Goal: Check status: Check status

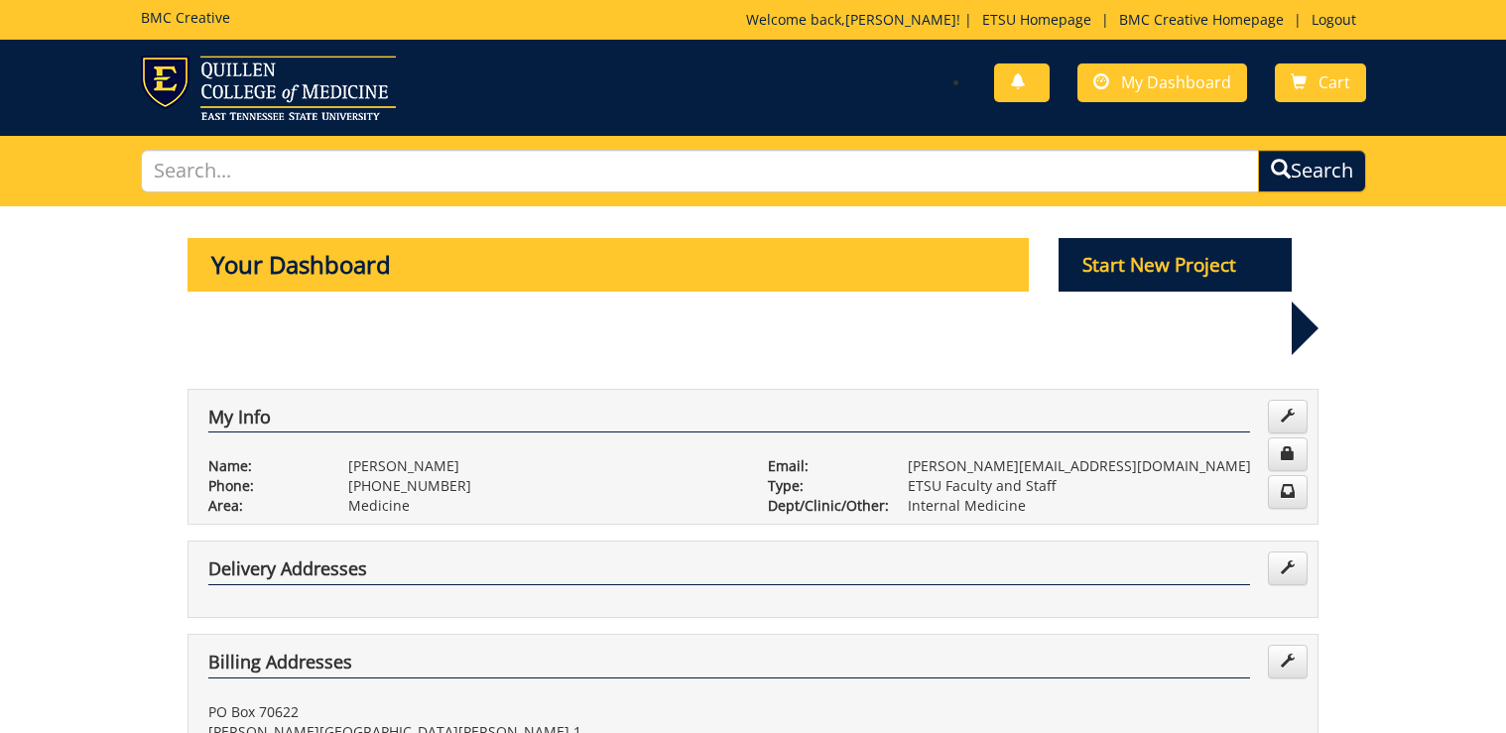
scroll to position [1111, 0]
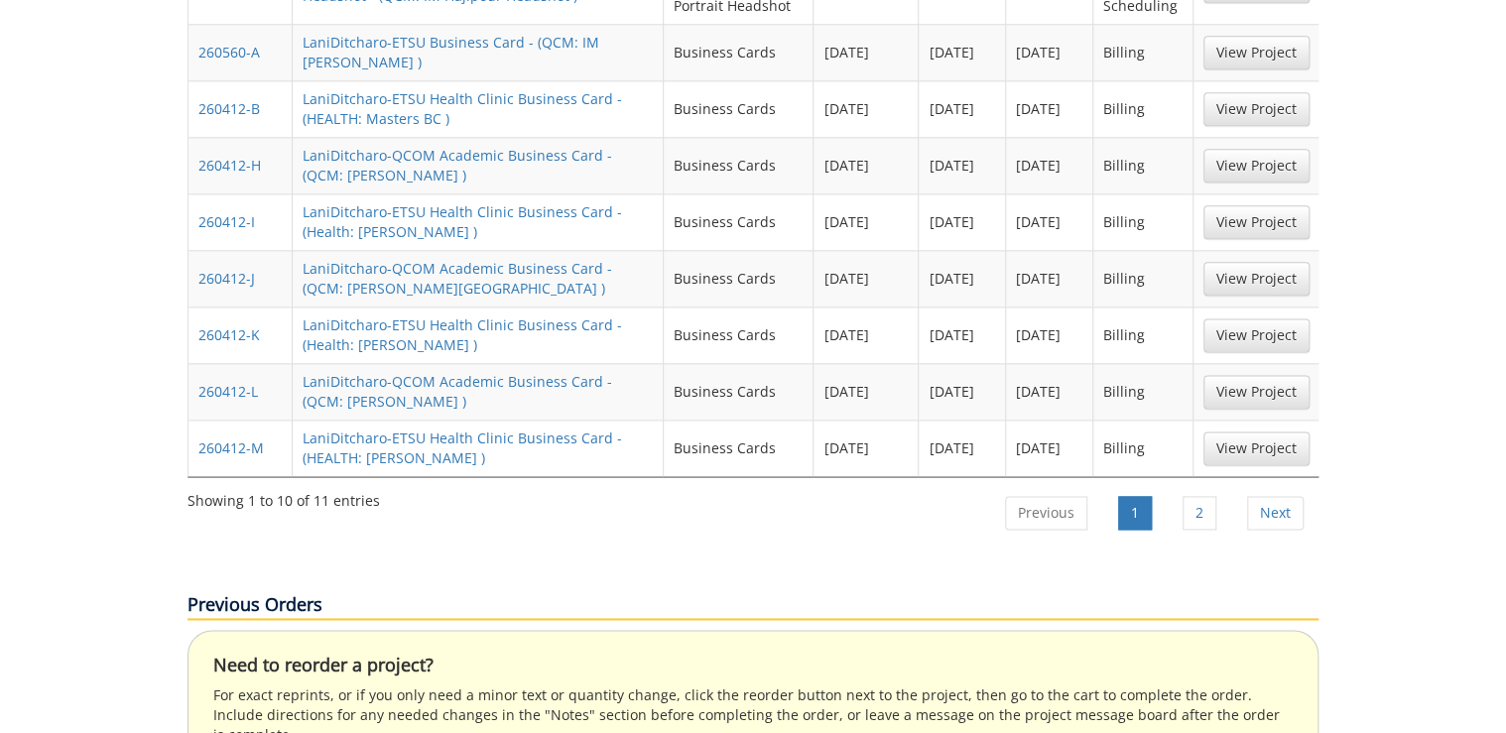
scroll to position [714, 0]
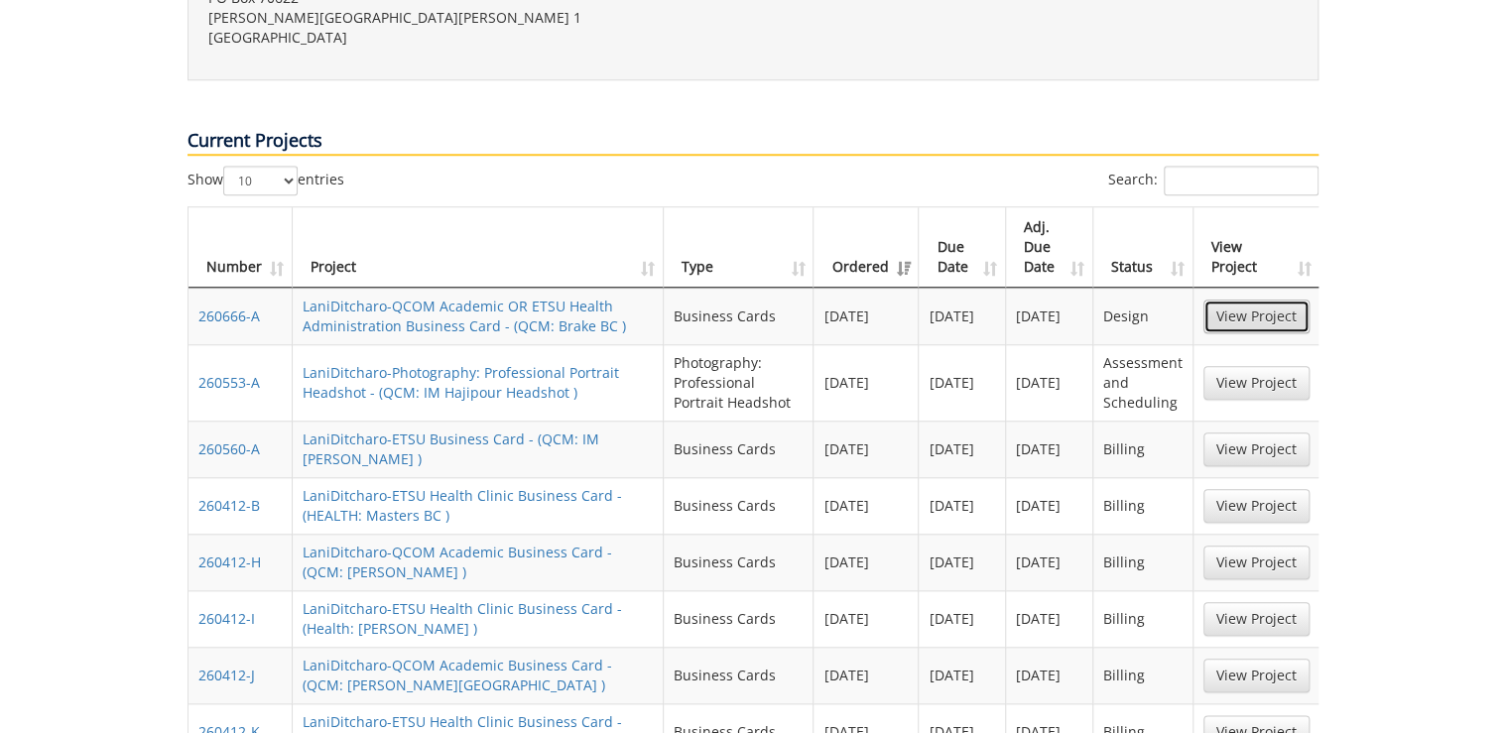
click at [1214, 300] on link "View Project" at bounding box center [1256, 317] width 106 height 34
click at [1253, 366] on link "View Project" at bounding box center [1256, 383] width 106 height 34
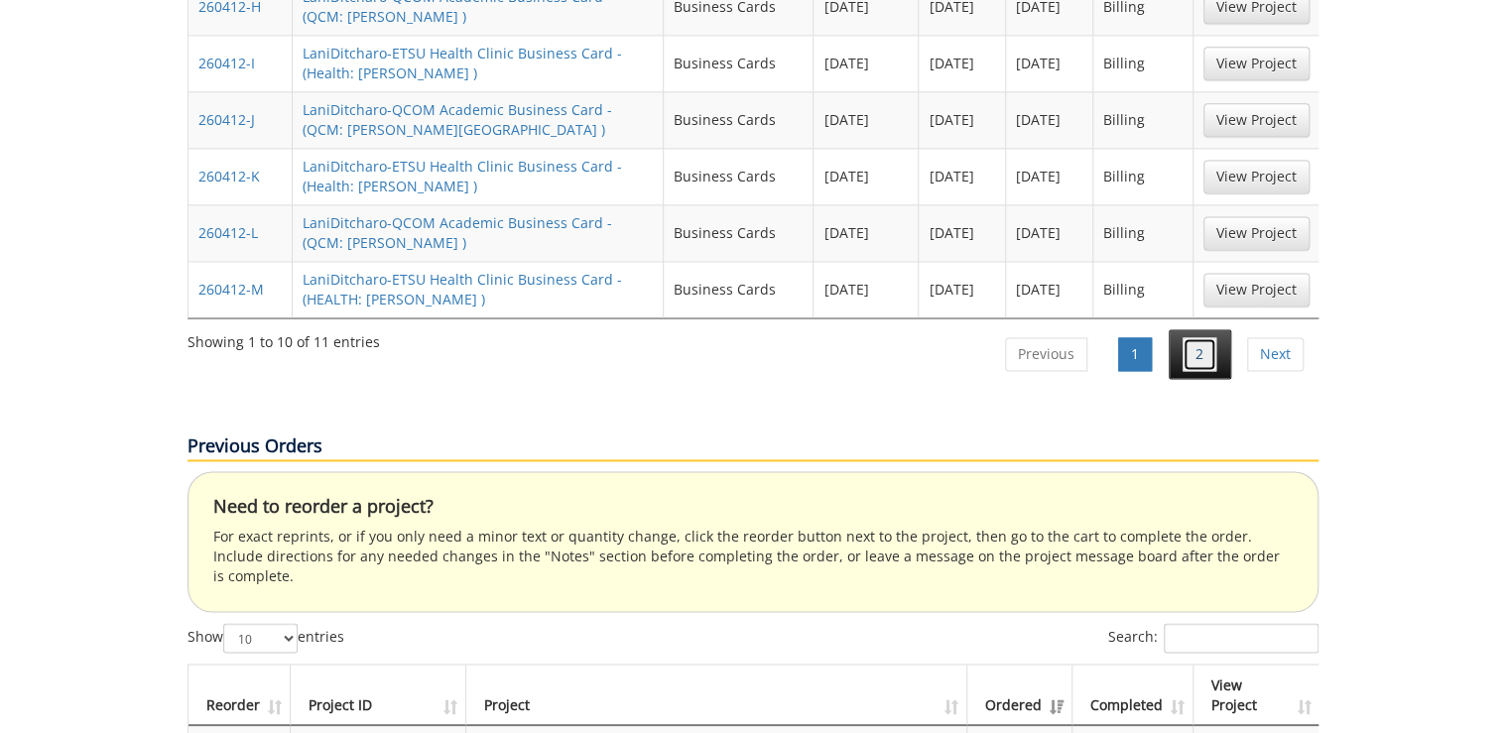
click at [1191, 337] on link "2" at bounding box center [1199, 354] width 34 height 34
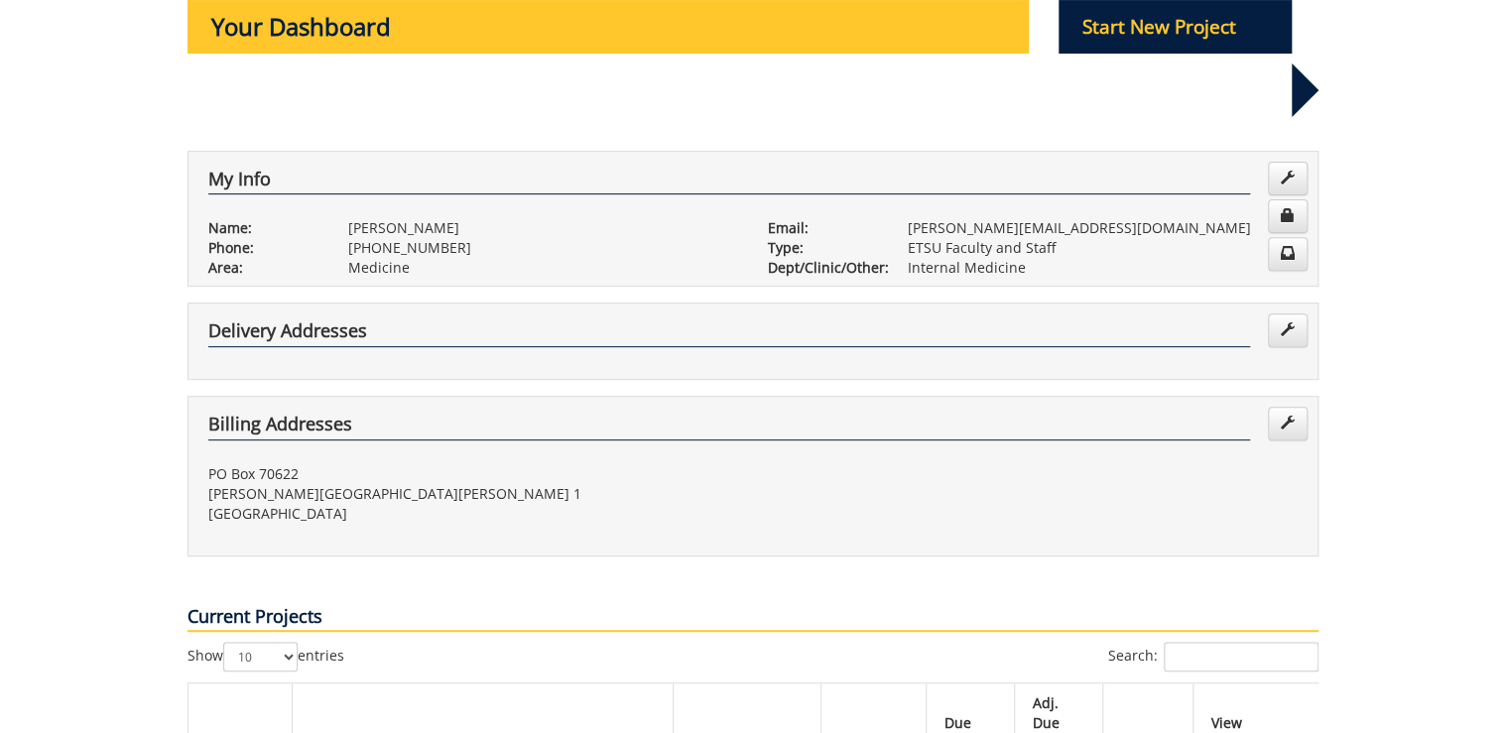
scroll to position [555, 0]
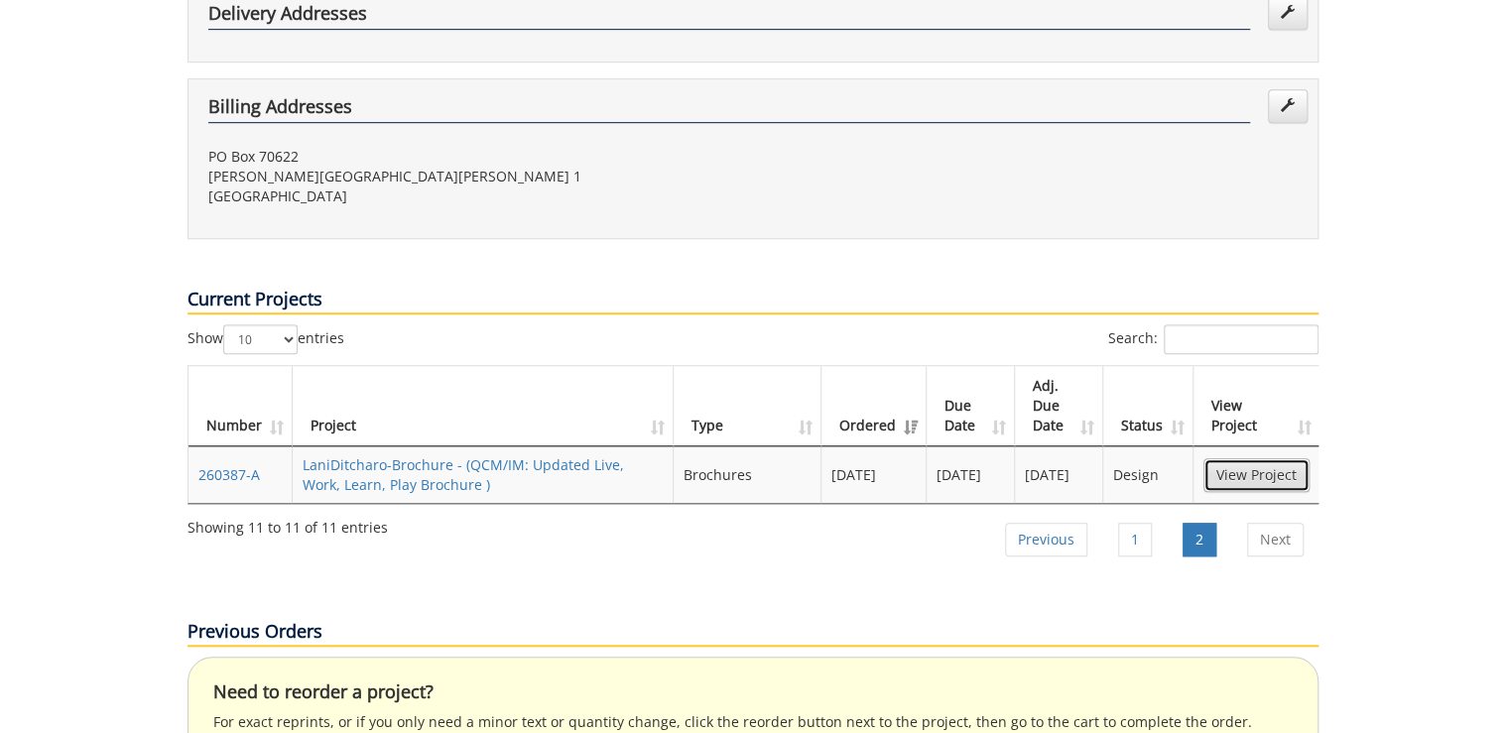
click at [1267, 458] on link "View Project" at bounding box center [1256, 475] width 106 height 34
click at [1146, 523] on link "1" at bounding box center [1135, 540] width 34 height 34
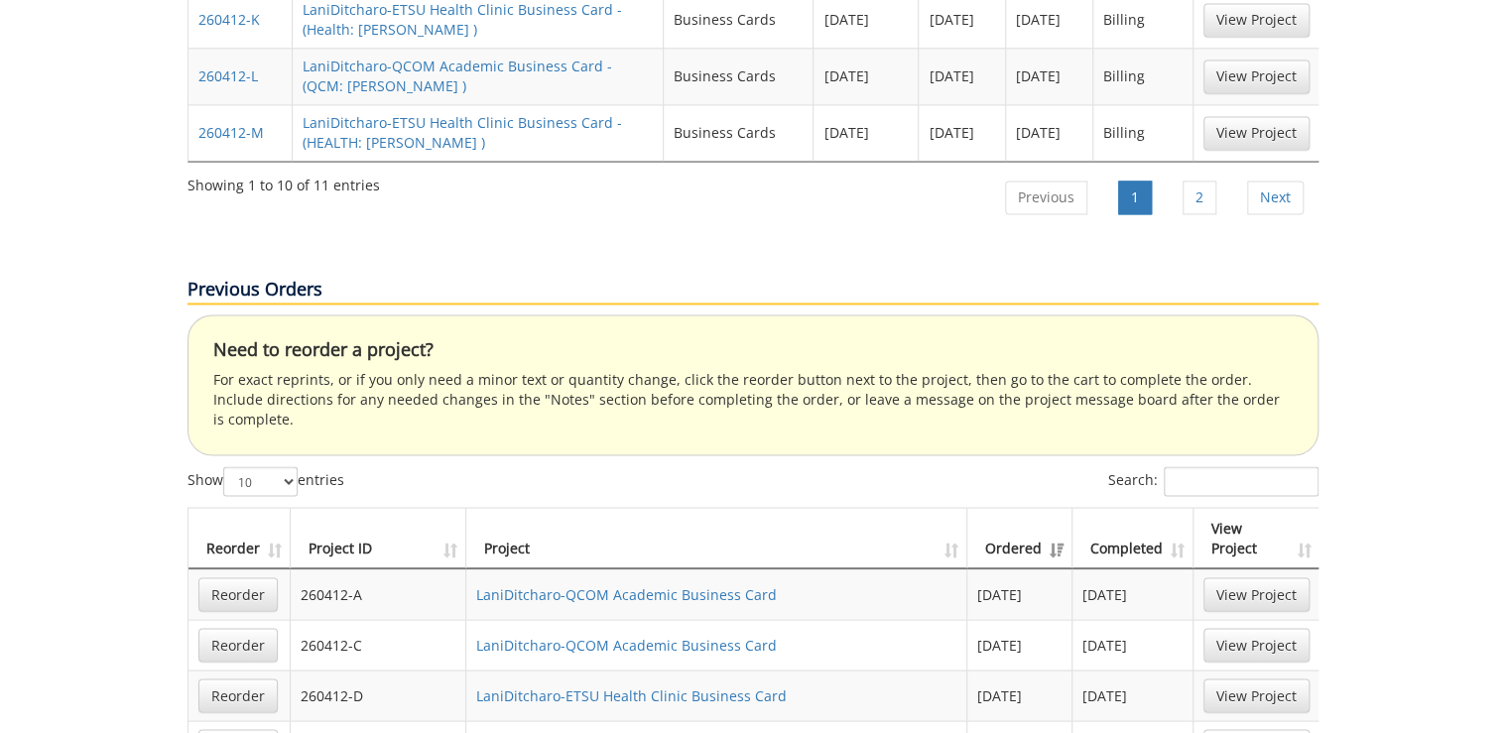
scroll to position [1585, 0]
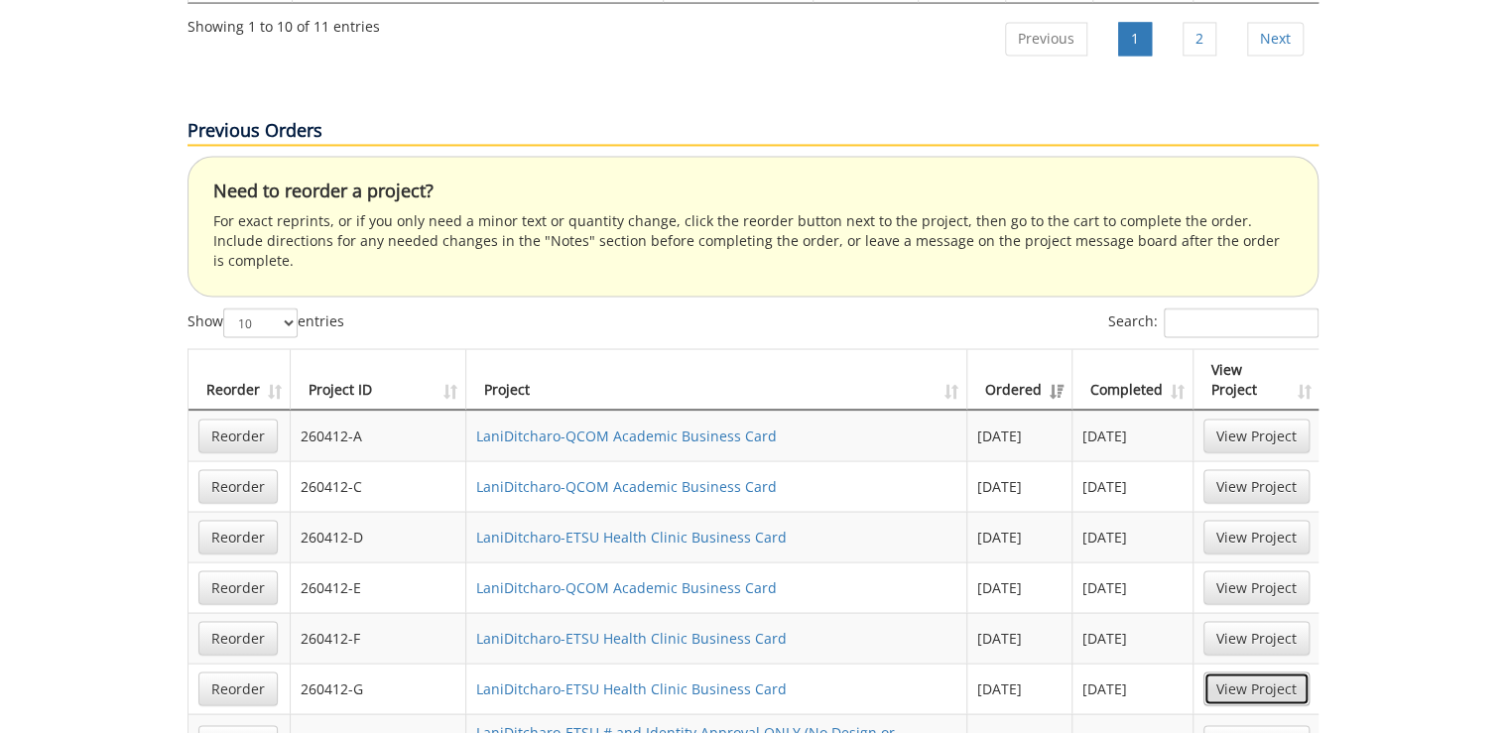
click at [1256, 671] on link "View Project" at bounding box center [1256, 688] width 106 height 34
click at [1238, 621] on link "View Project" at bounding box center [1256, 638] width 106 height 34
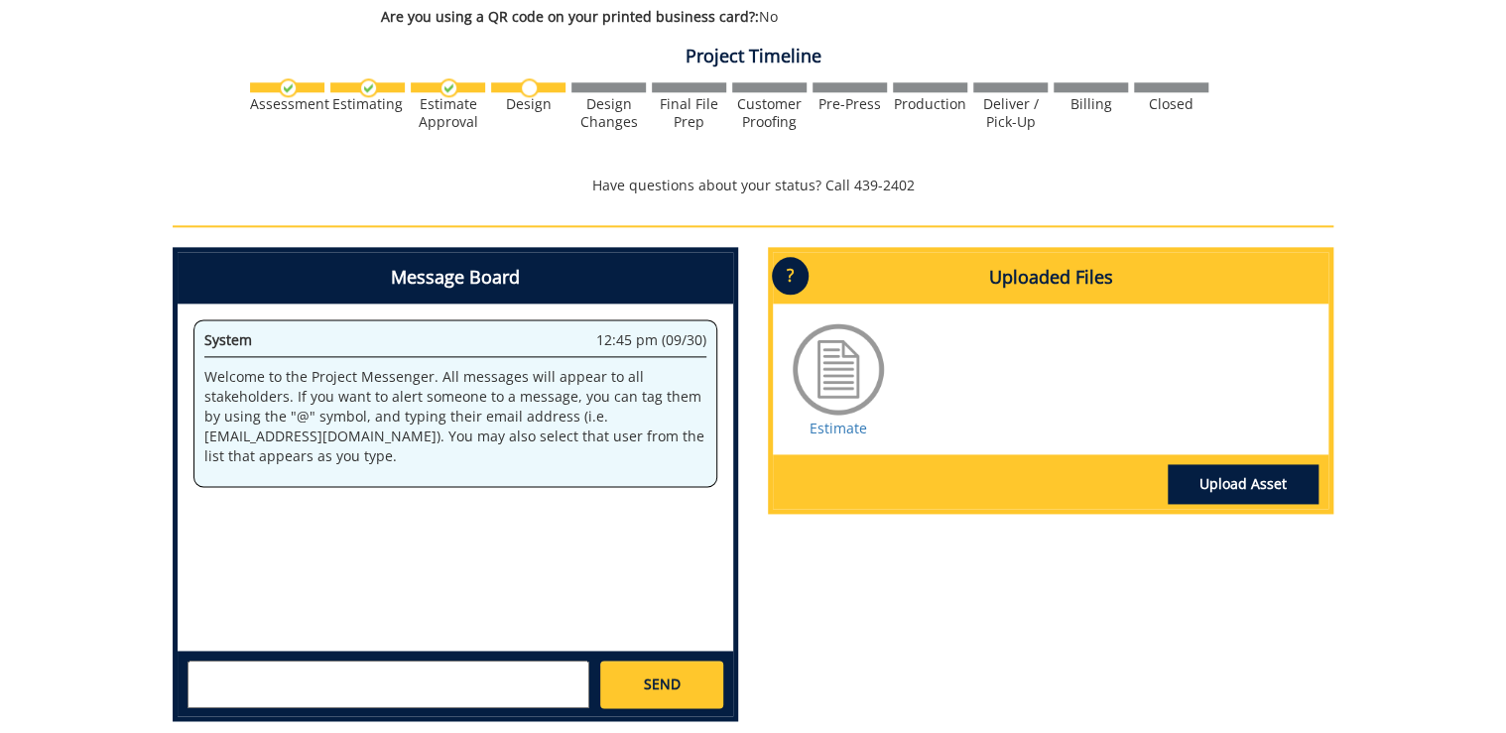
scroll to position [1190, 0]
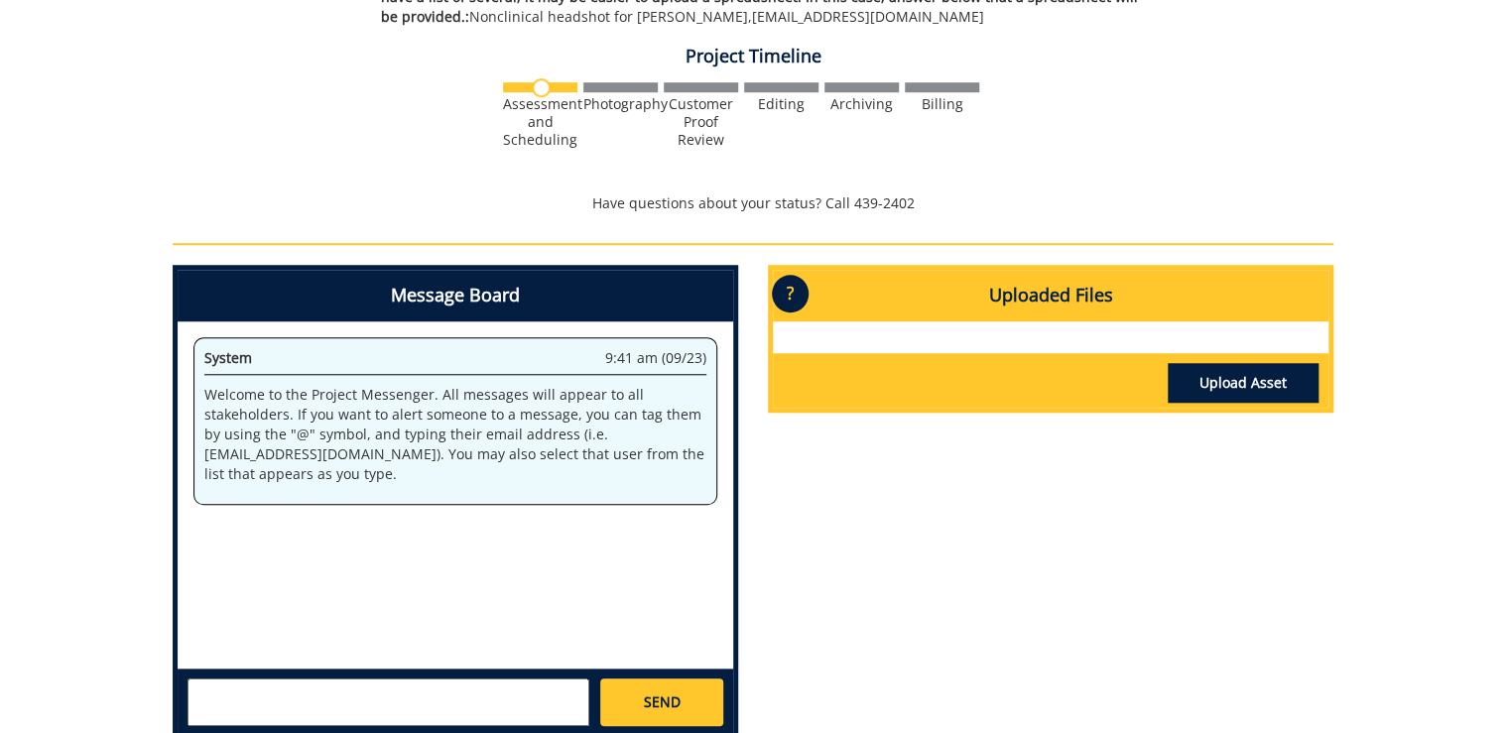
scroll to position [714, 0]
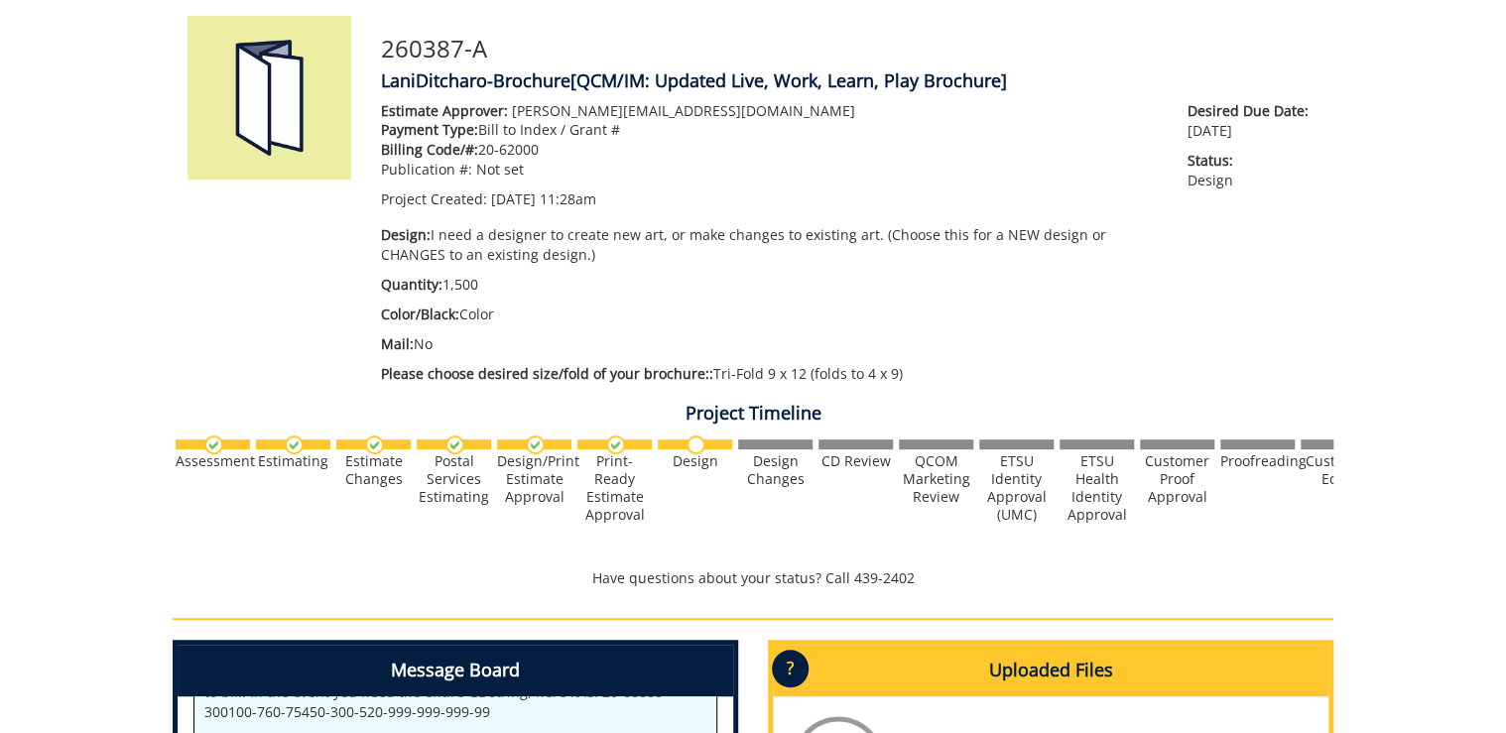
scroll to position [635, 0]
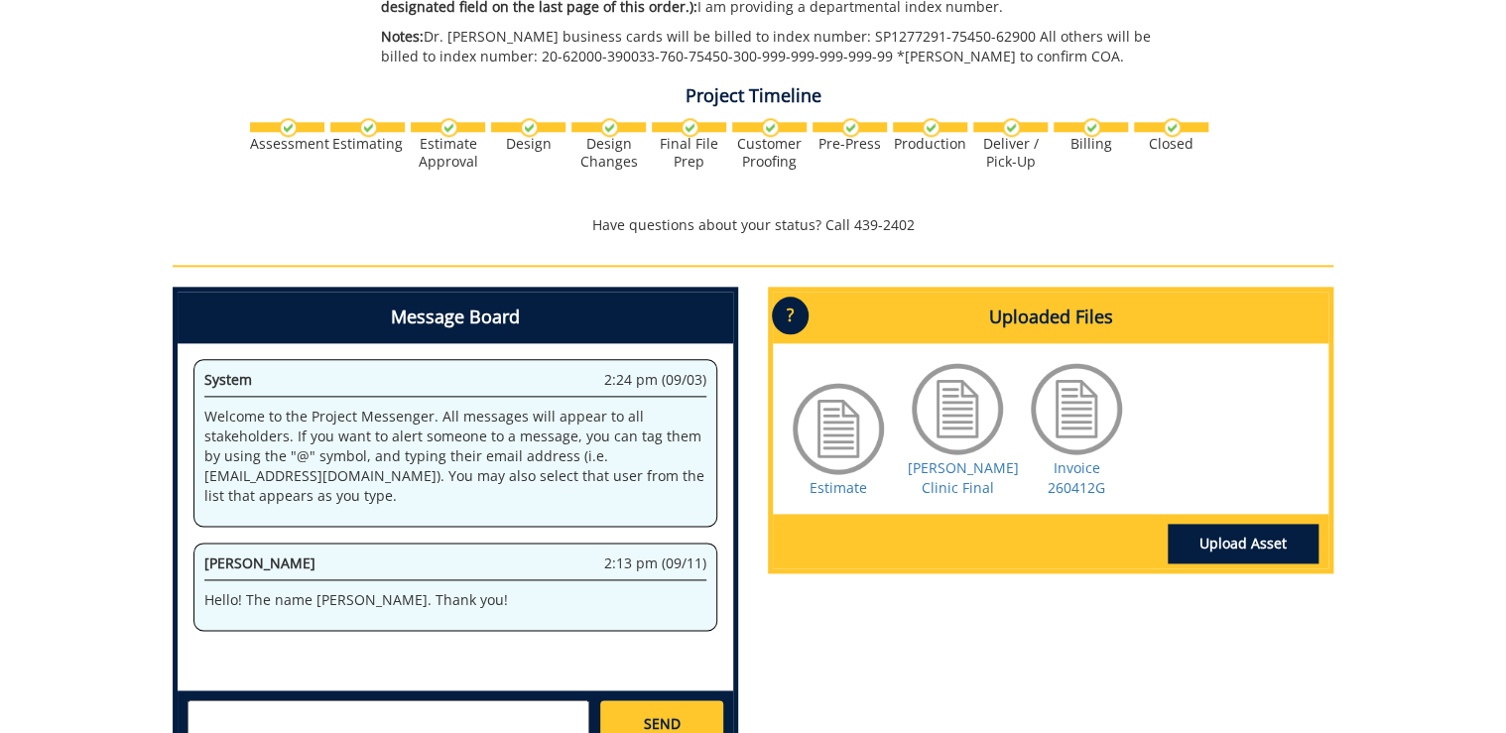
scroll to position [1111, 0]
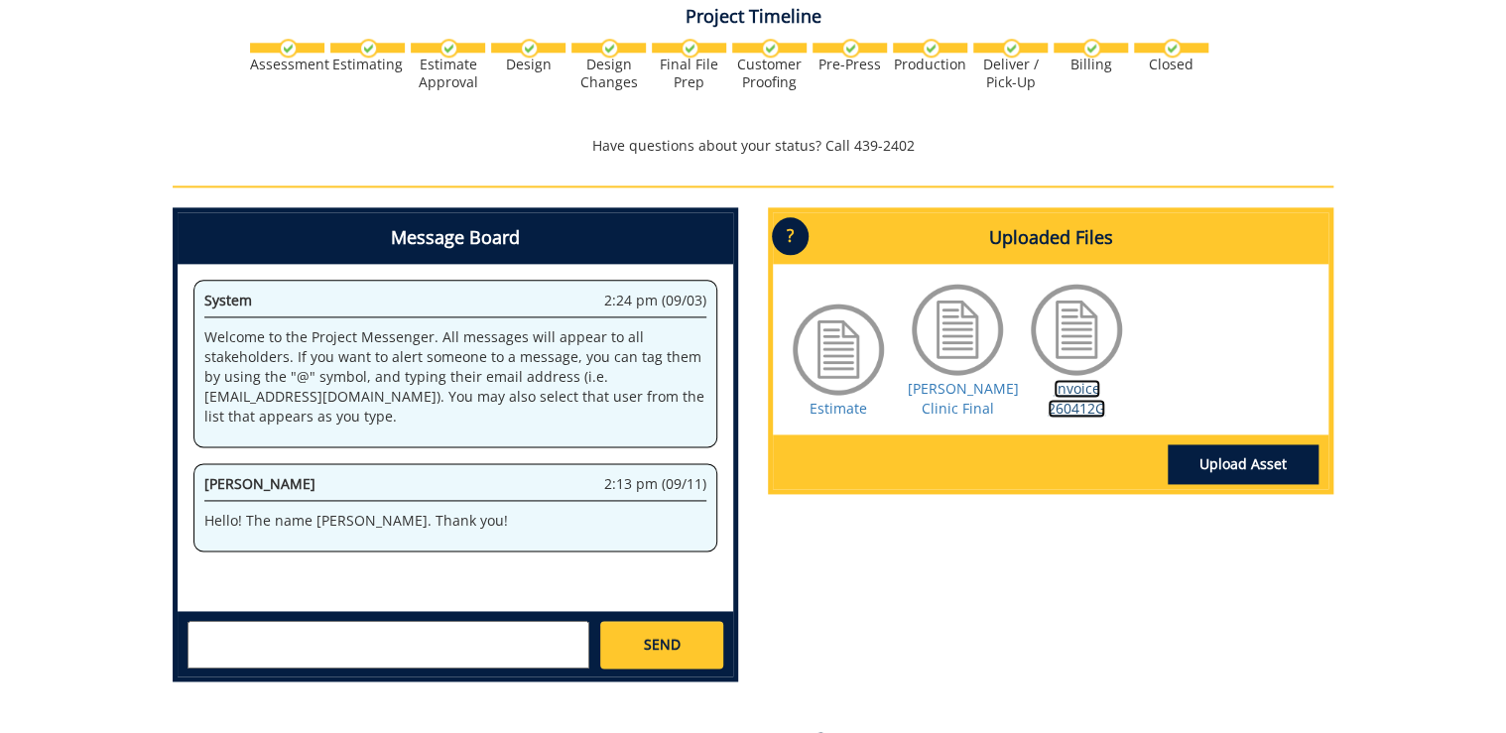
click at [1081, 382] on link "Invoice 260412G" at bounding box center [1076, 398] width 58 height 39
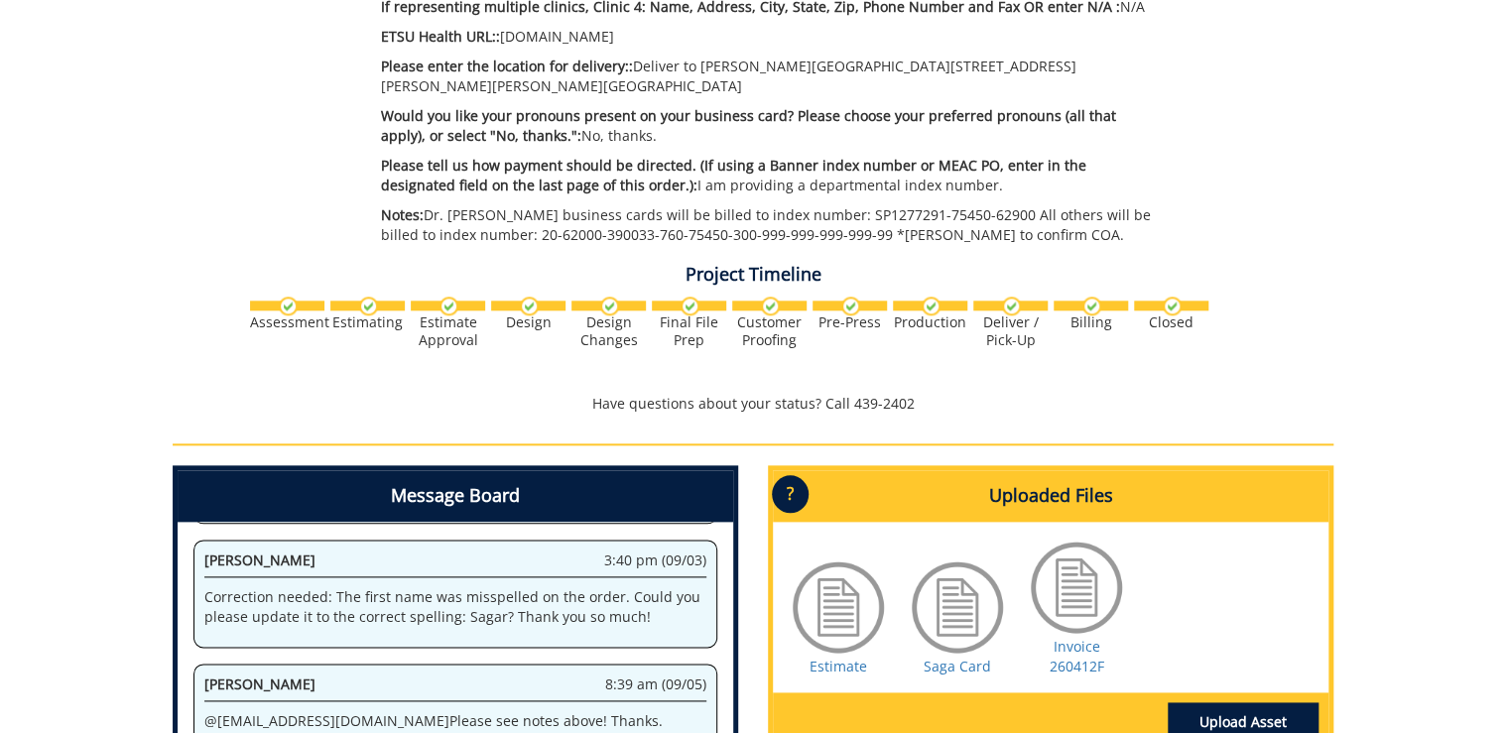
scroll to position [1111, 0]
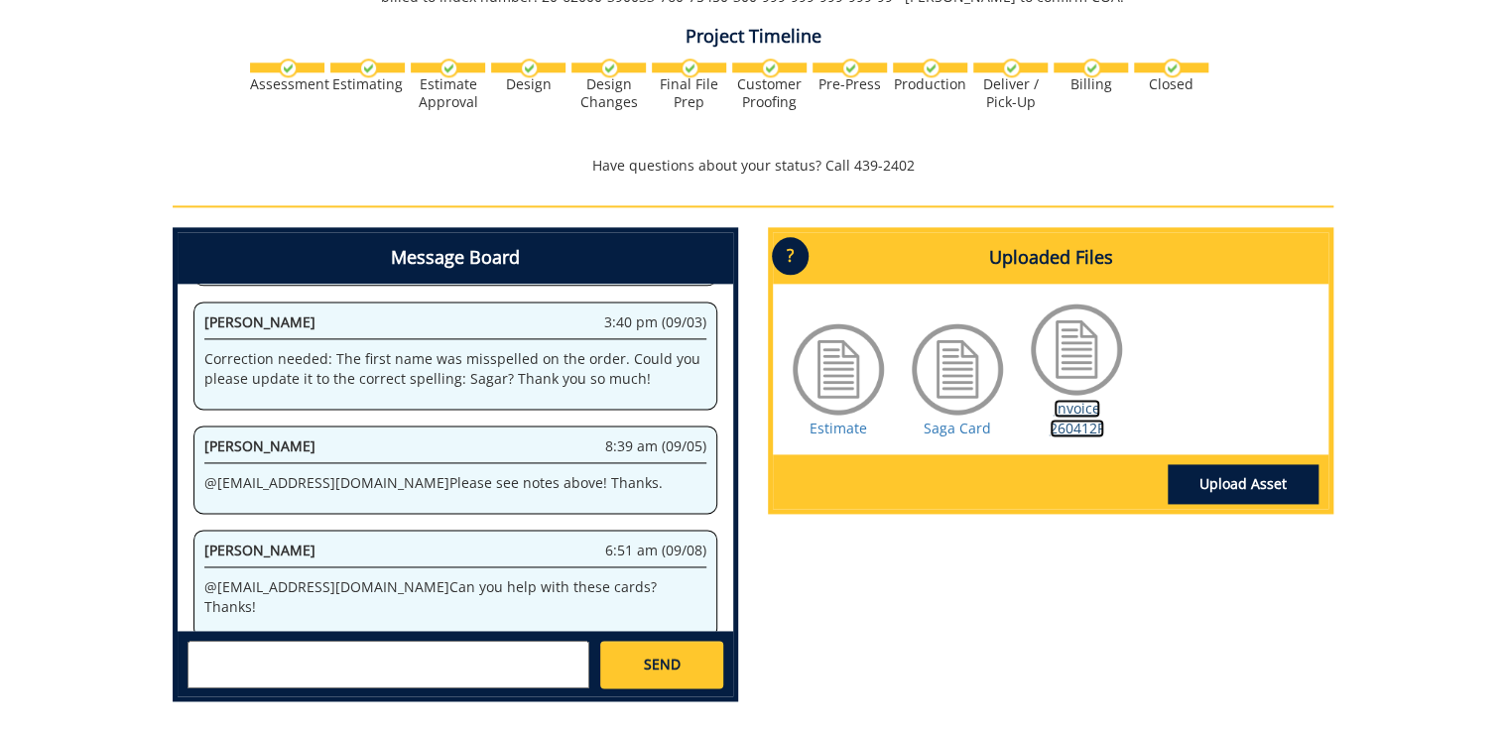
click at [1069, 409] on link "Invoice 260412F" at bounding box center [1076, 418] width 55 height 39
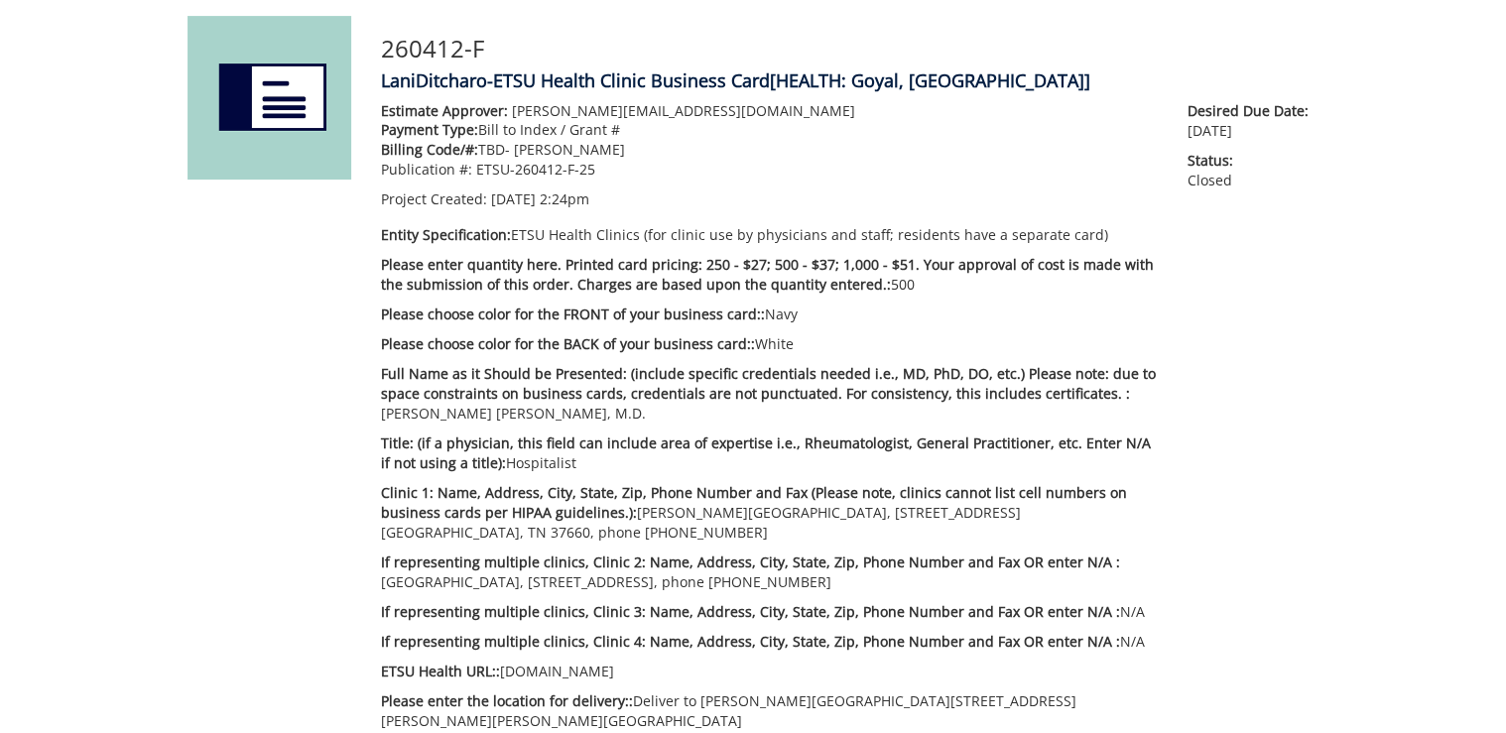
scroll to position [0, 0]
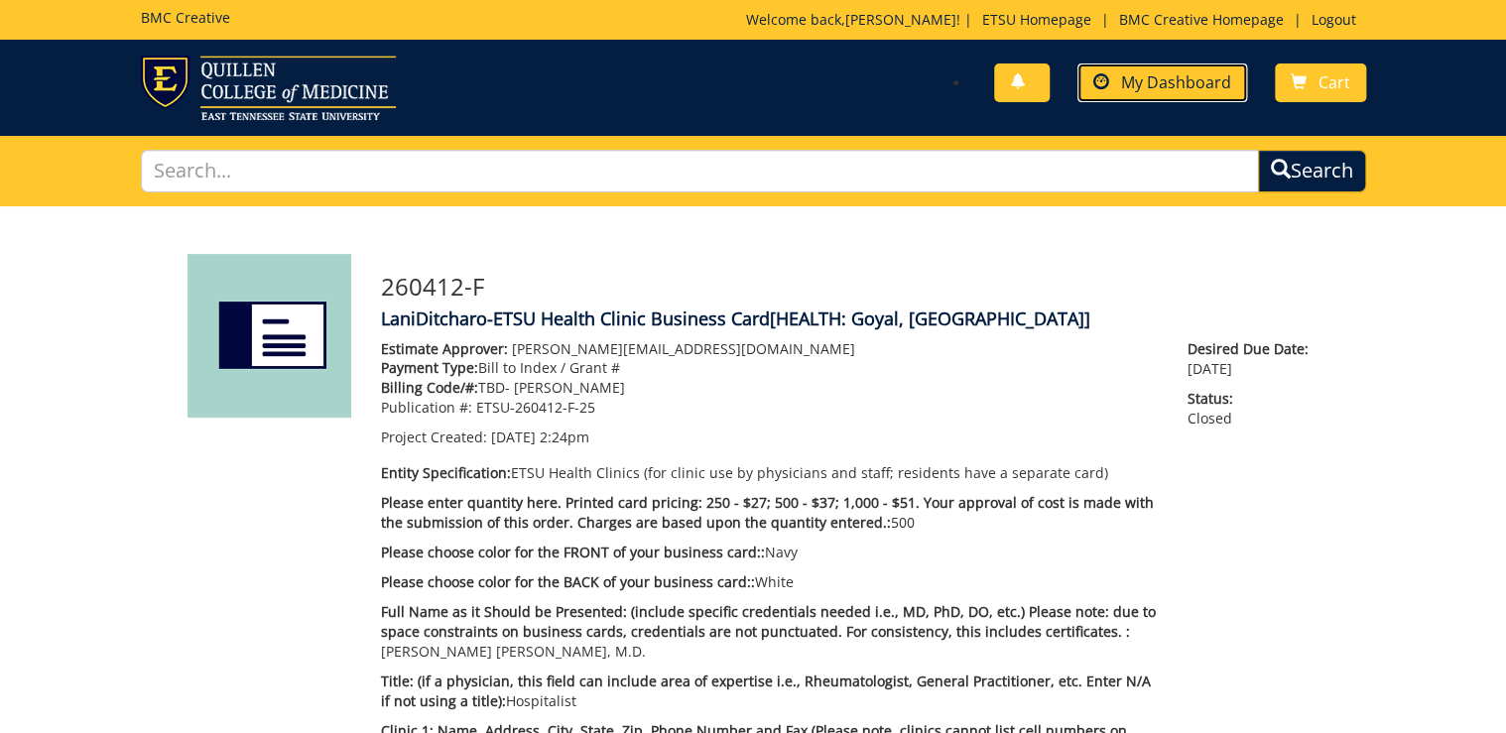
click at [1182, 79] on span "My Dashboard" at bounding box center [1176, 82] width 110 height 22
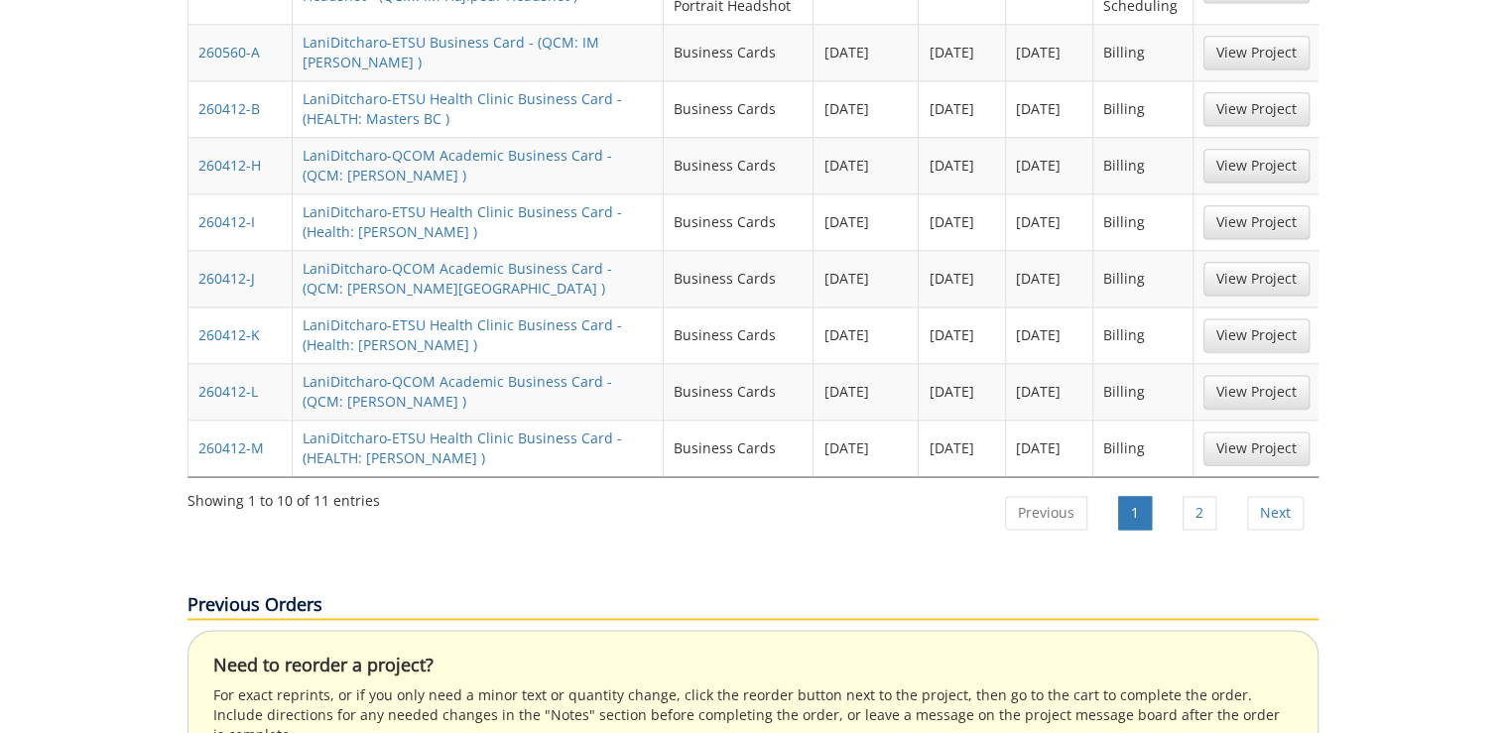
scroll to position [714, 0]
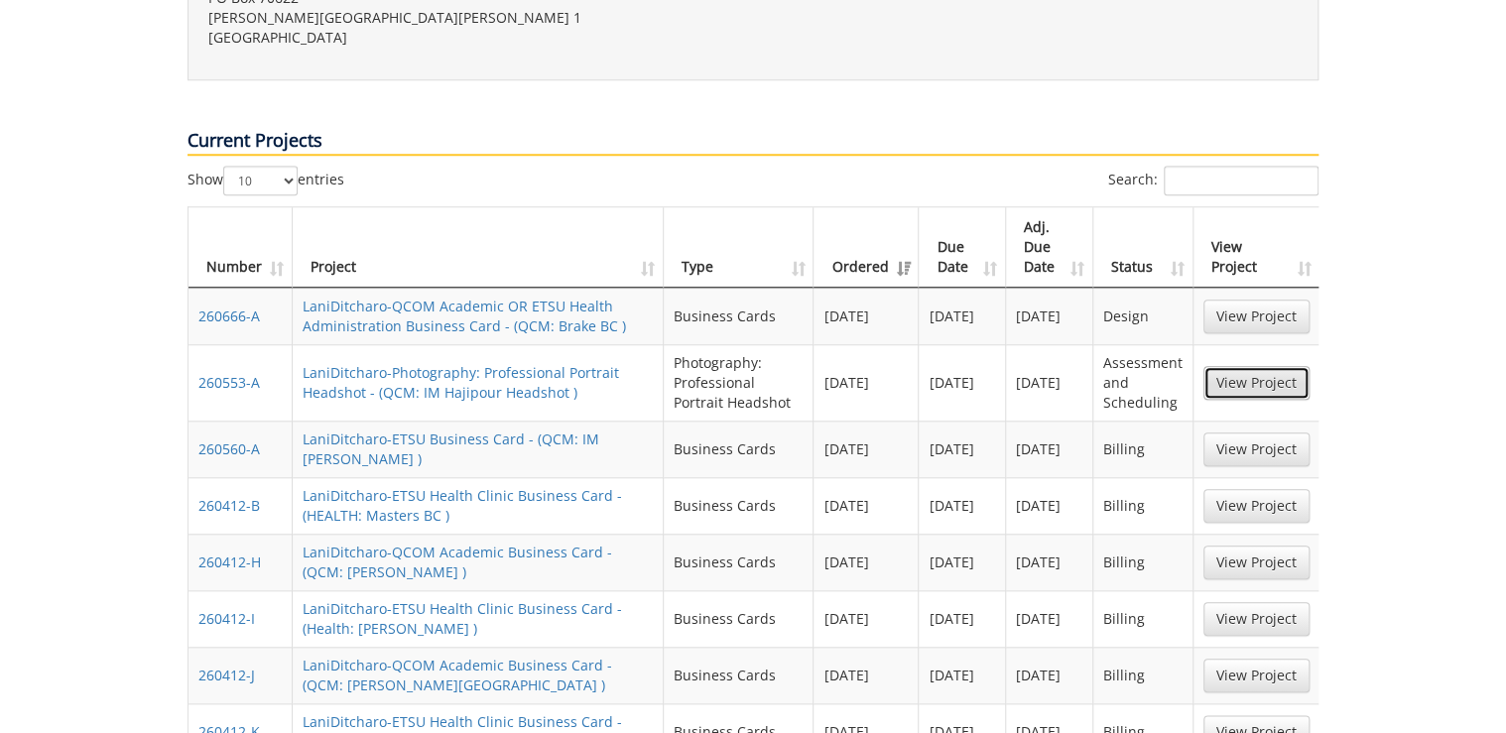
click at [1256, 366] on link "View Project" at bounding box center [1256, 383] width 106 height 34
click at [1232, 300] on link "View Project" at bounding box center [1256, 317] width 106 height 34
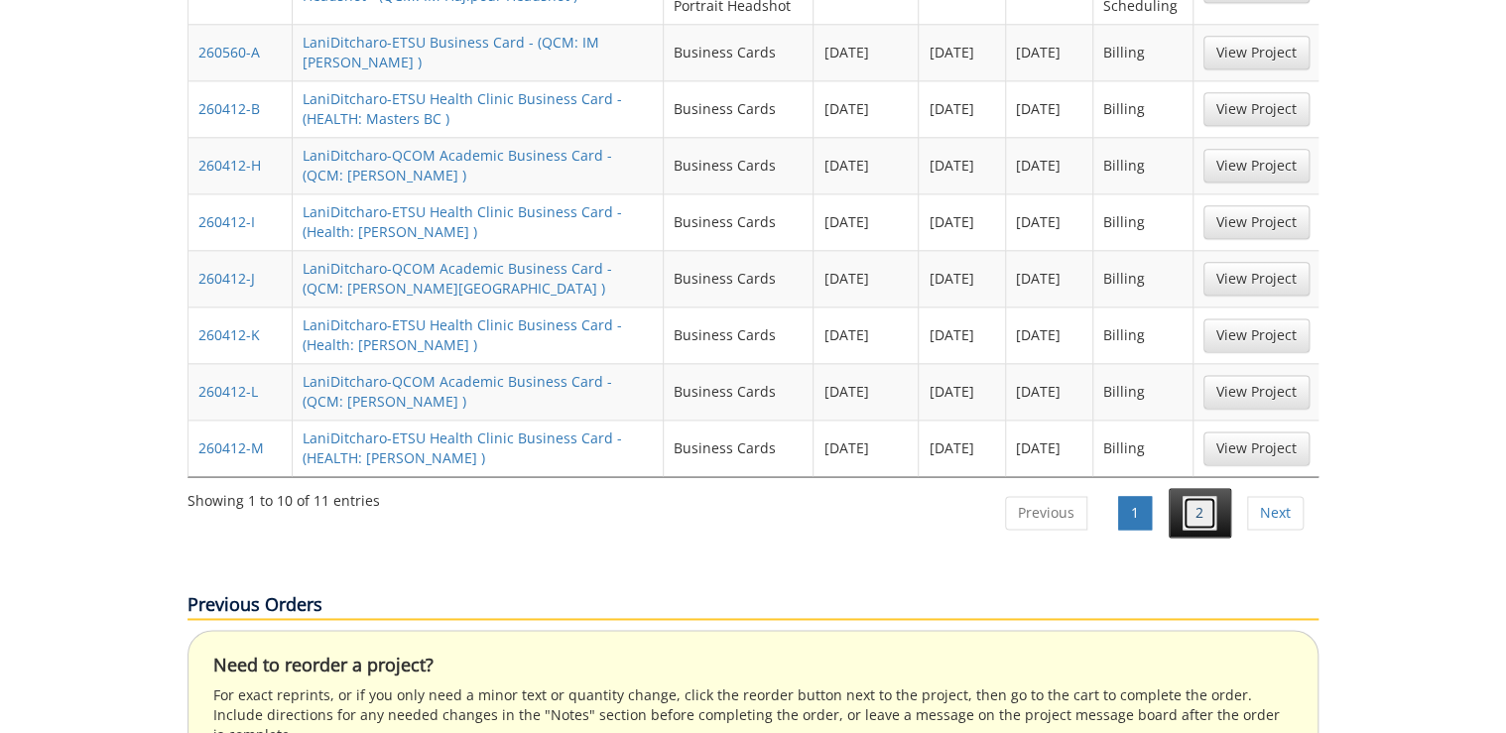
click at [1196, 496] on link "2" at bounding box center [1199, 513] width 34 height 34
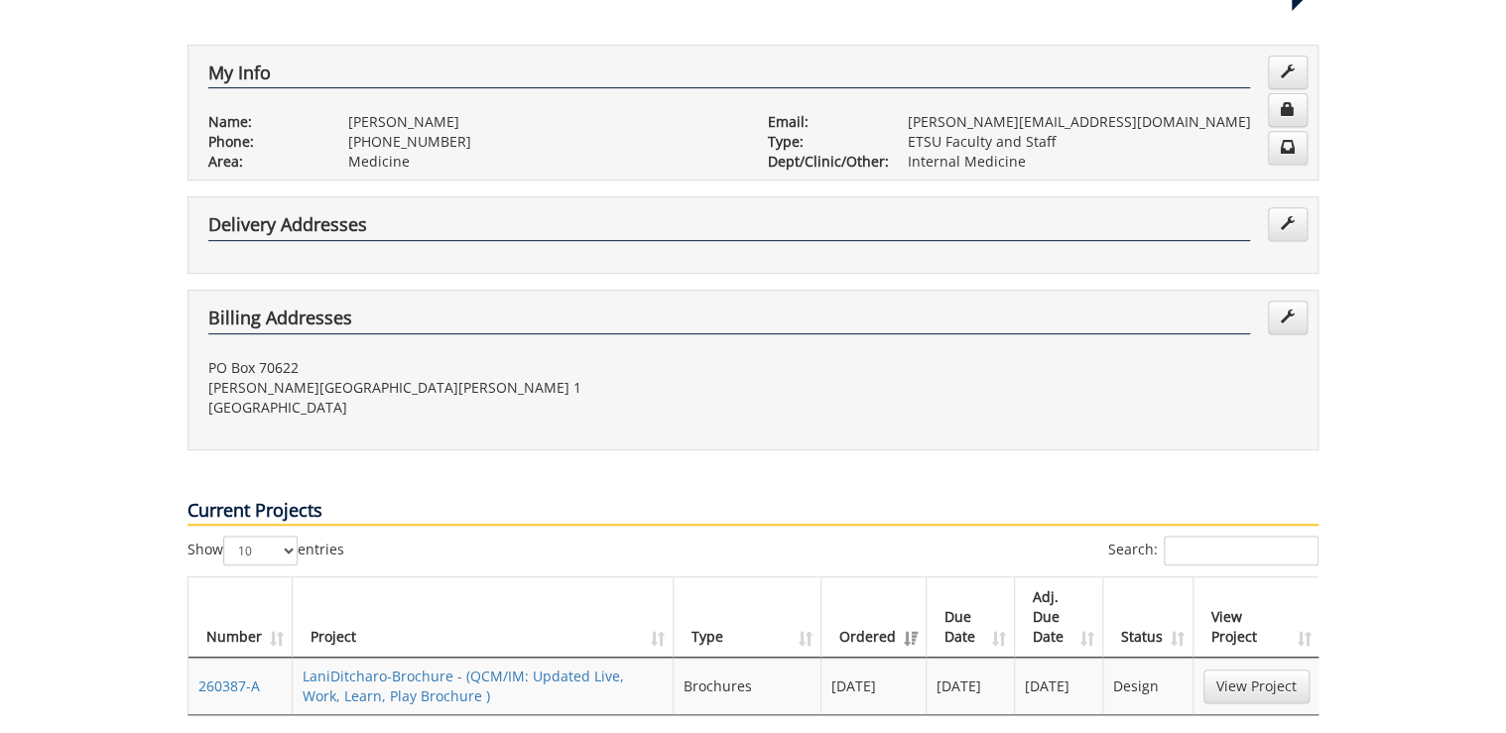
scroll to position [424, 0]
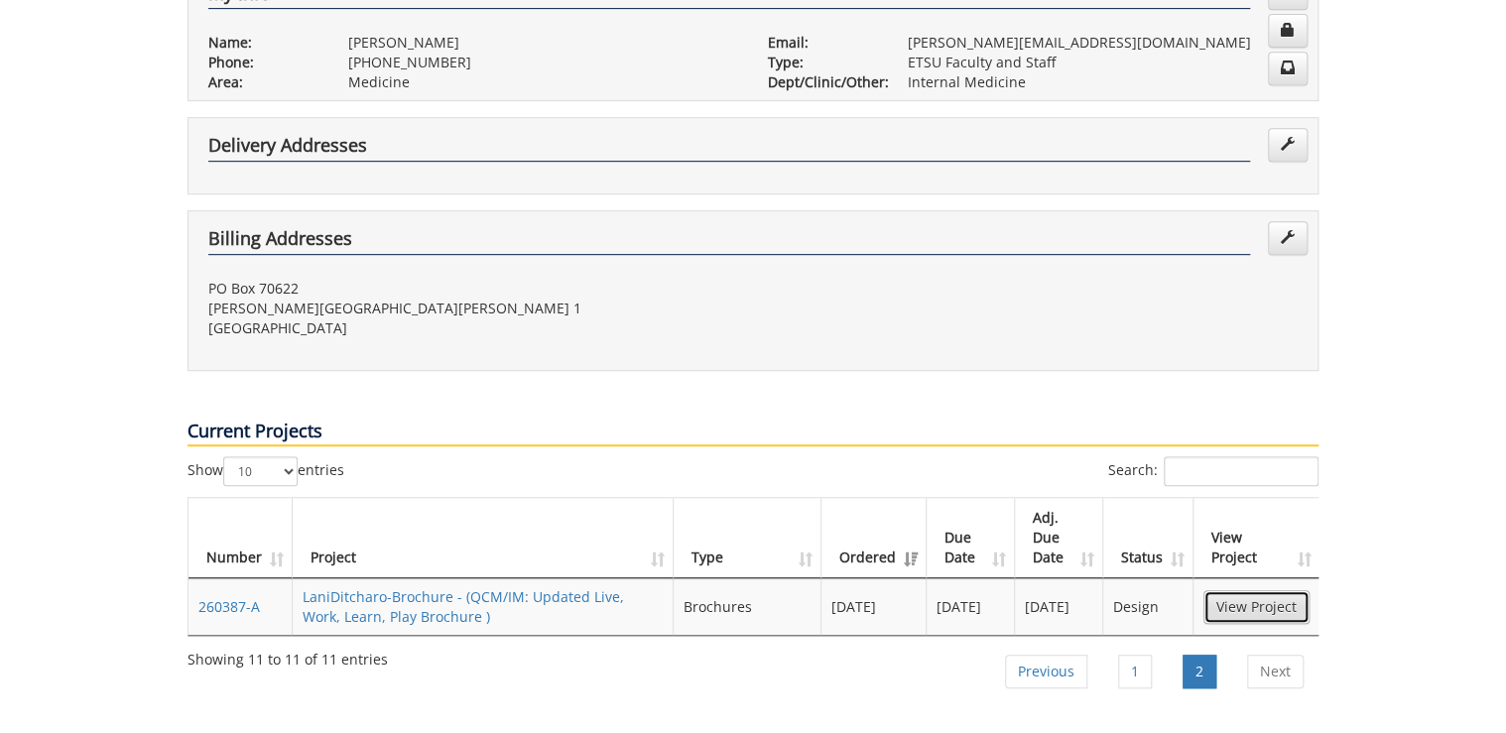
click at [1255, 590] on link "View Project" at bounding box center [1256, 607] width 106 height 34
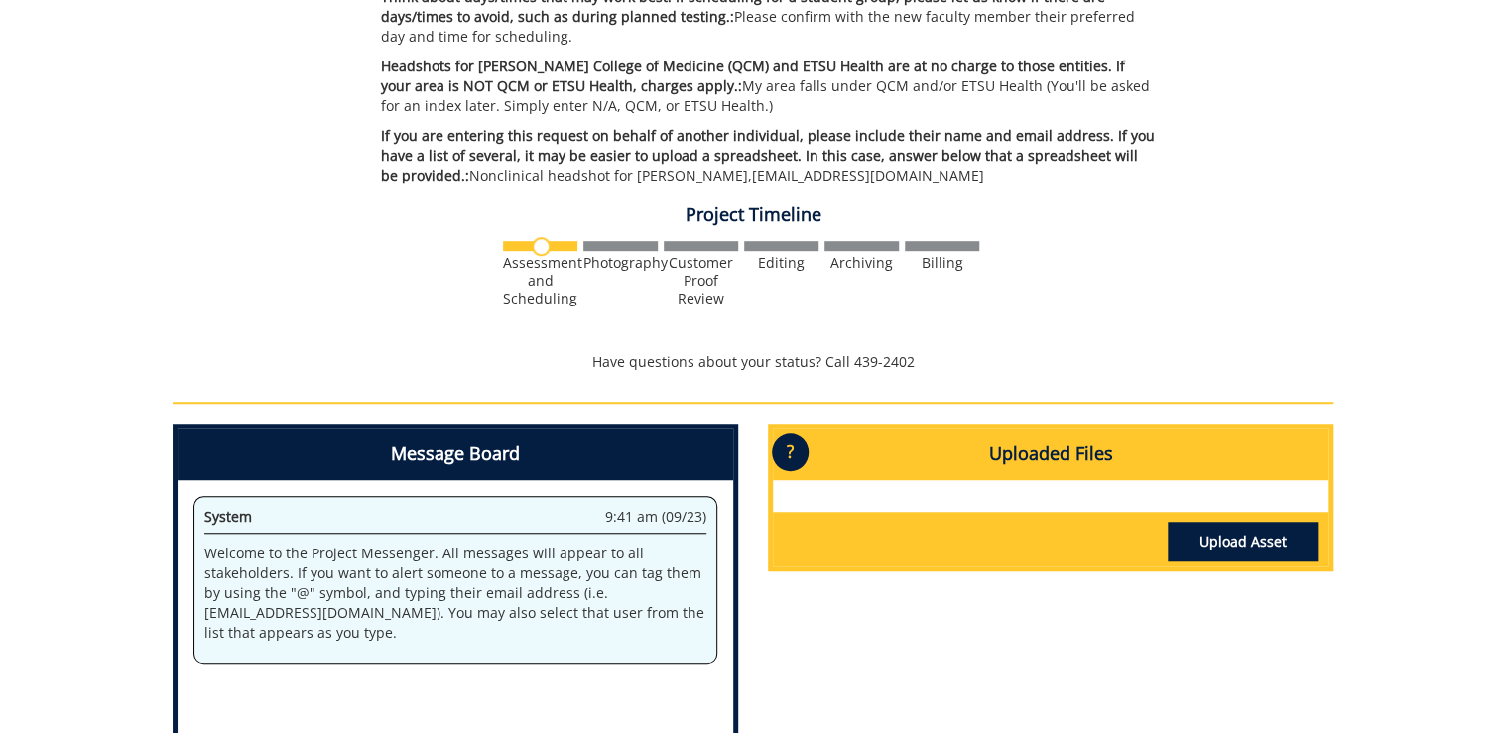
scroll to position [555, 0]
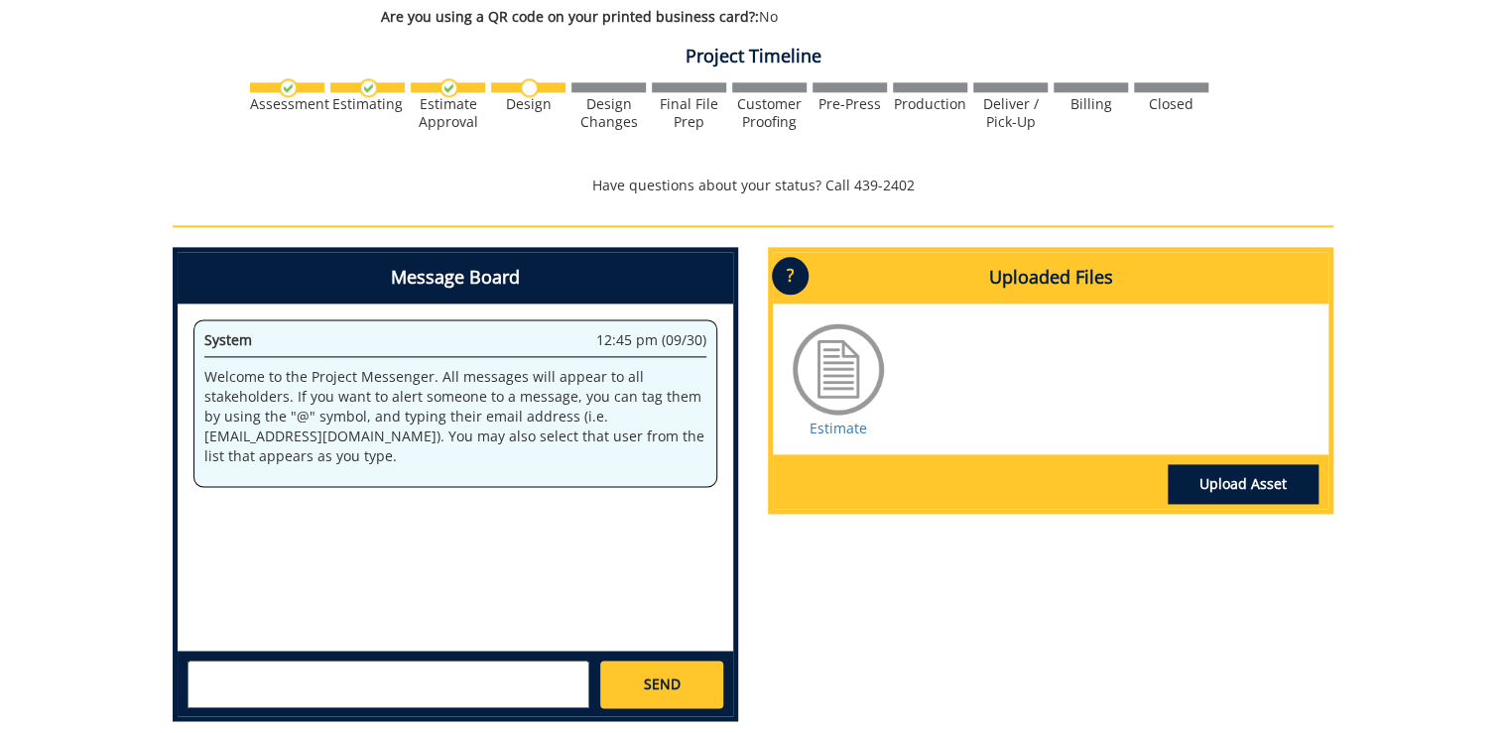
scroll to position [1270, 0]
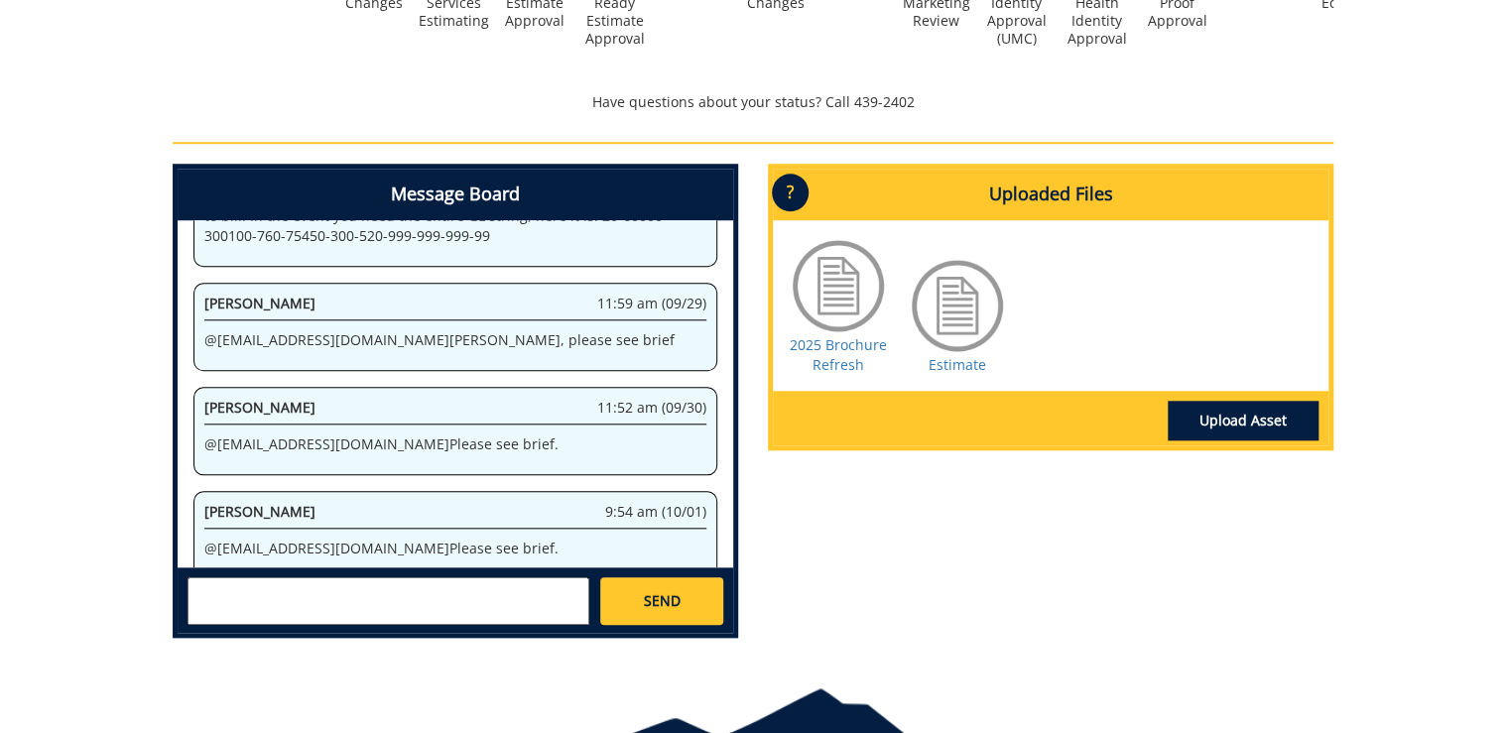
scroll to position [825, 0]
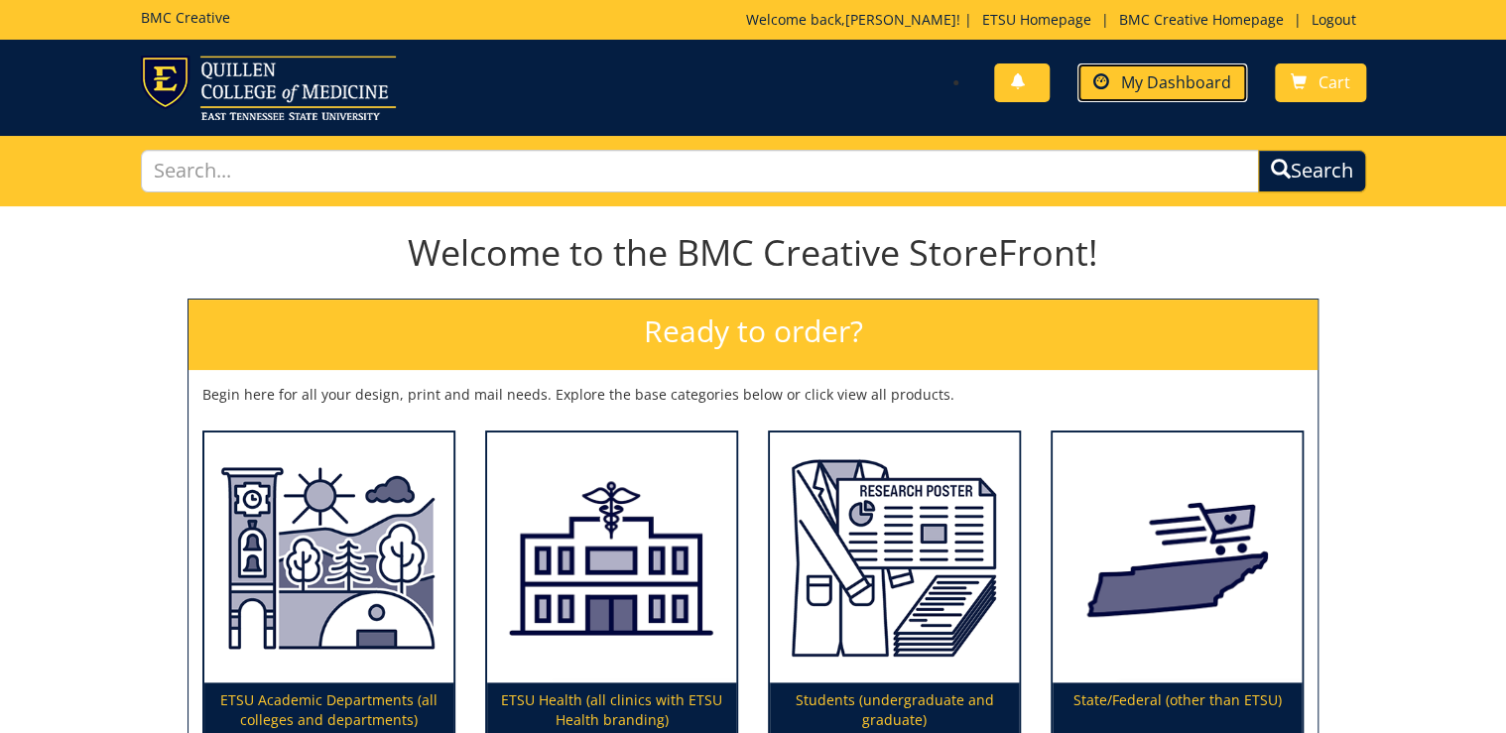
click at [1180, 86] on span "My Dashboard" at bounding box center [1176, 82] width 110 height 22
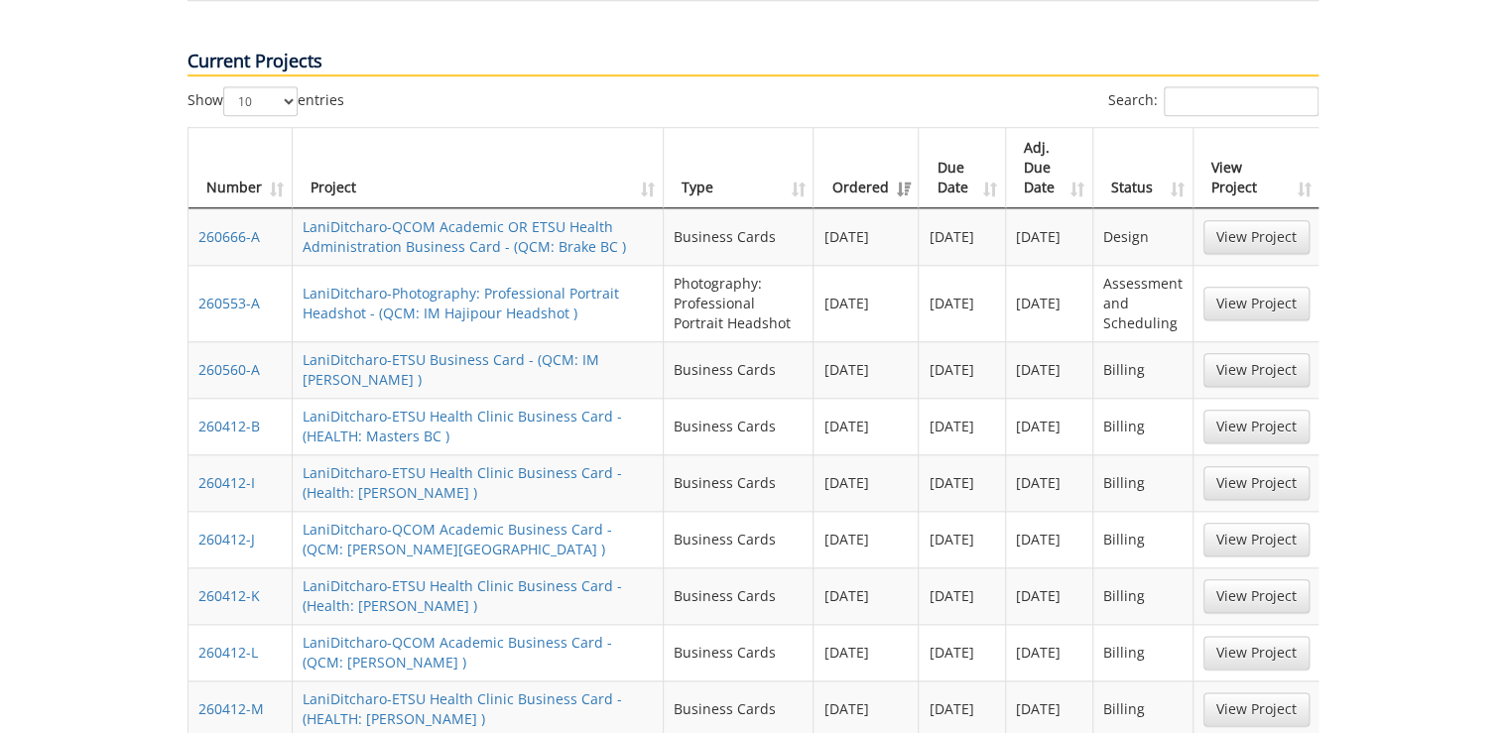
scroll to position [952, 0]
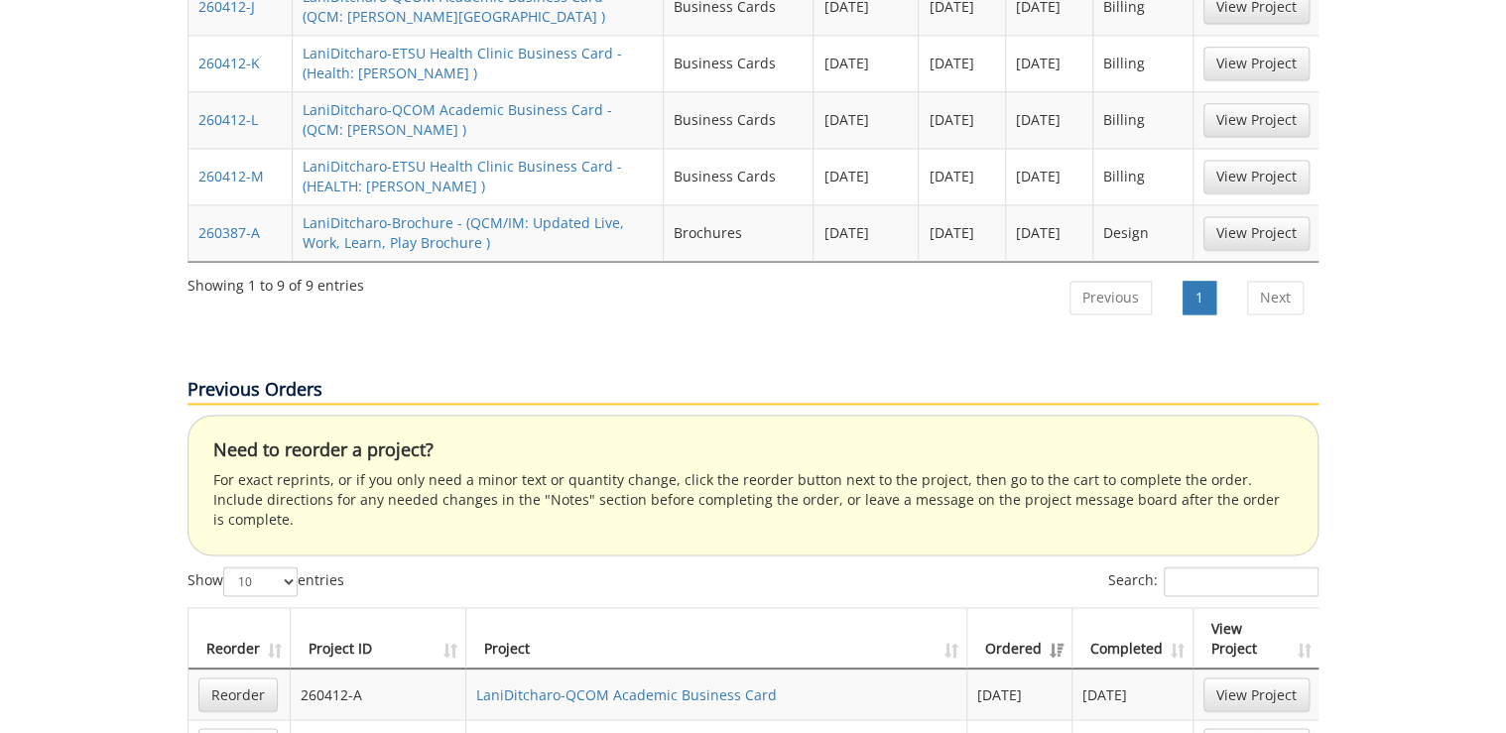
scroll to position [1508, 0]
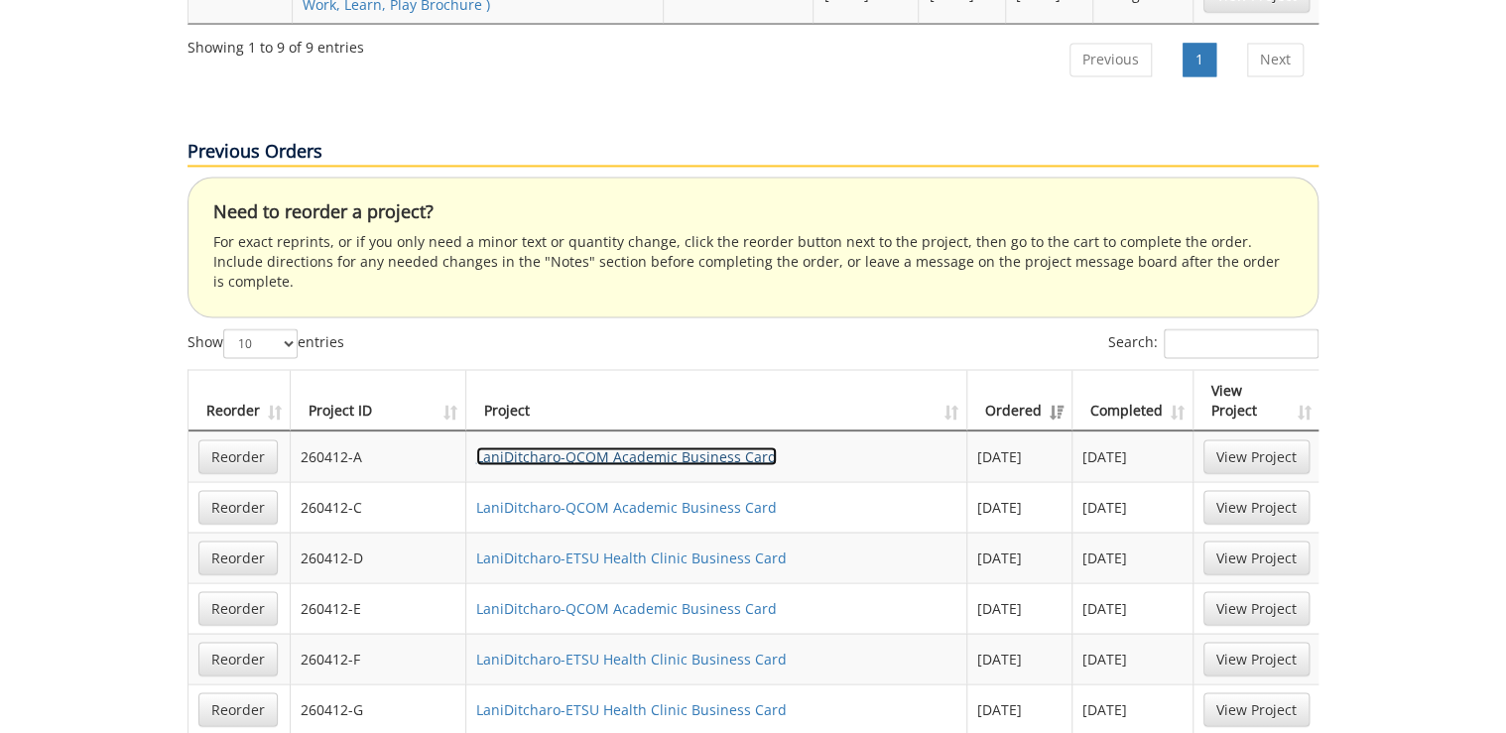
click at [699, 446] on link "LaniDitcharo-QCOM Academic Business Card" at bounding box center [626, 455] width 301 height 19
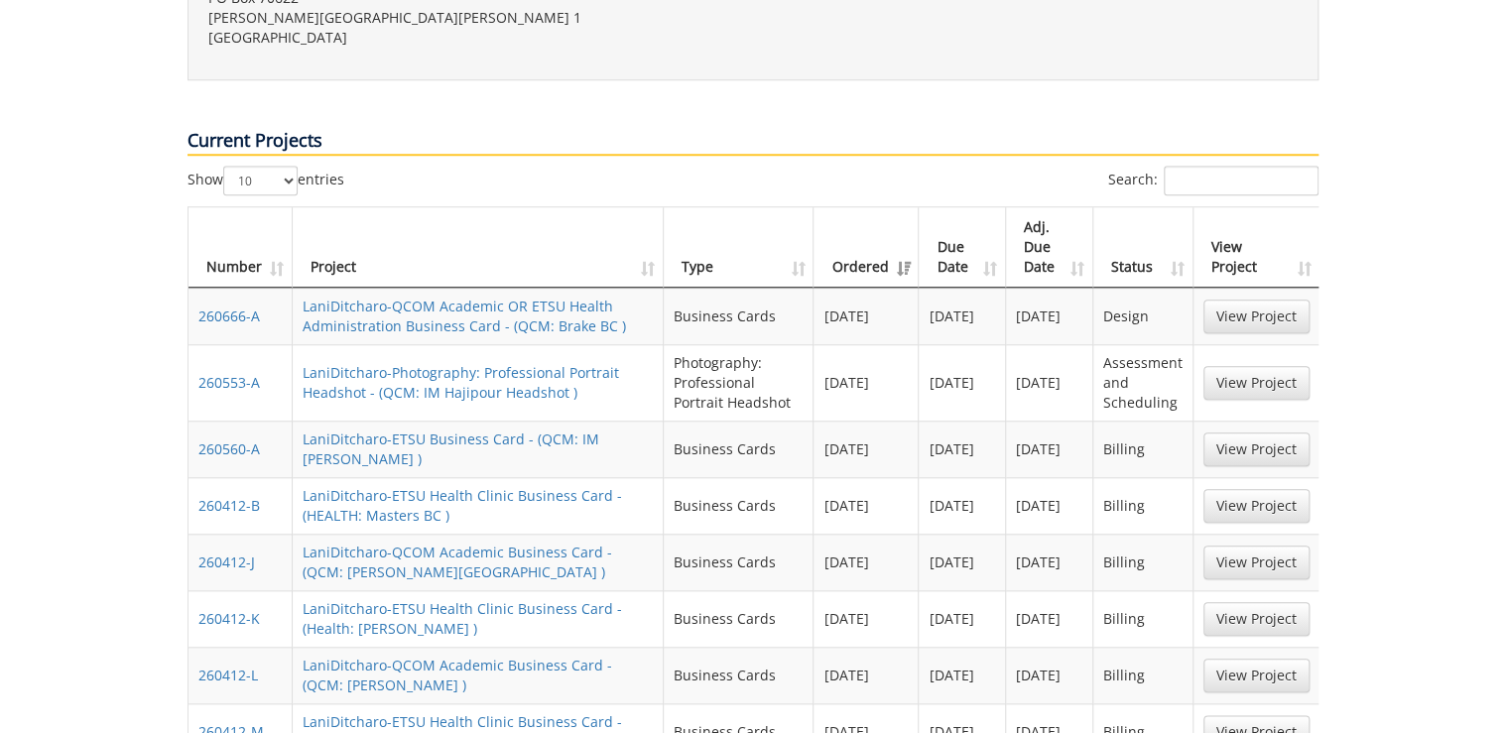
scroll to position [317, 0]
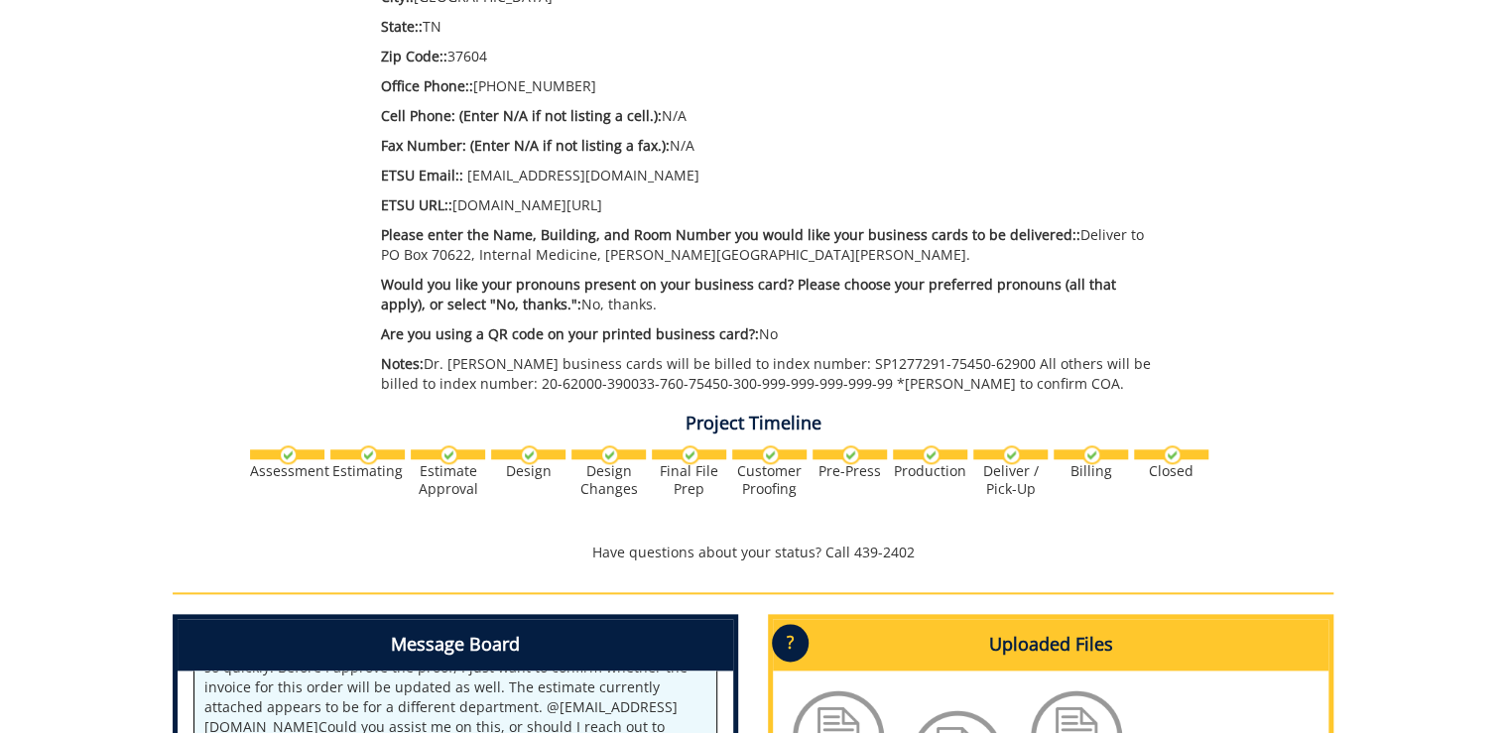
scroll to position [1190, 0]
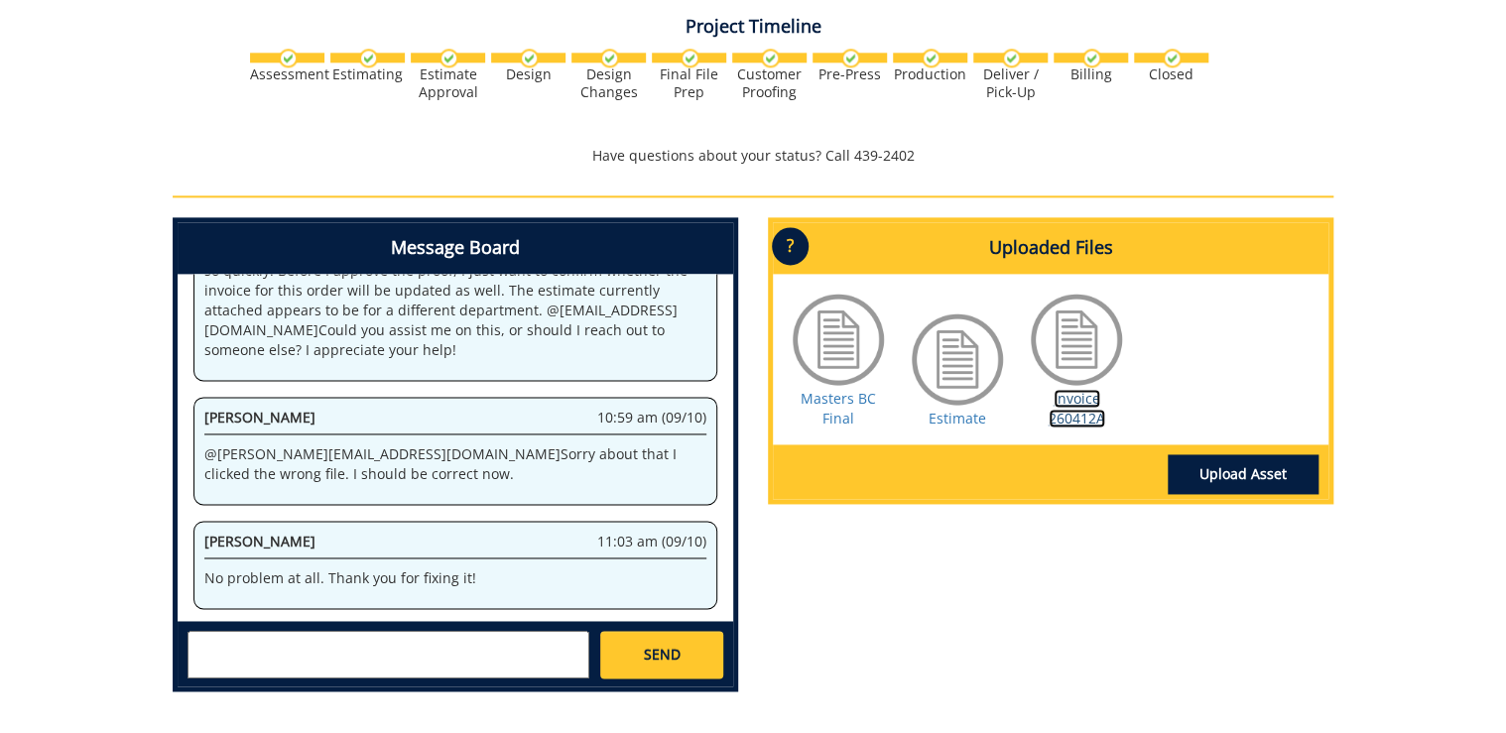
click at [1089, 412] on link "Invoice 260412A" at bounding box center [1076, 408] width 57 height 39
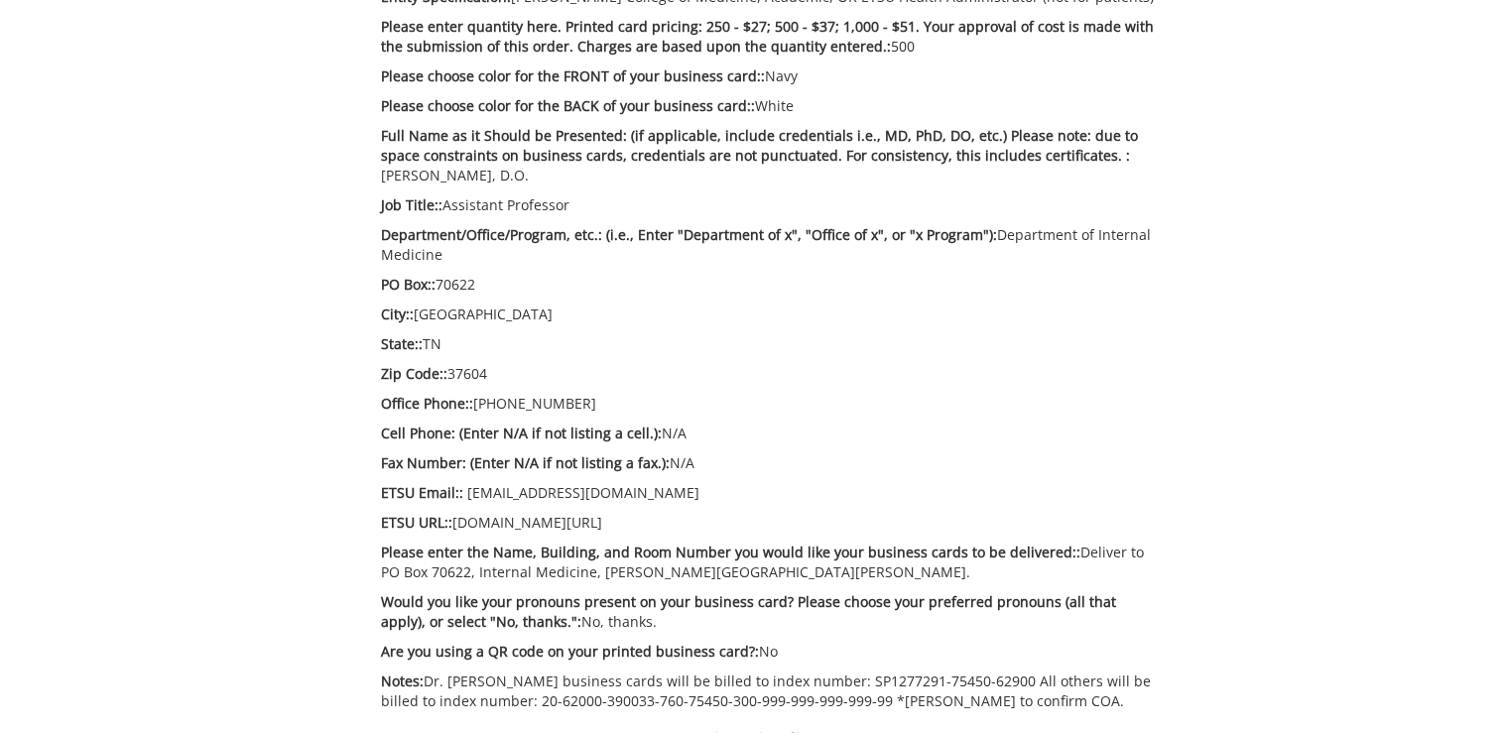
scroll to position [1031, 0]
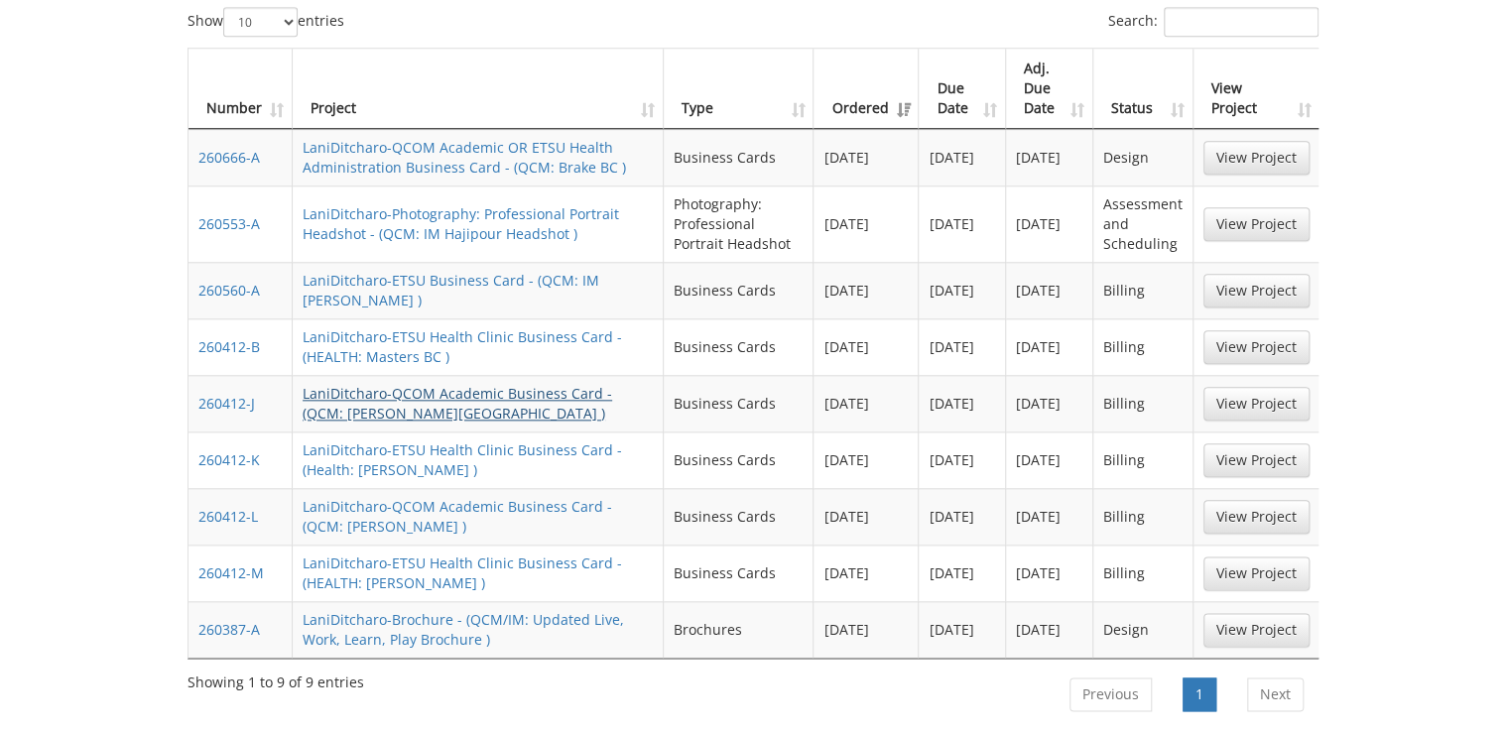
scroll to position [793, 0]
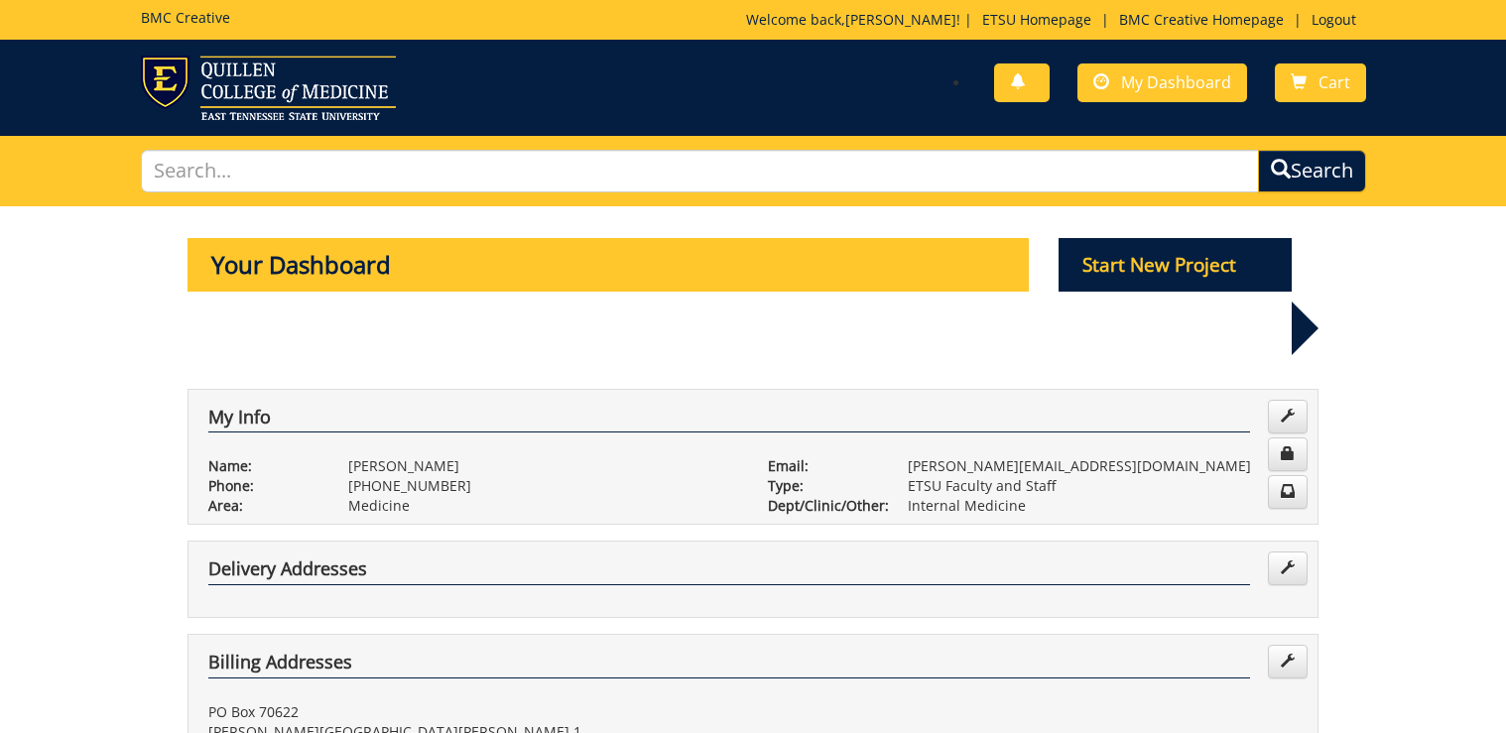
scroll to position [793, 0]
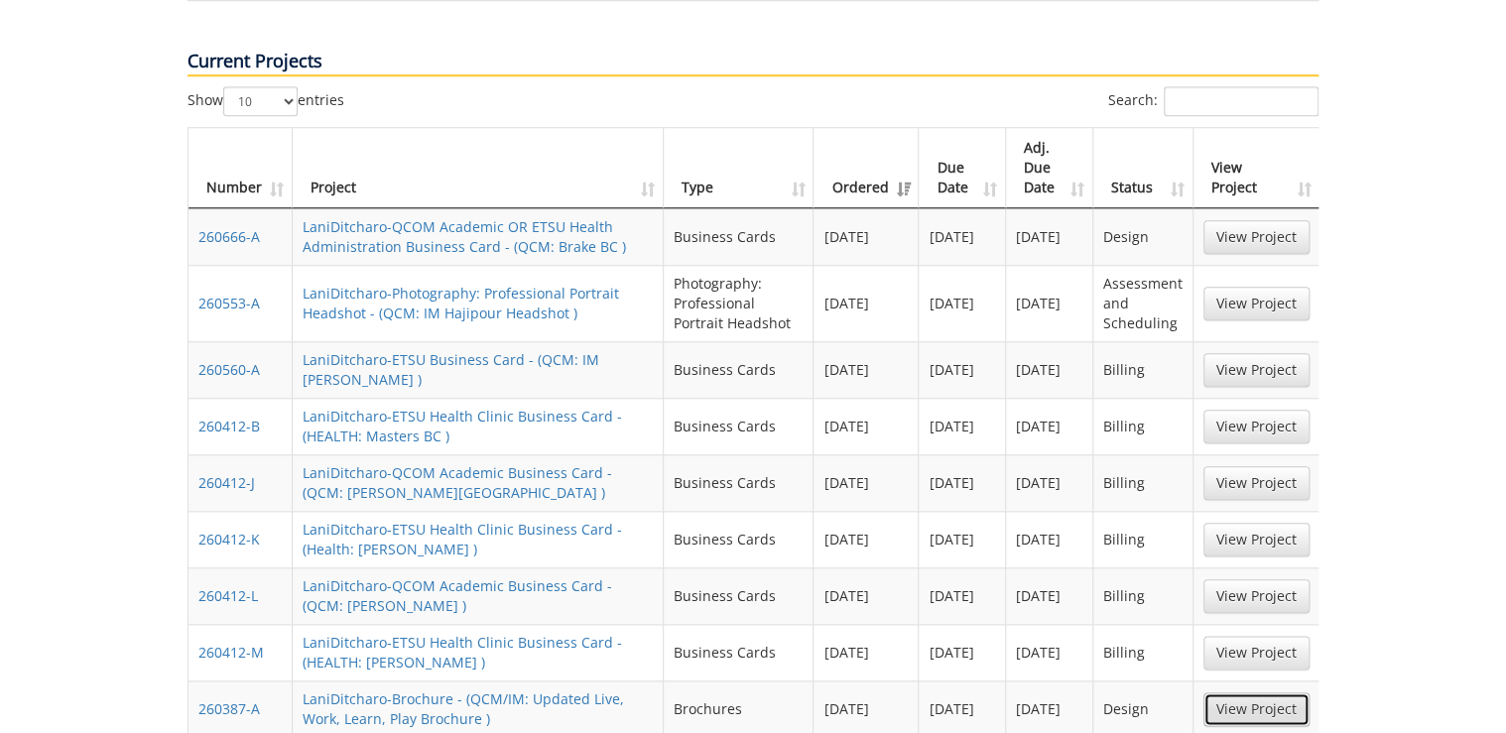
click at [1254, 692] on link "View Project" at bounding box center [1256, 709] width 106 height 34
click at [1277, 287] on link "View Project" at bounding box center [1256, 304] width 106 height 34
click at [1242, 220] on link "View Project" at bounding box center [1256, 237] width 106 height 34
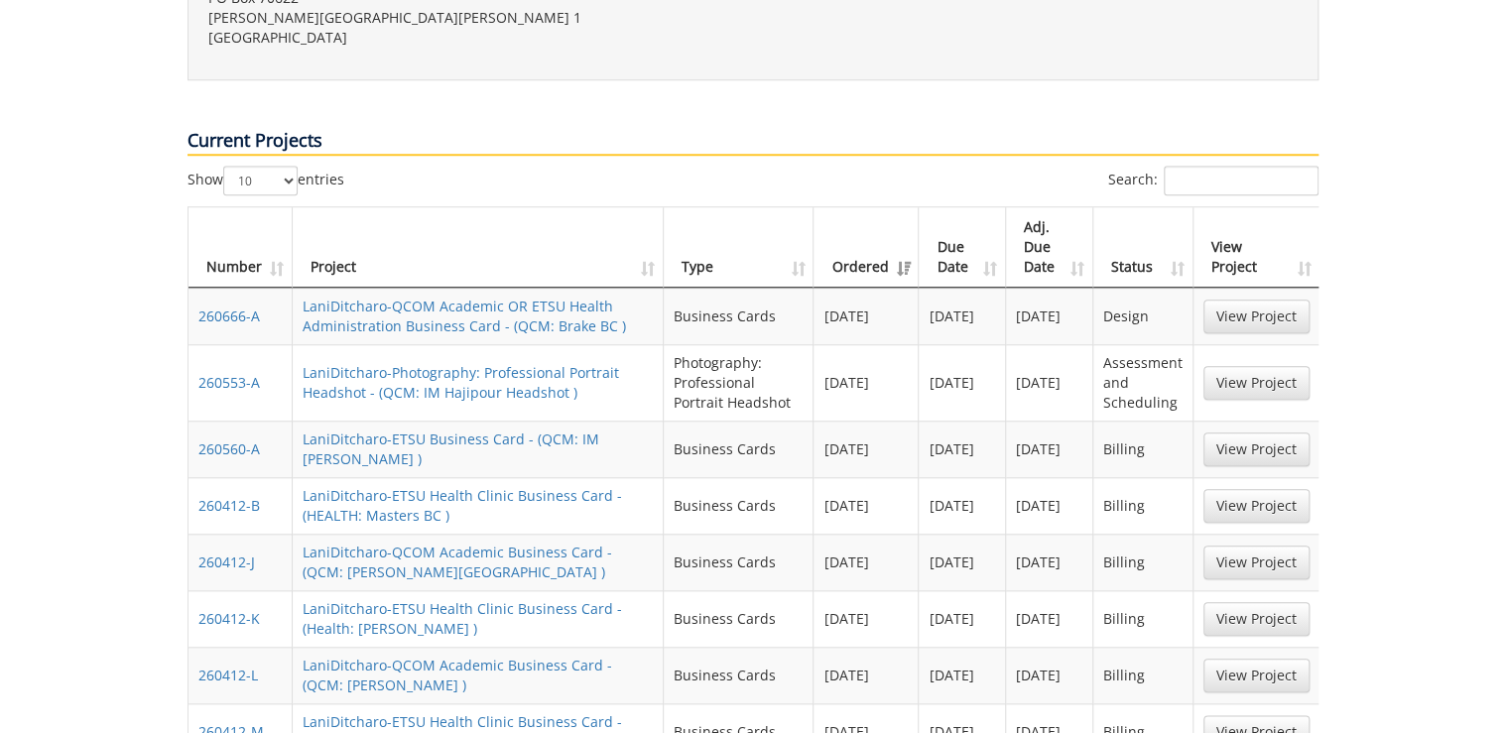
scroll to position [701, 0]
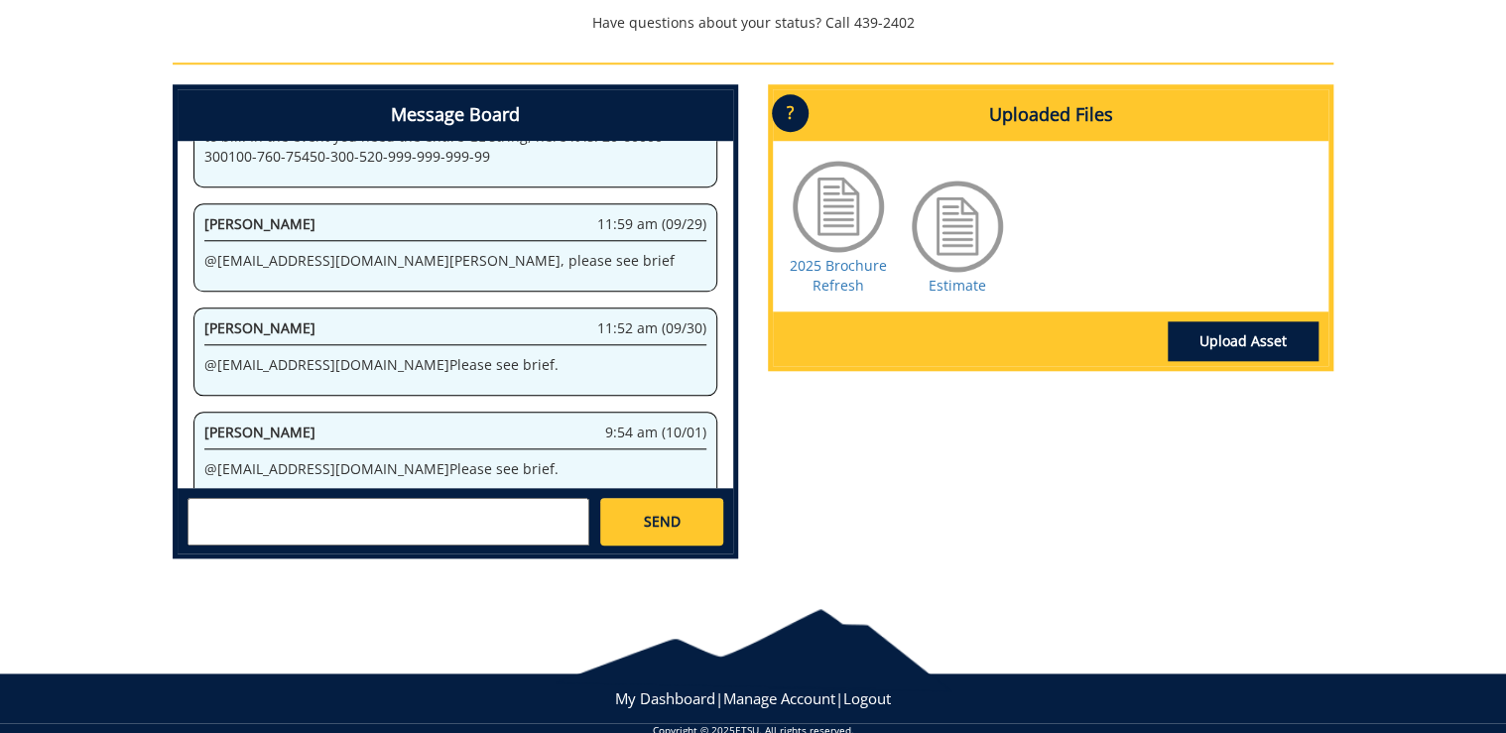
scroll to position [825, 0]
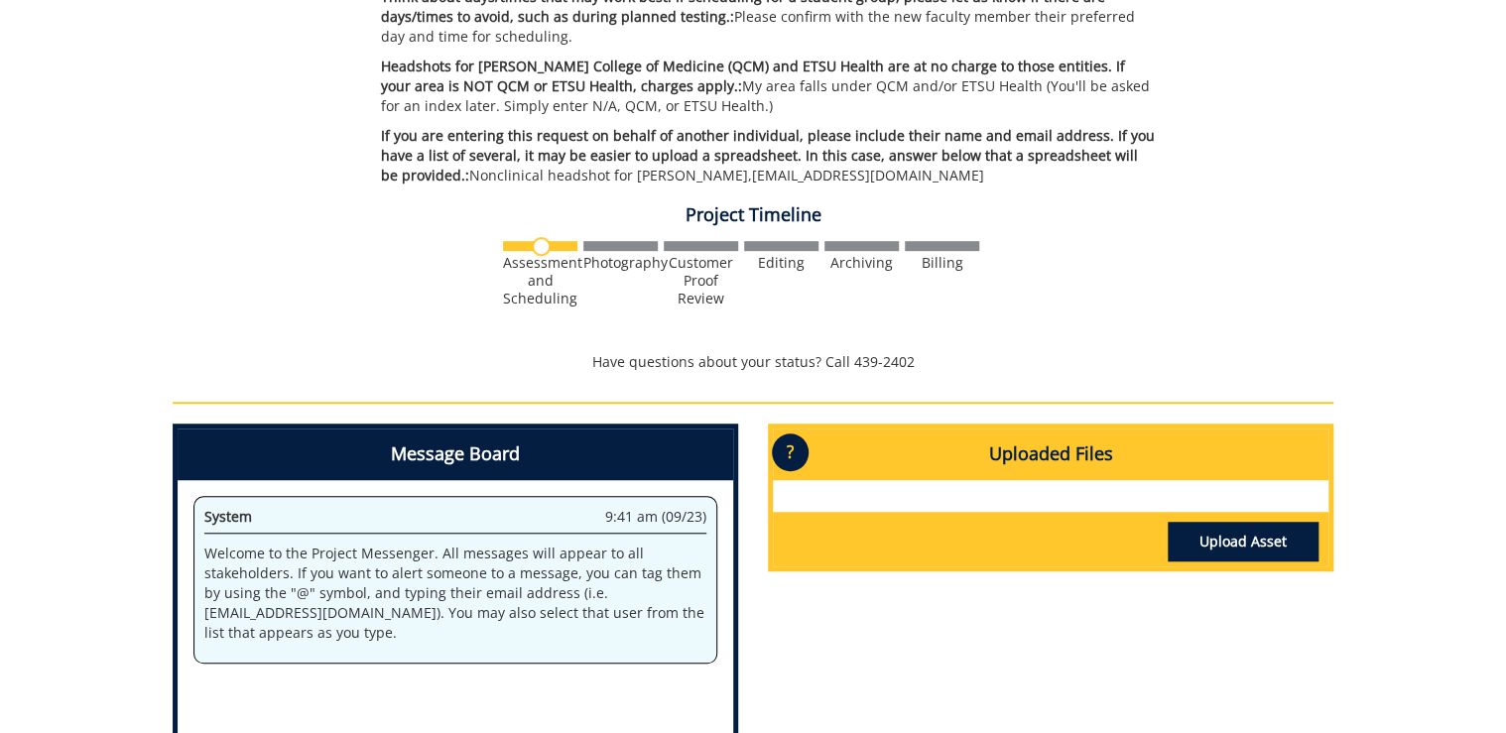
scroll to position [635, 0]
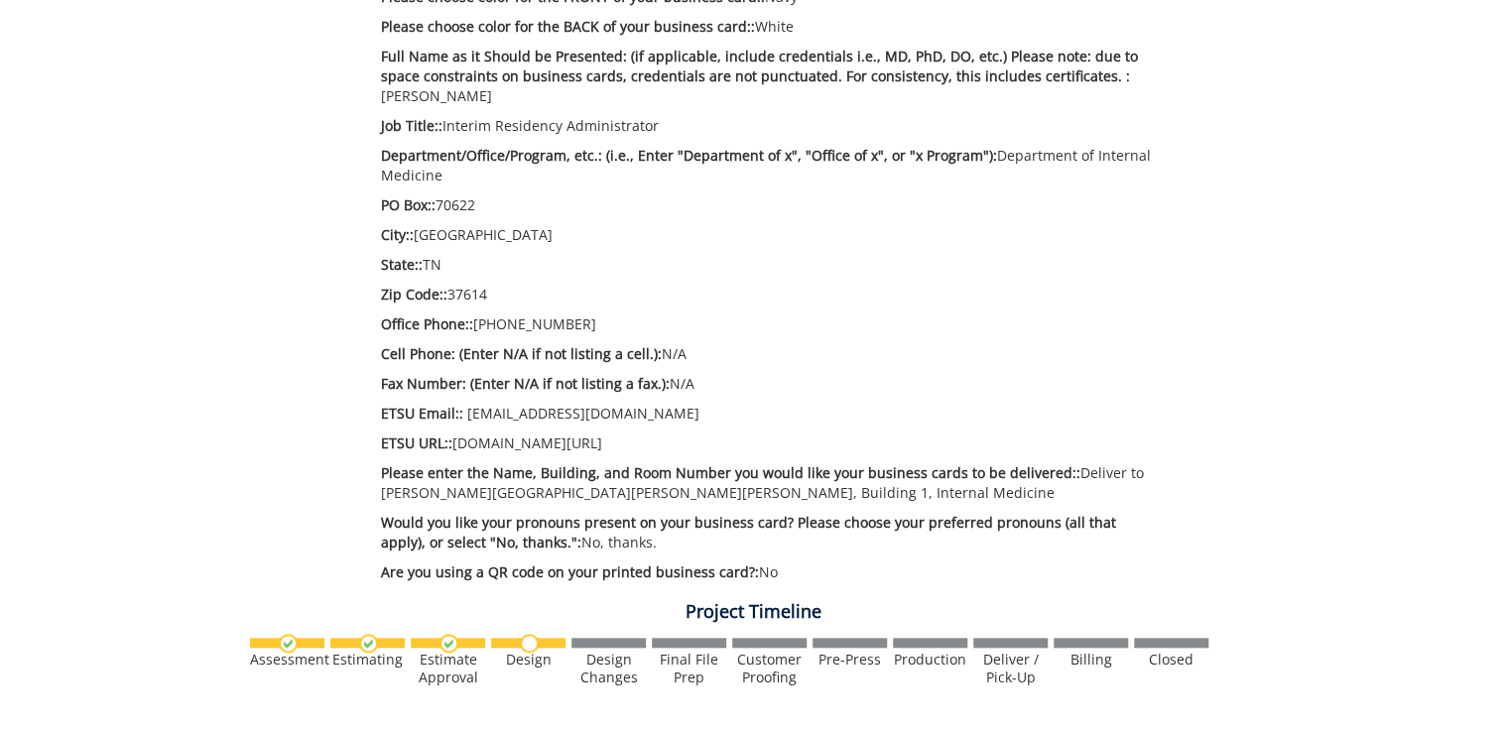
scroll to position [952, 0]
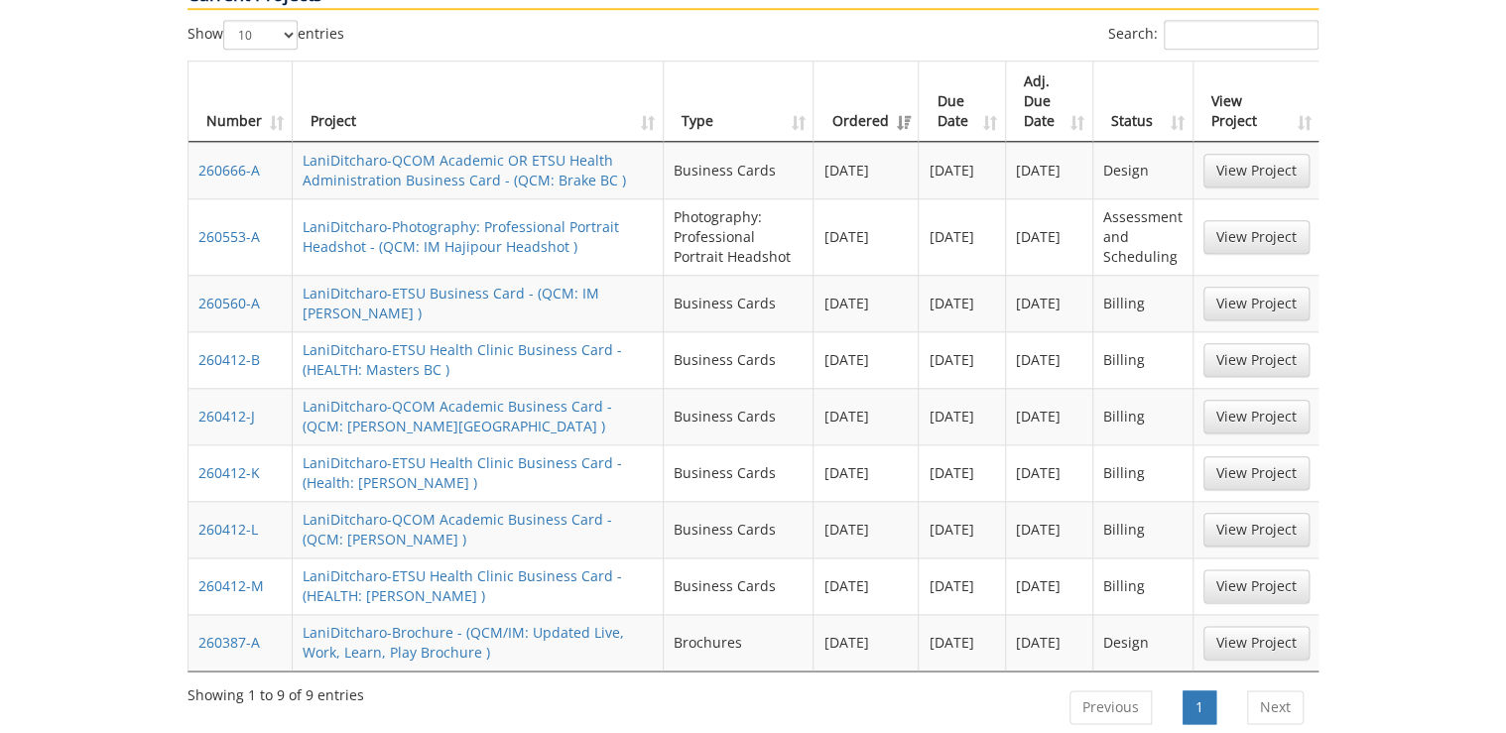
scroll to position [1098, 0]
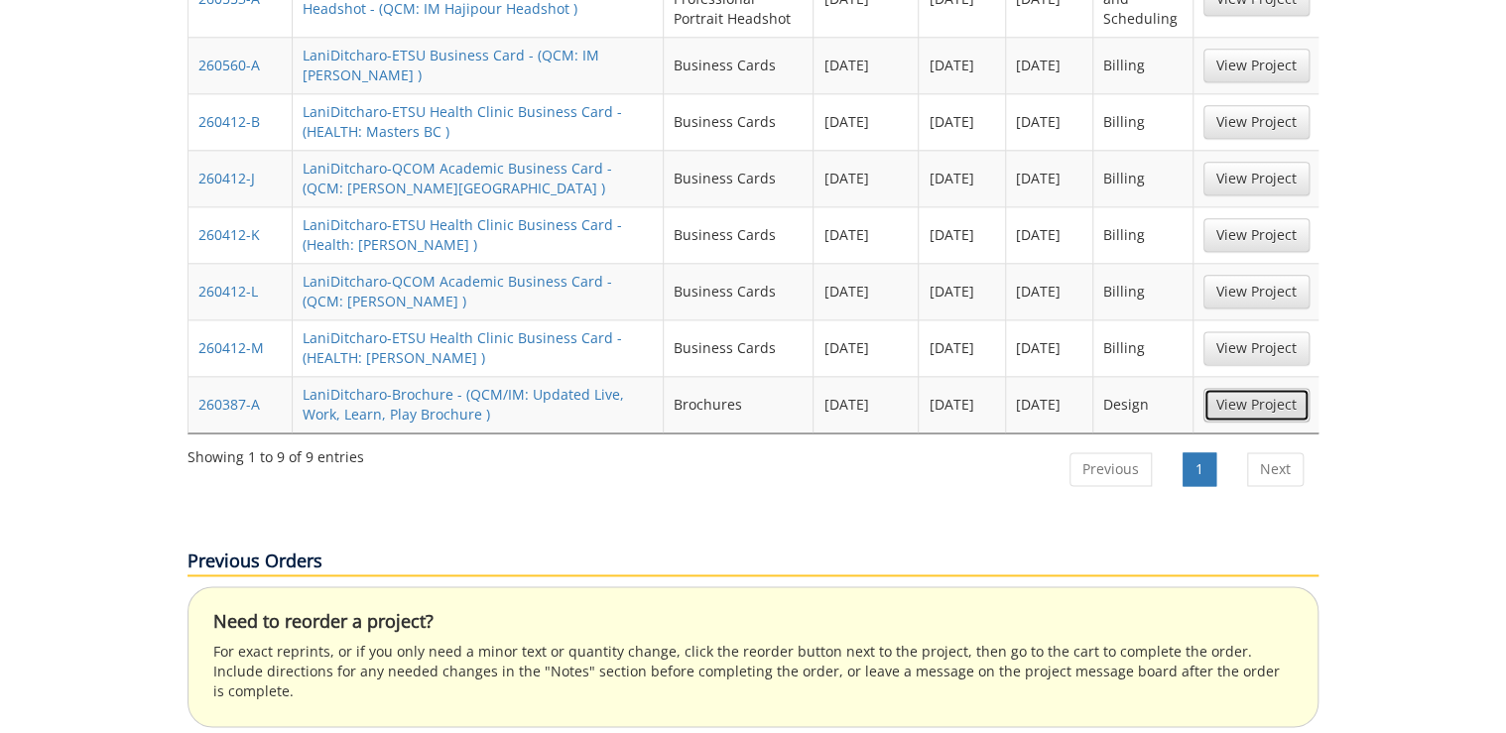
click at [1292, 388] on link "View Project" at bounding box center [1256, 405] width 106 height 34
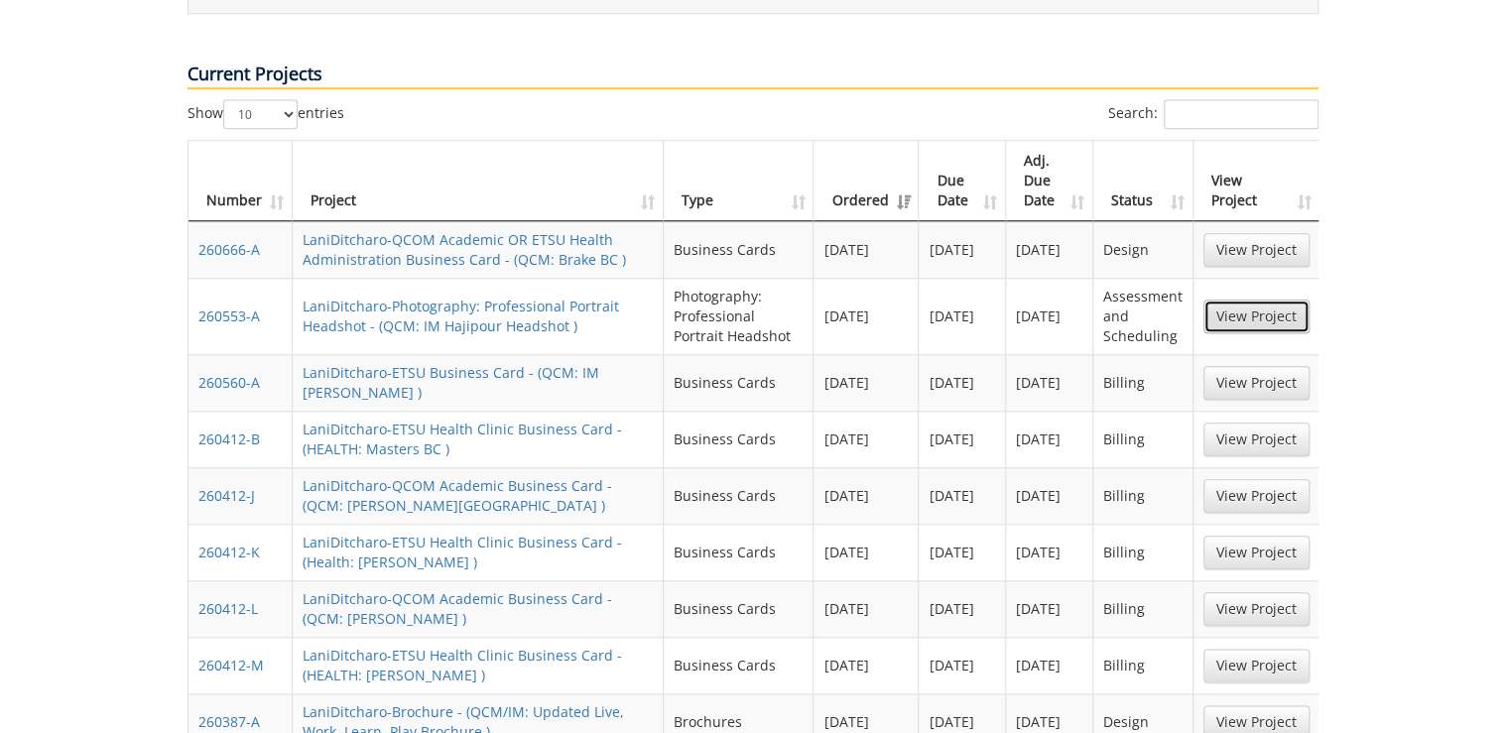
click at [1258, 300] on link "View Project" at bounding box center [1256, 317] width 106 height 34
click at [1211, 233] on link "View Project" at bounding box center [1256, 250] width 106 height 34
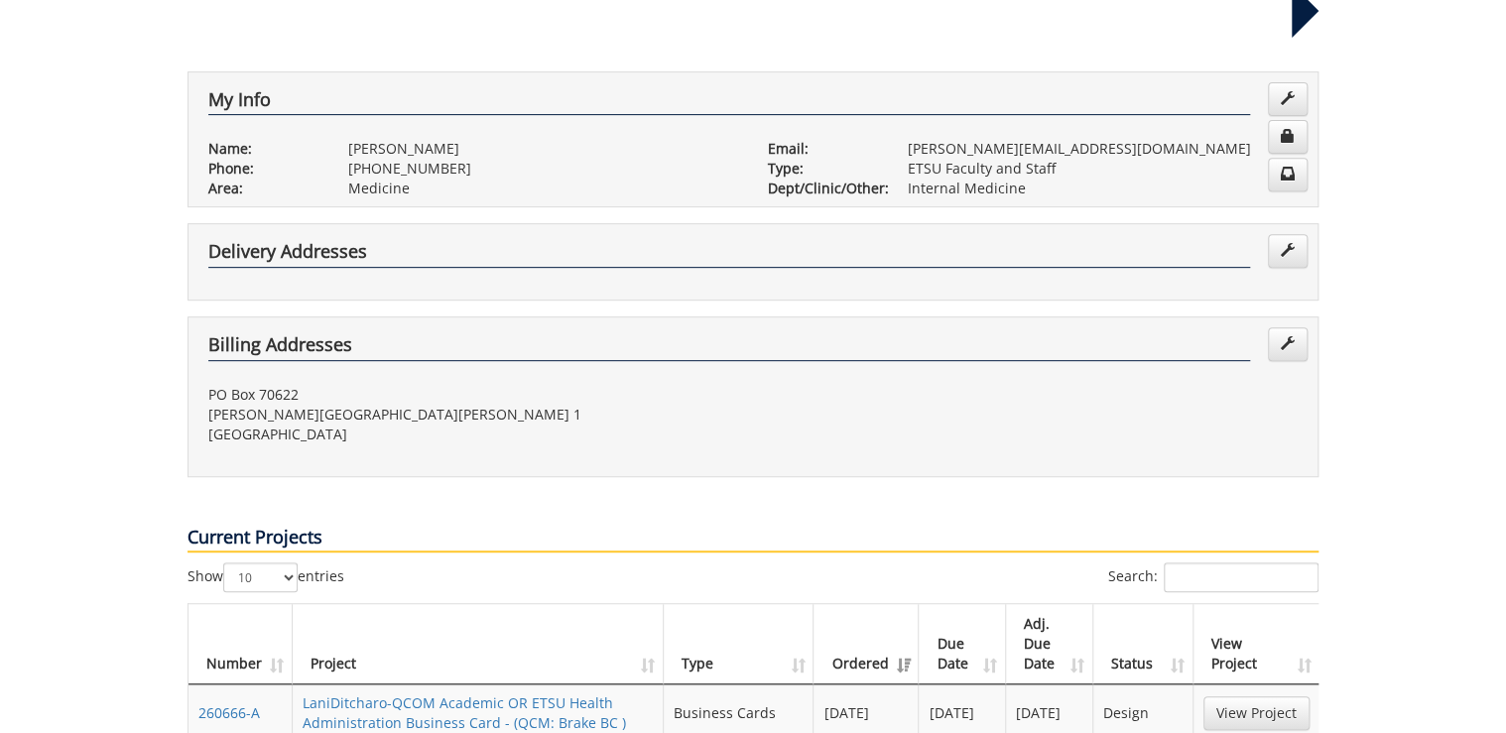
scroll to position [873, 0]
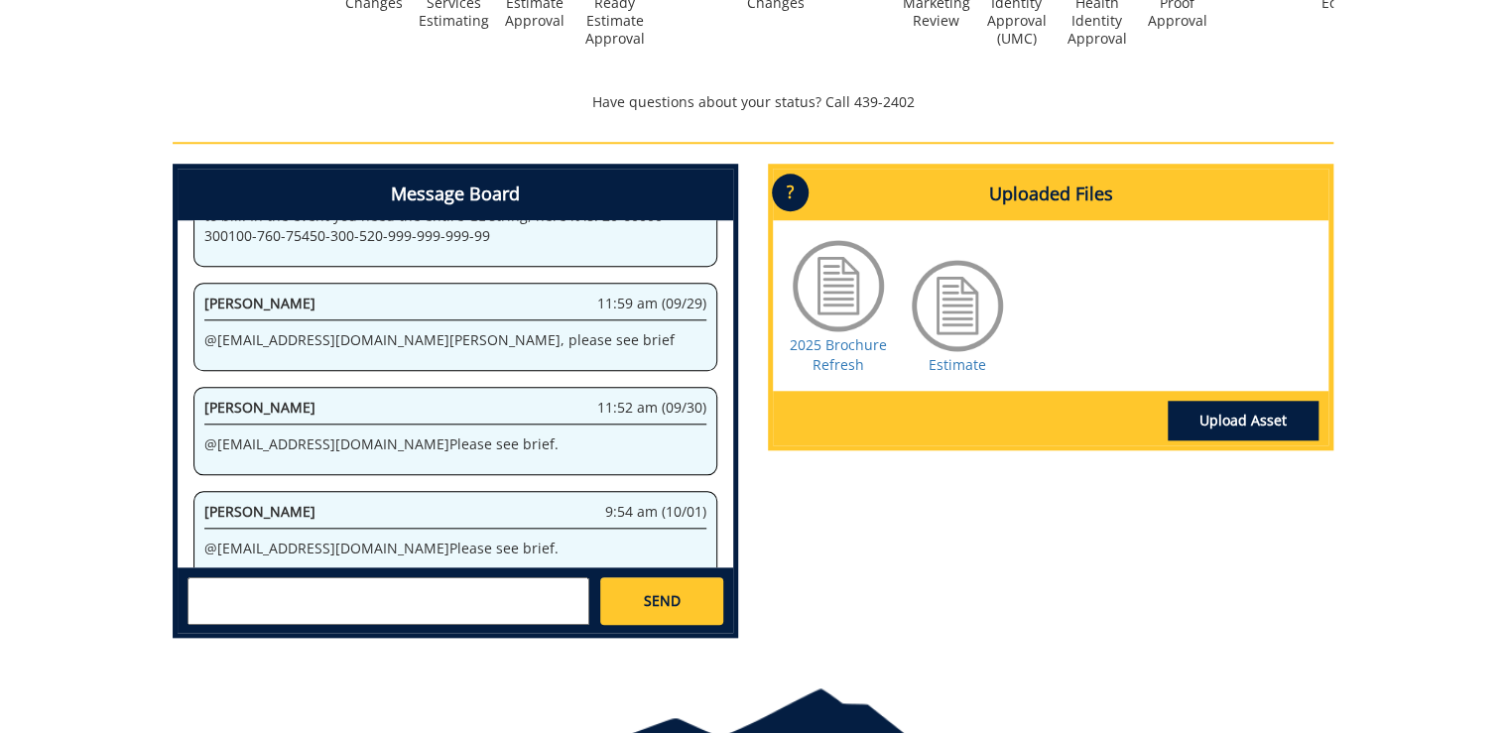
scroll to position [793, 0]
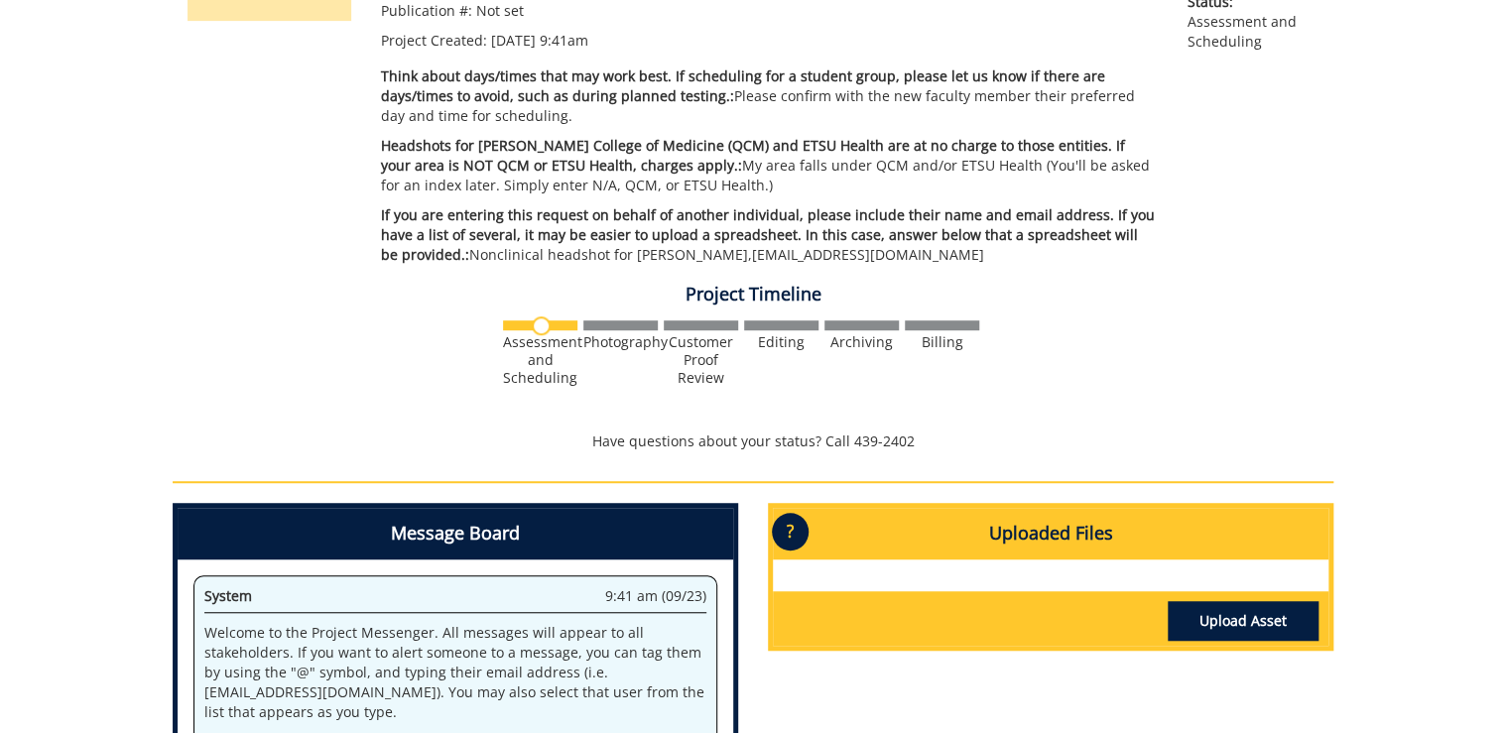
scroll to position [476, 0]
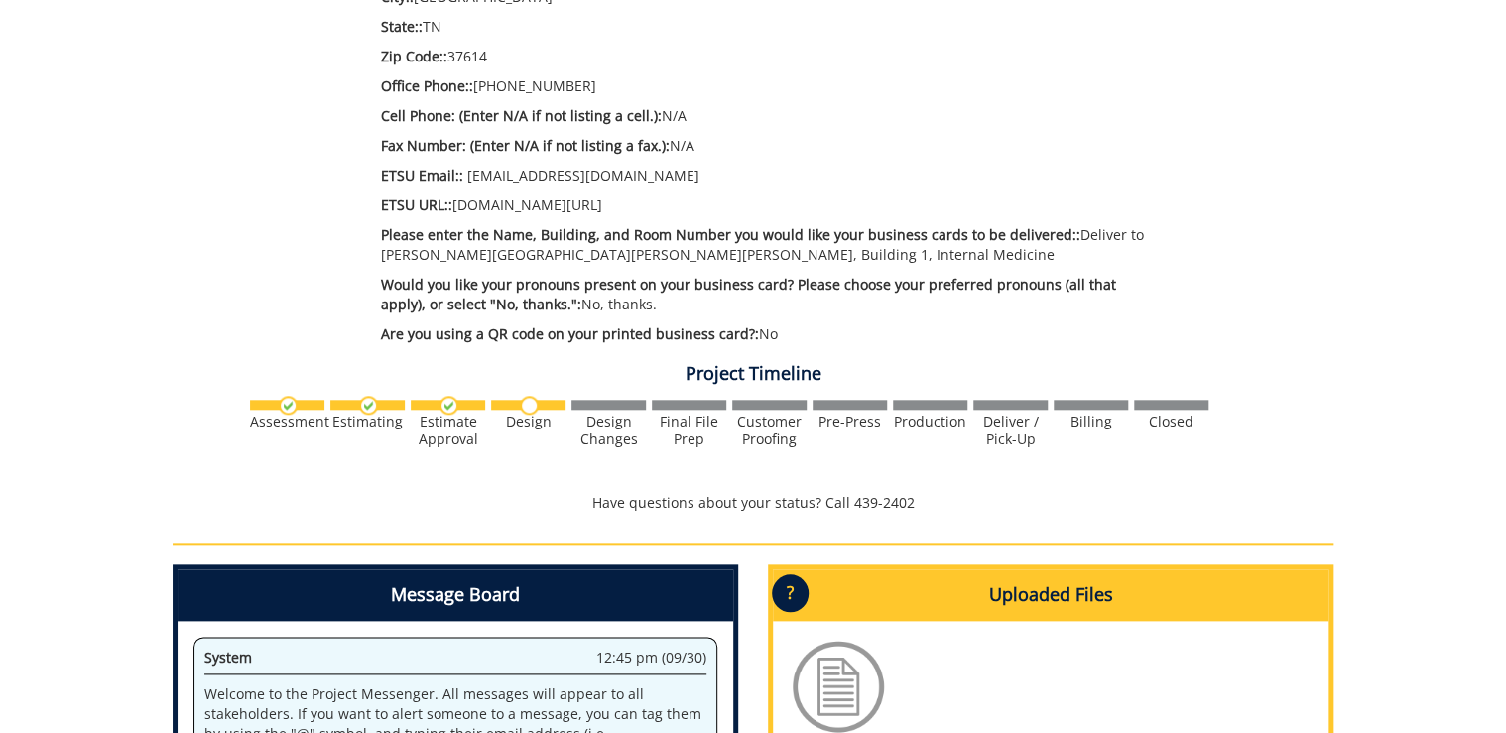
scroll to position [714, 0]
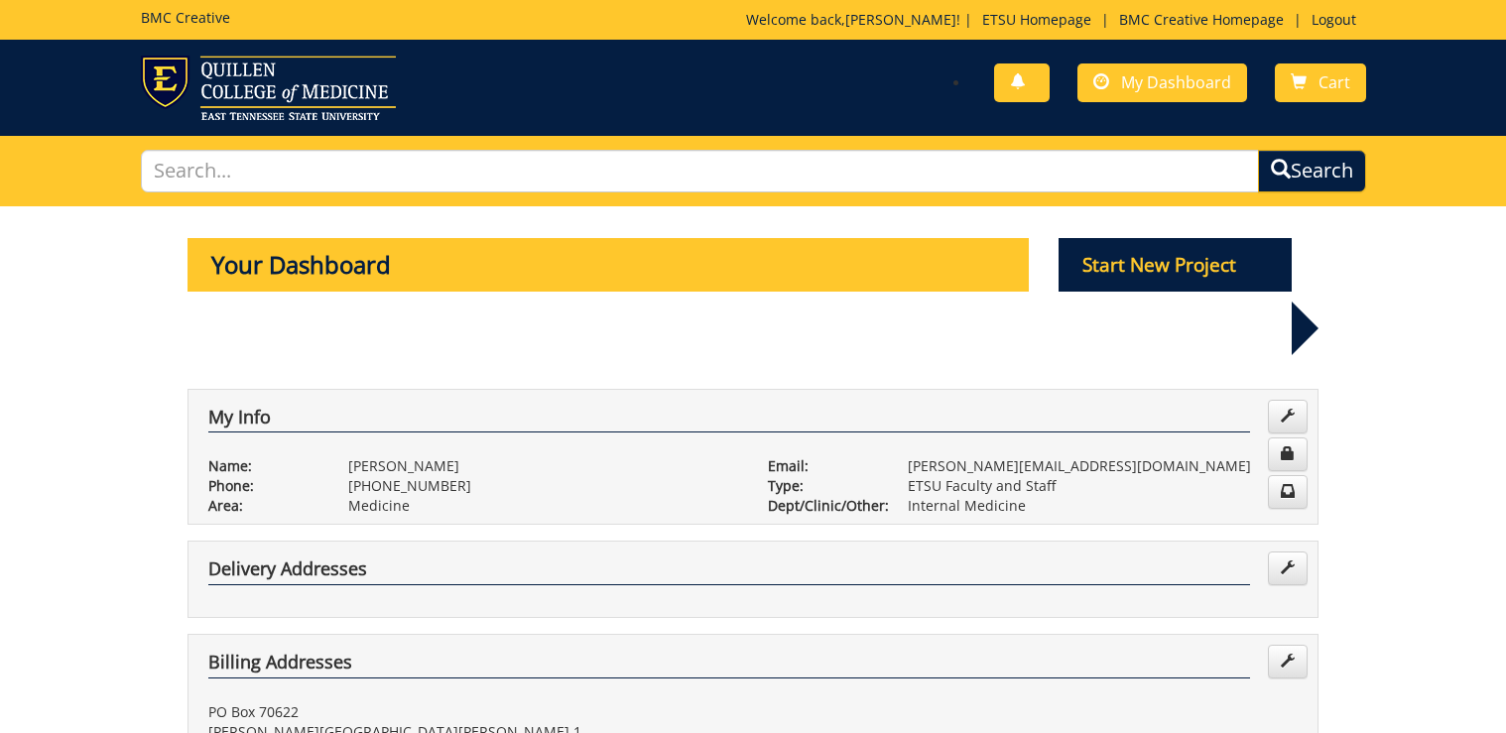
scroll to position [873, 0]
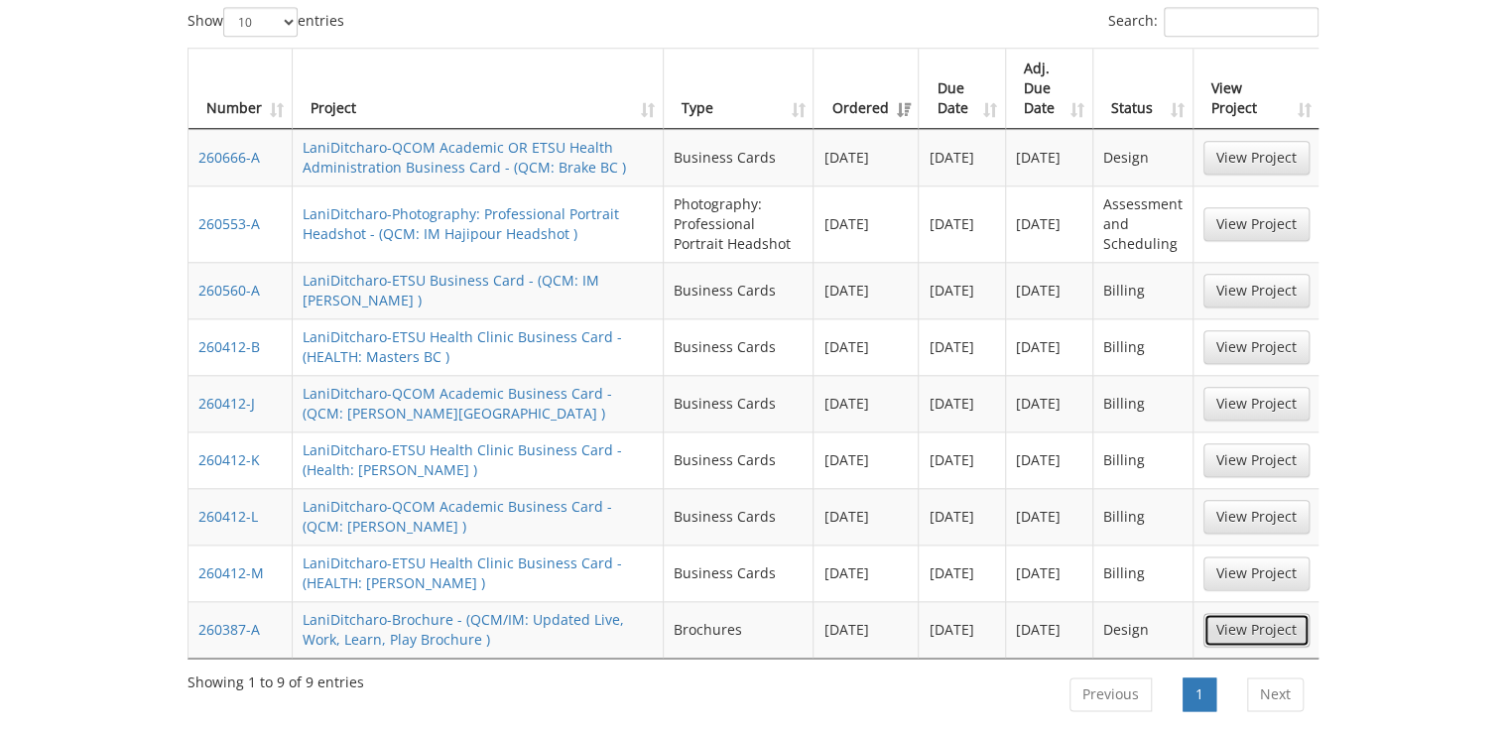
click at [1244, 613] on link "View Project" at bounding box center [1256, 630] width 106 height 34
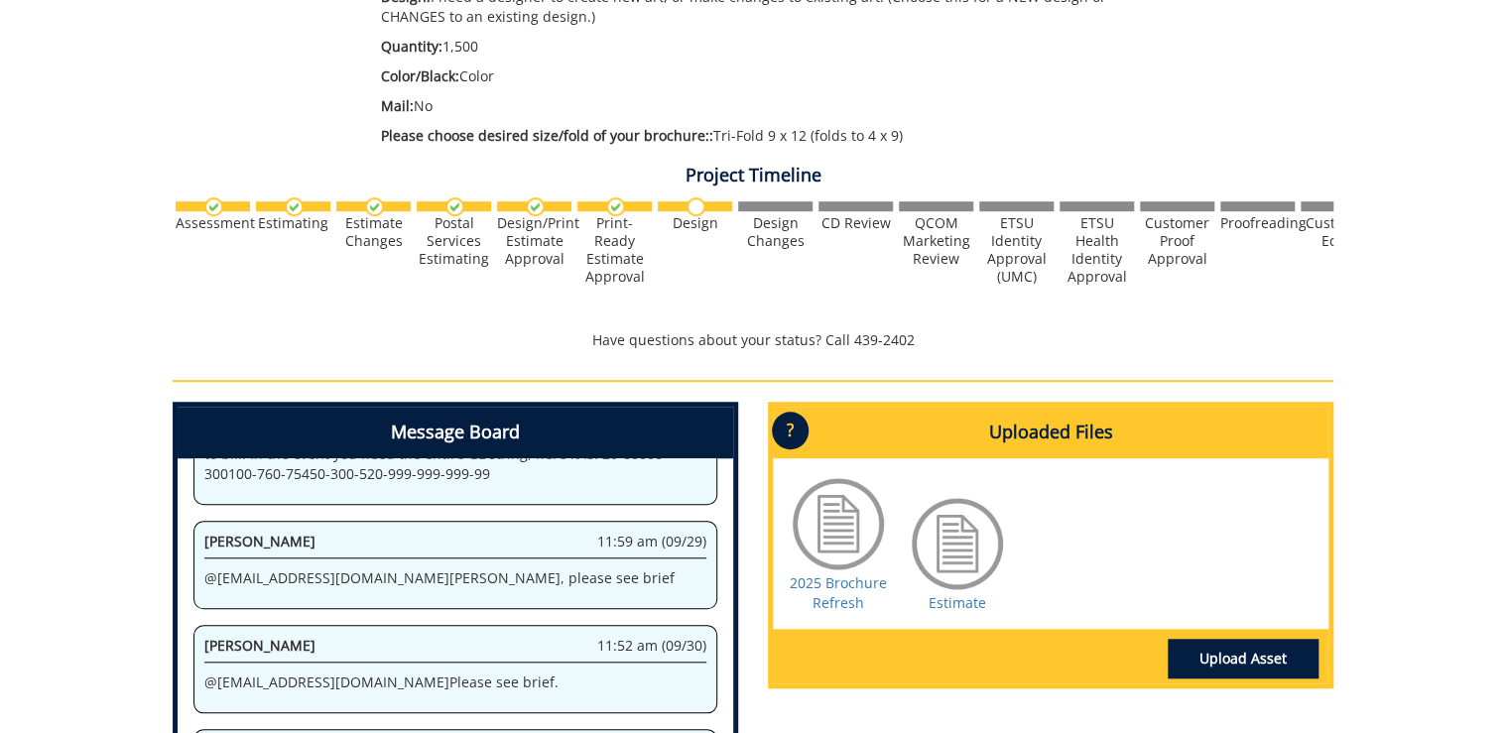
scroll to position [714, 0]
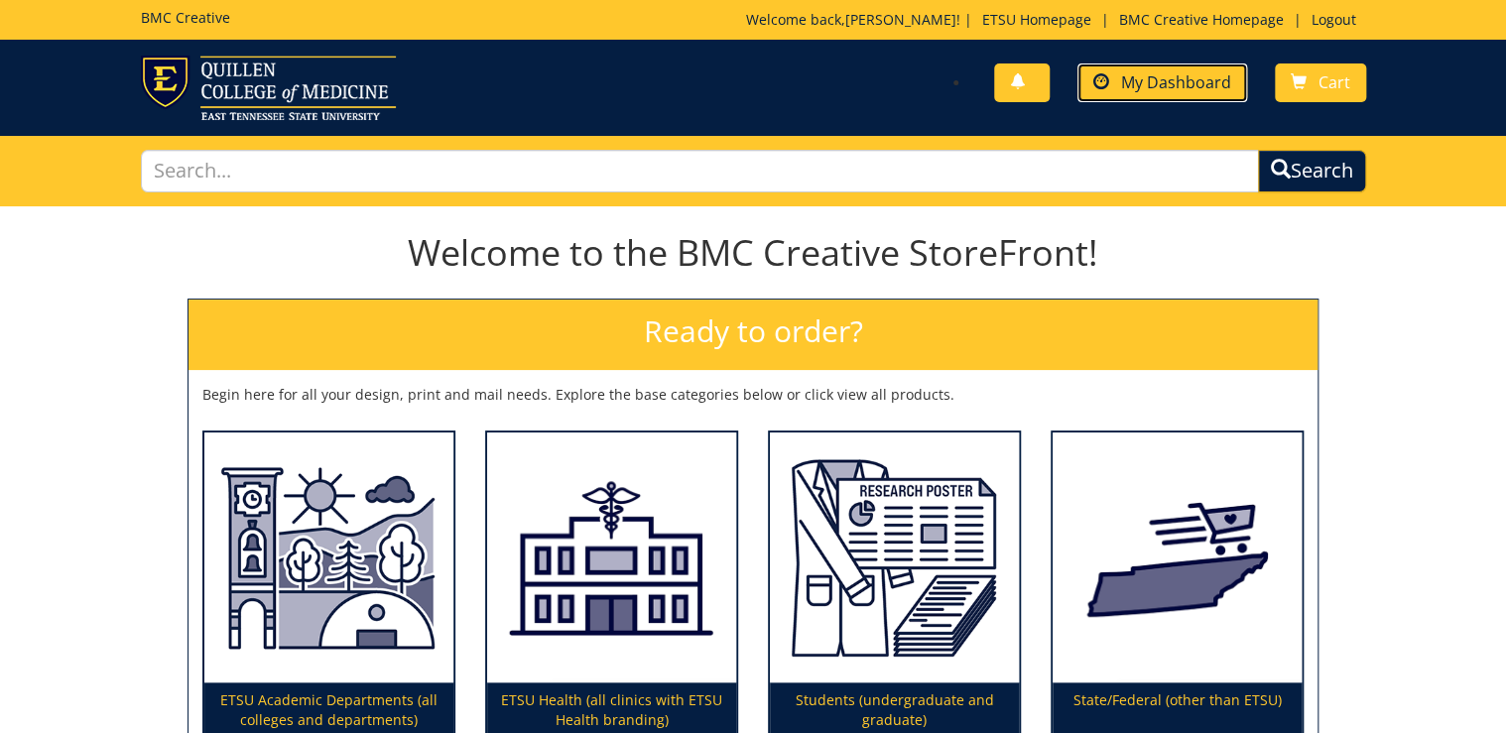
click at [1187, 79] on span "My Dashboard" at bounding box center [1176, 82] width 110 height 22
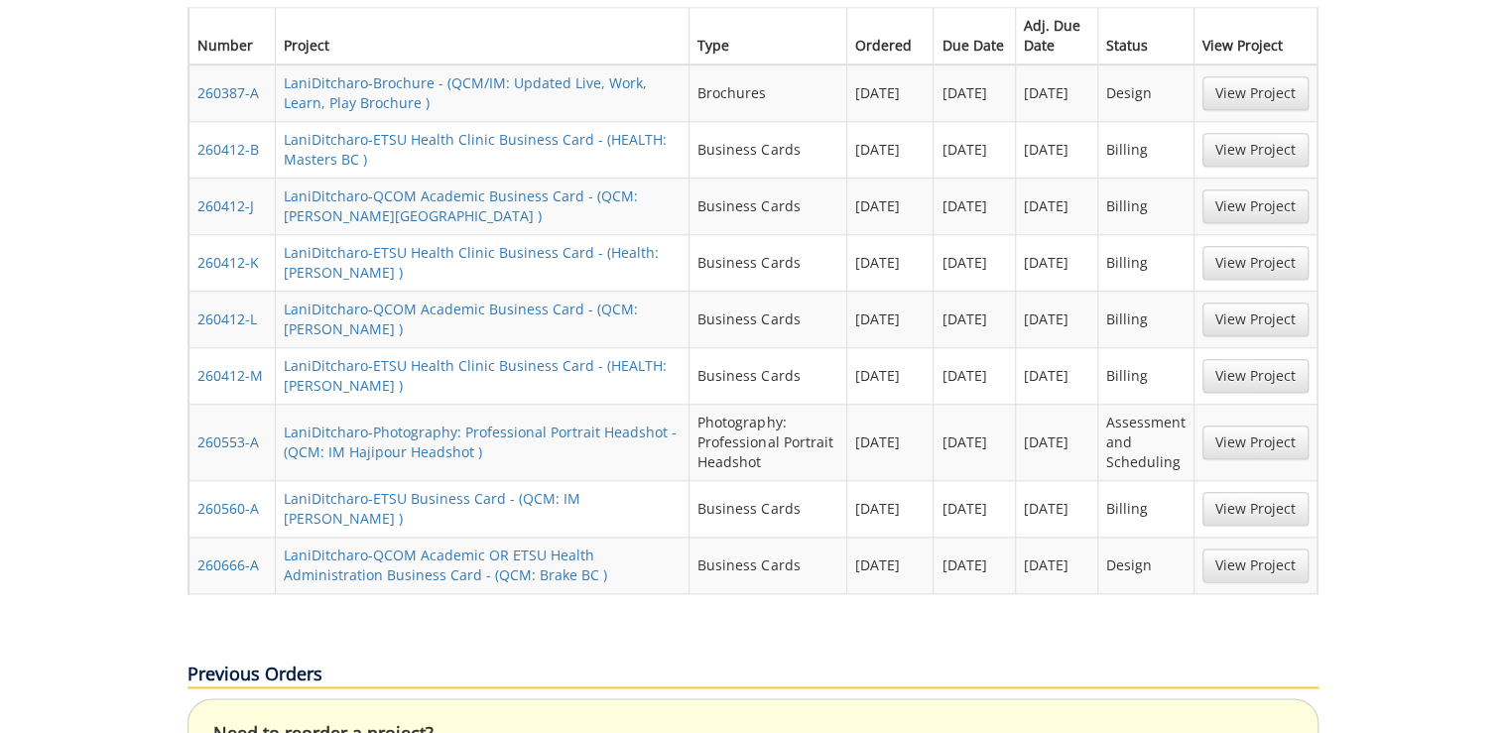
scroll to position [1190, 0]
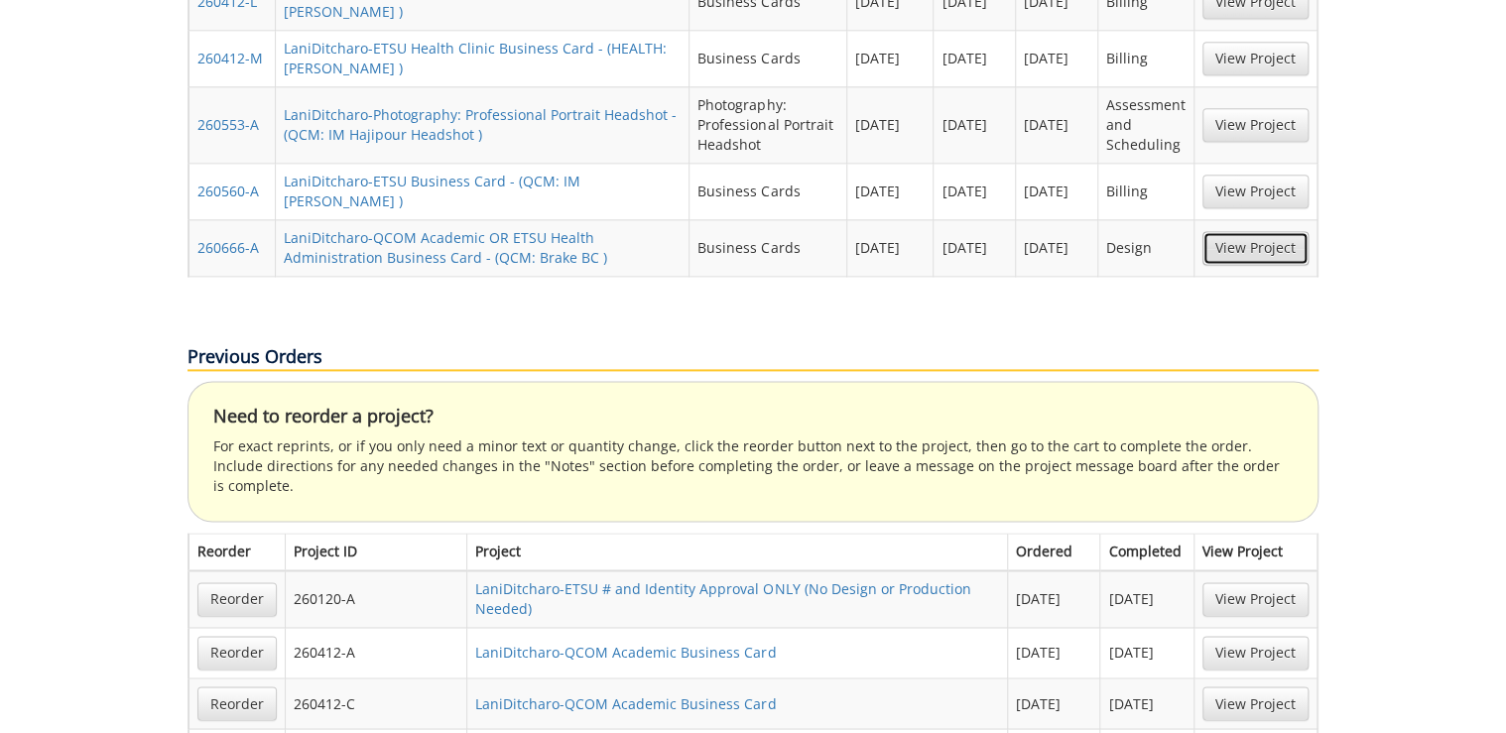
click at [1227, 231] on link "View Project" at bounding box center [1255, 248] width 106 height 34
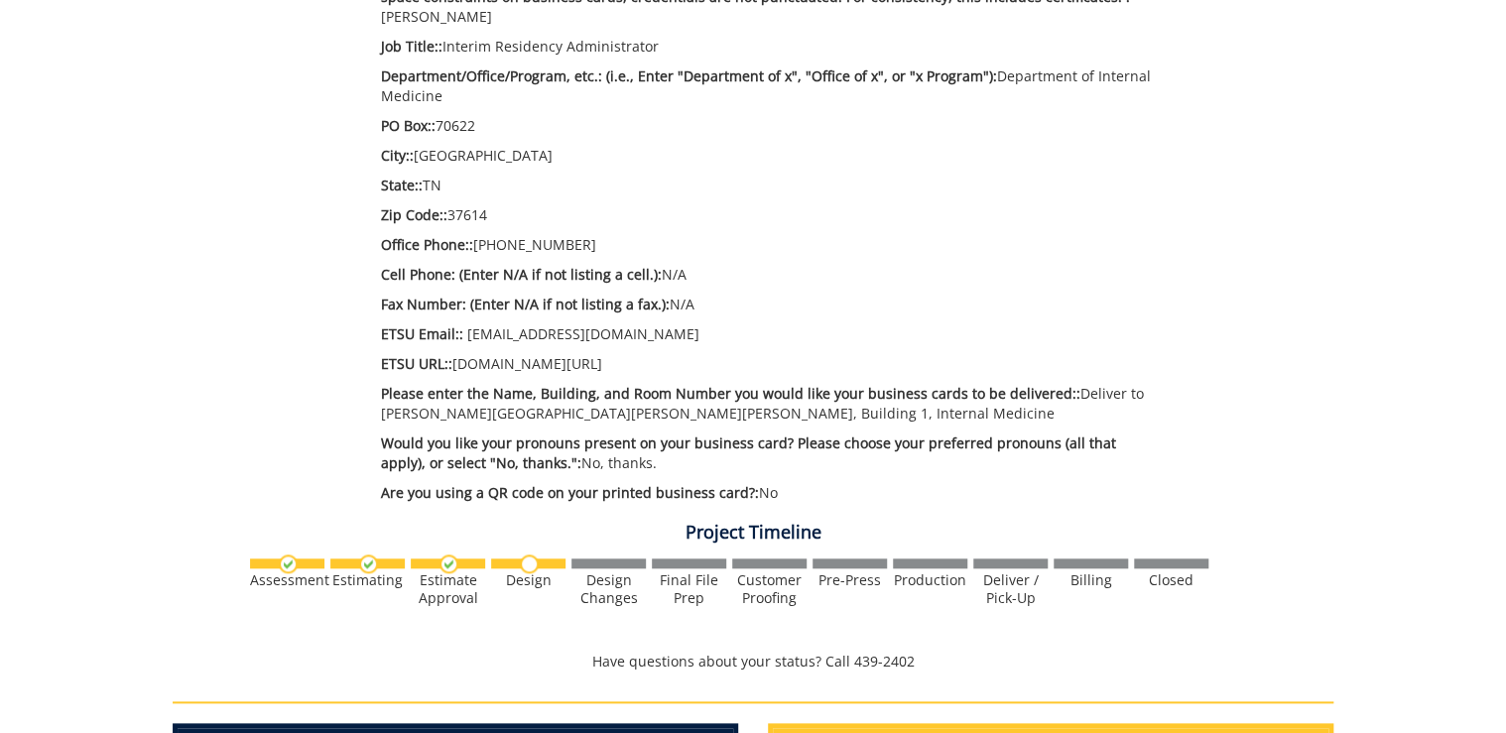
scroll to position [873, 0]
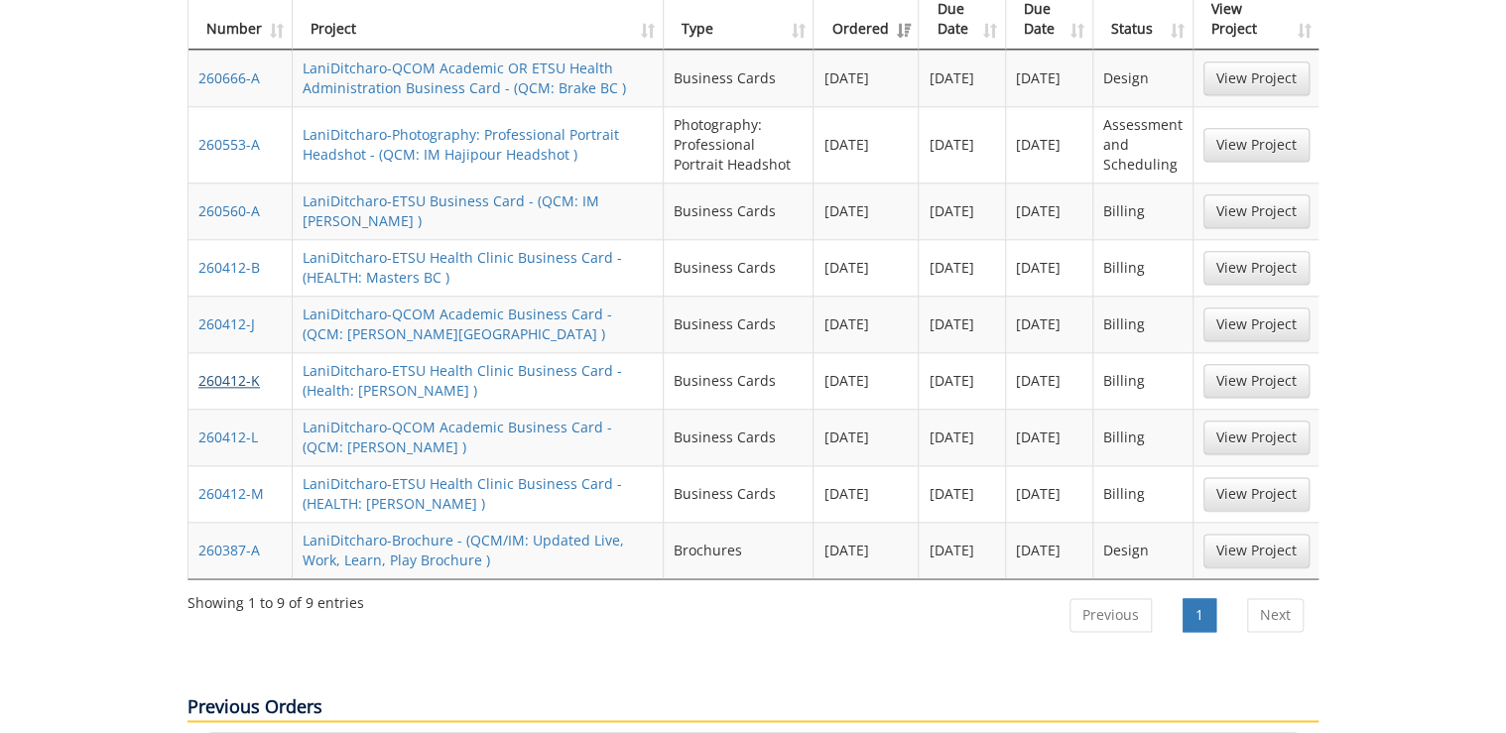
scroll to position [873, 0]
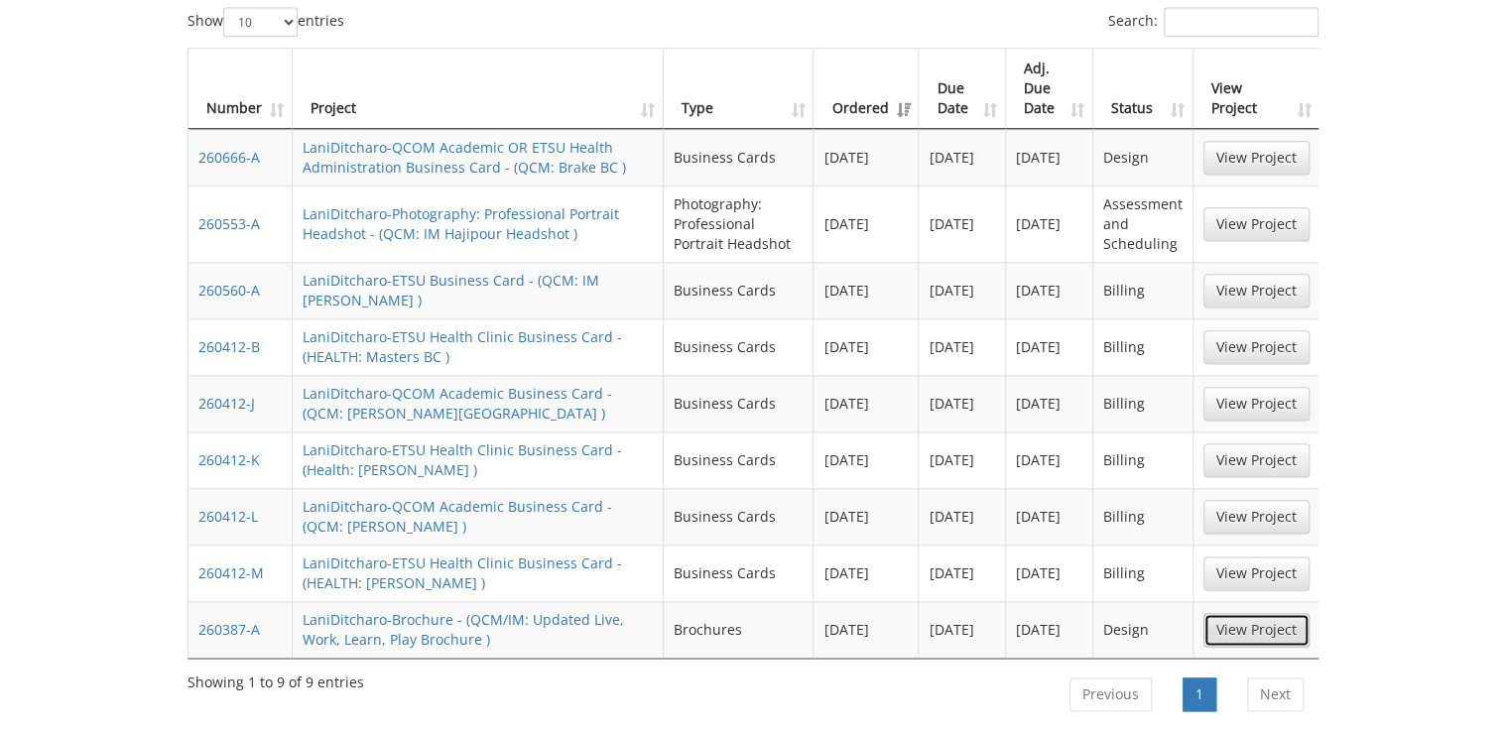
click at [1273, 613] on link "View Project" at bounding box center [1256, 630] width 106 height 34
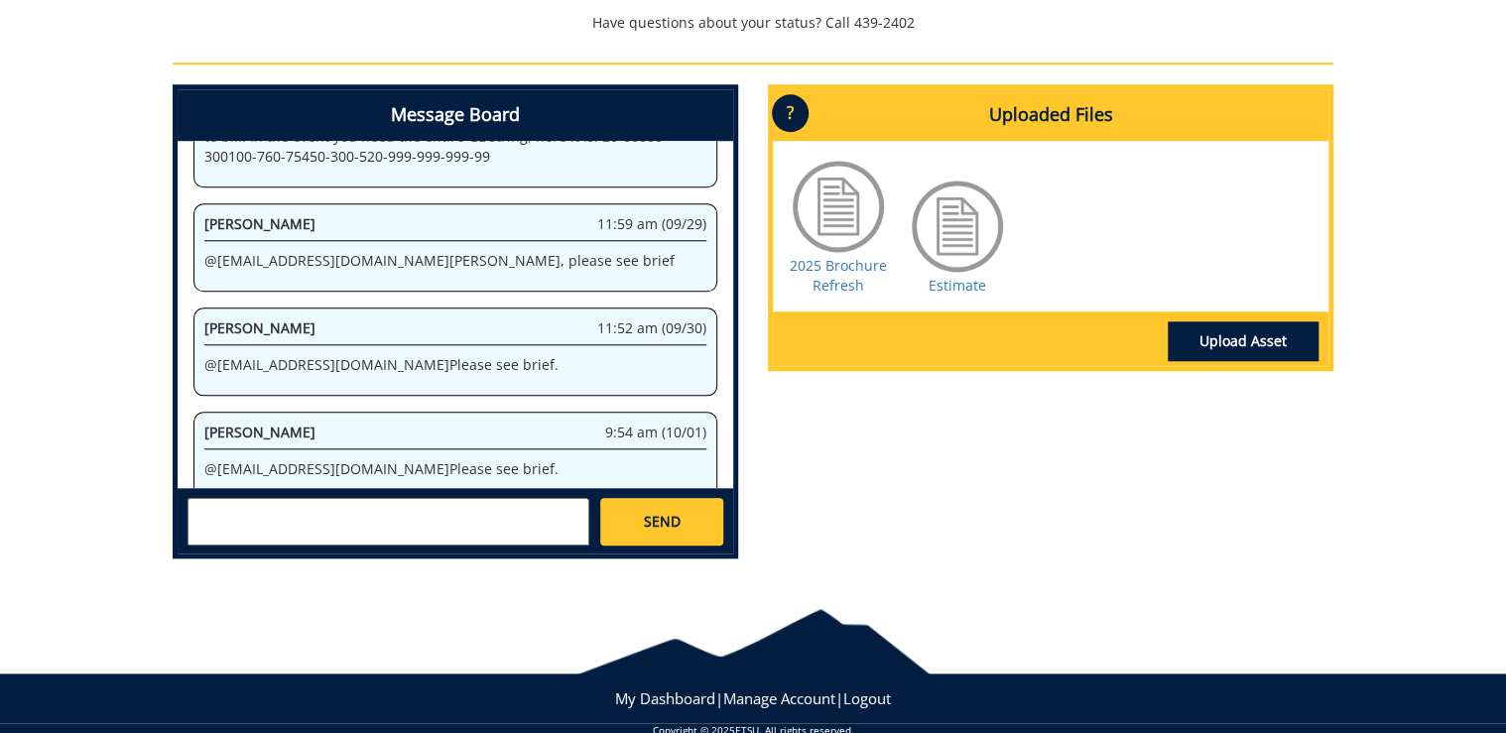
scroll to position [825, 0]
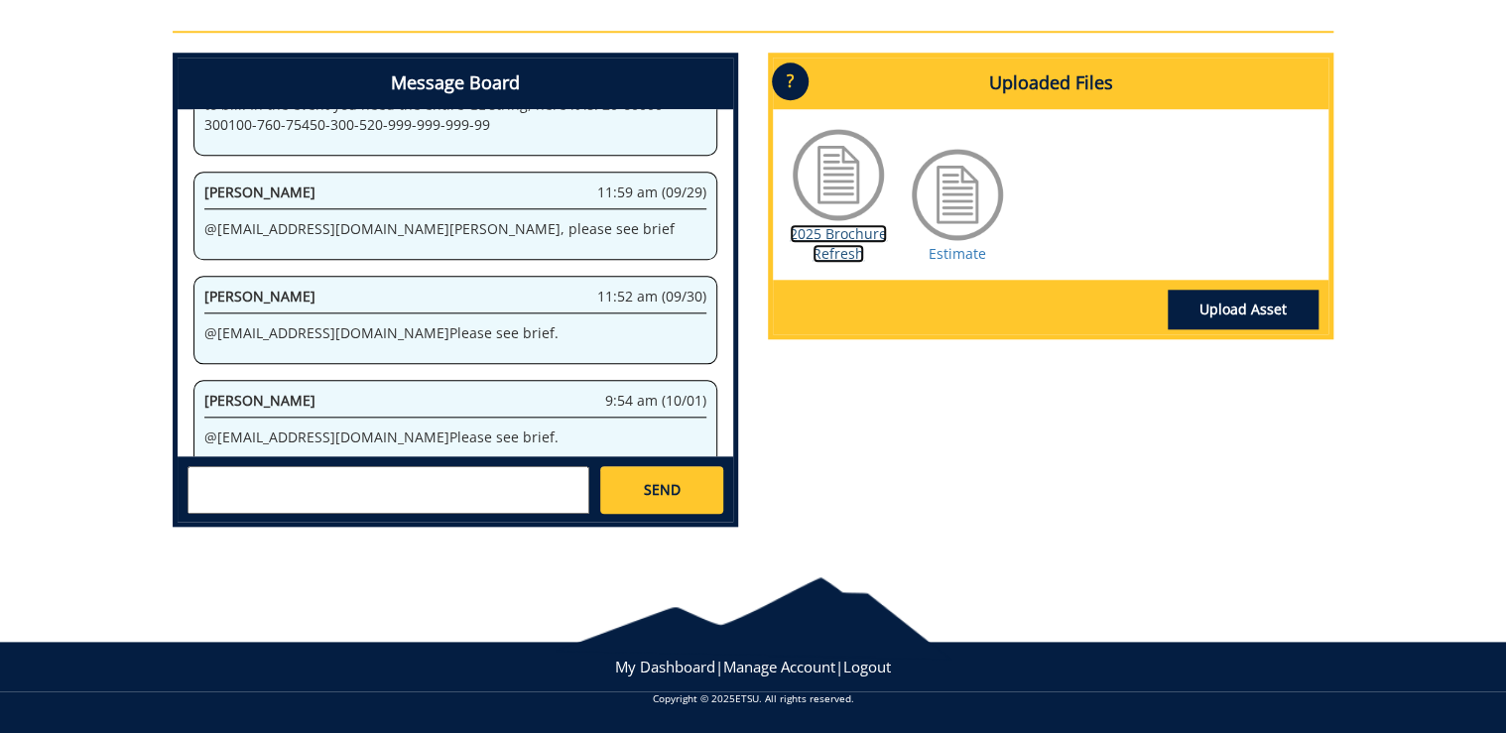
click at [843, 252] on link "2025 Brochure Refresh" at bounding box center [837, 243] width 97 height 39
click at [963, 246] on link "Estimate" at bounding box center [957, 253] width 58 height 19
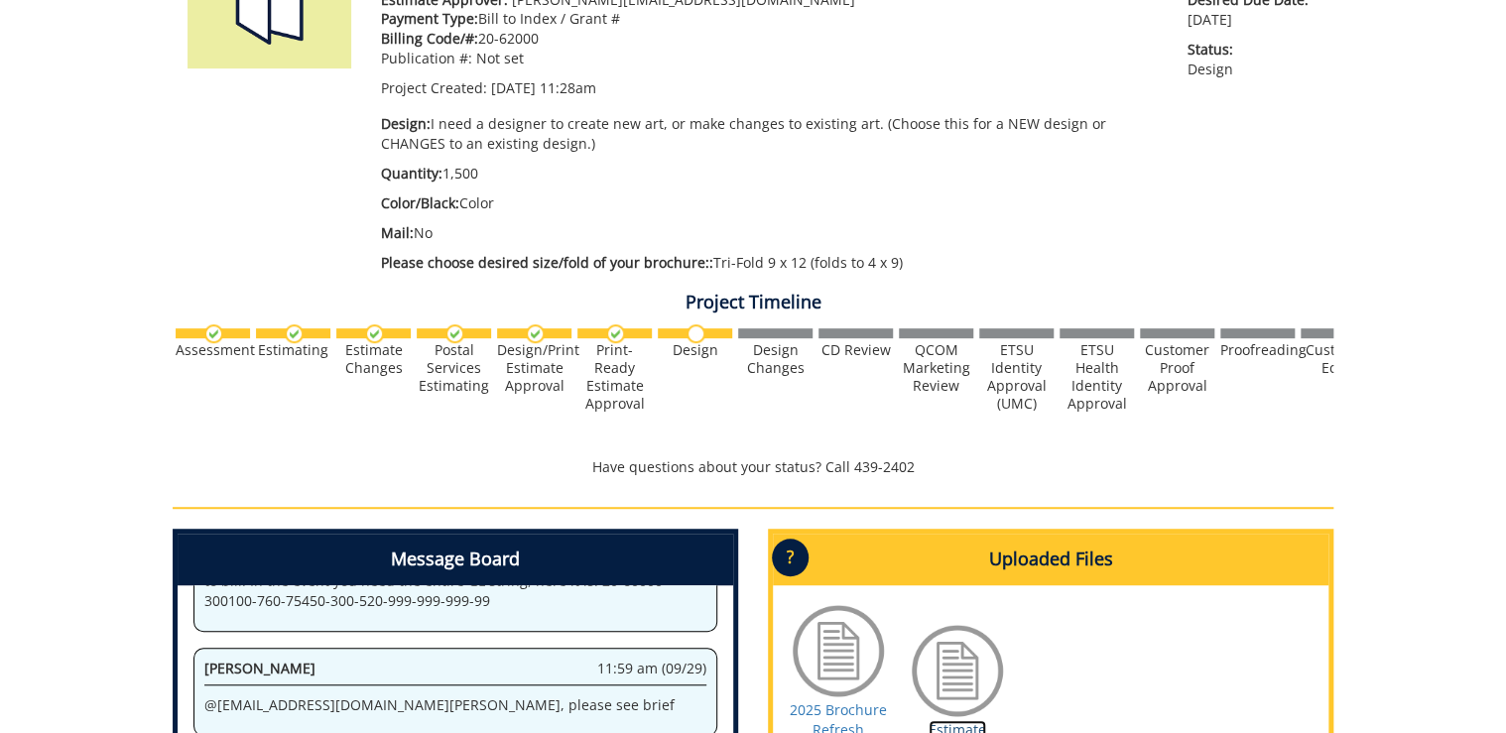
scroll to position [0, 0]
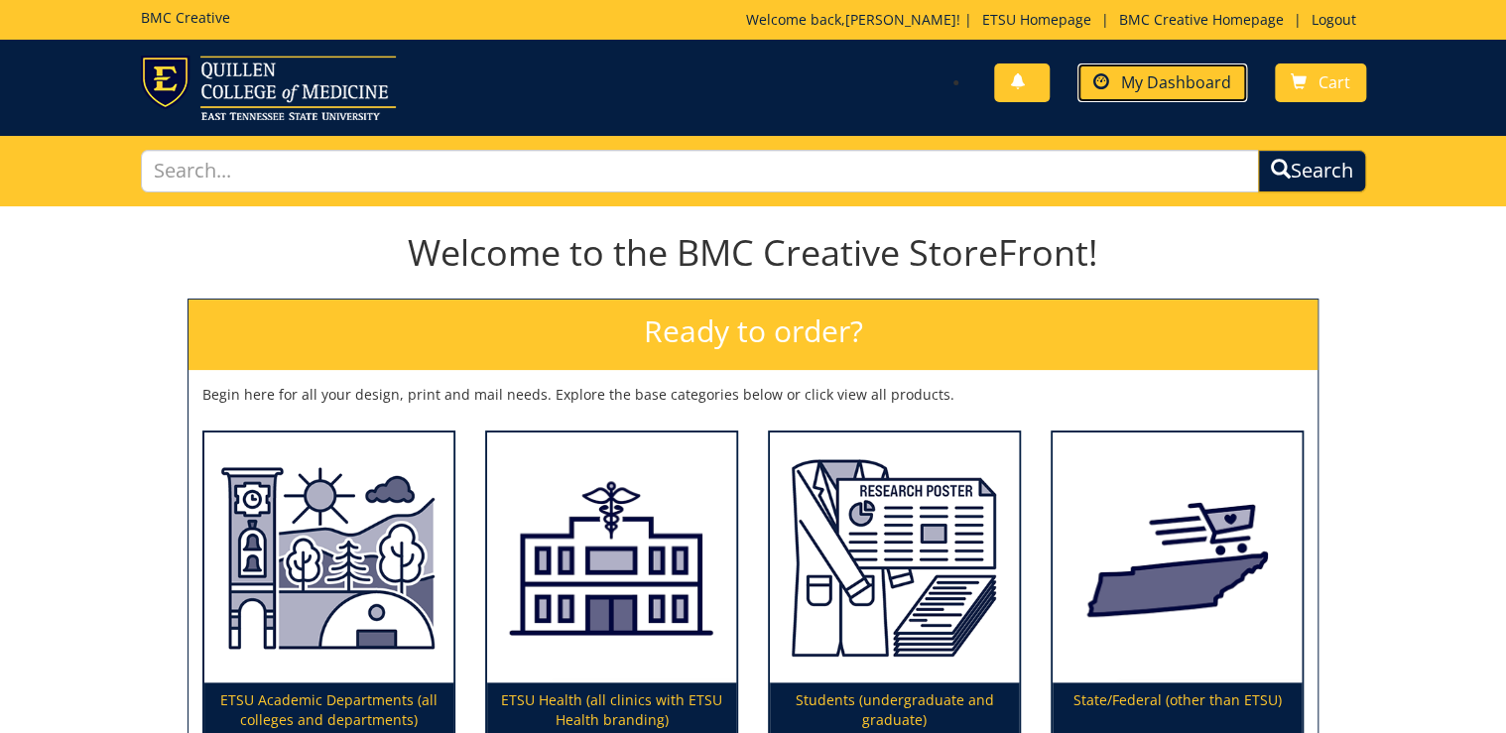
click at [1189, 85] on span "My Dashboard" at bounding box center [1176, 82] width 110 height 22
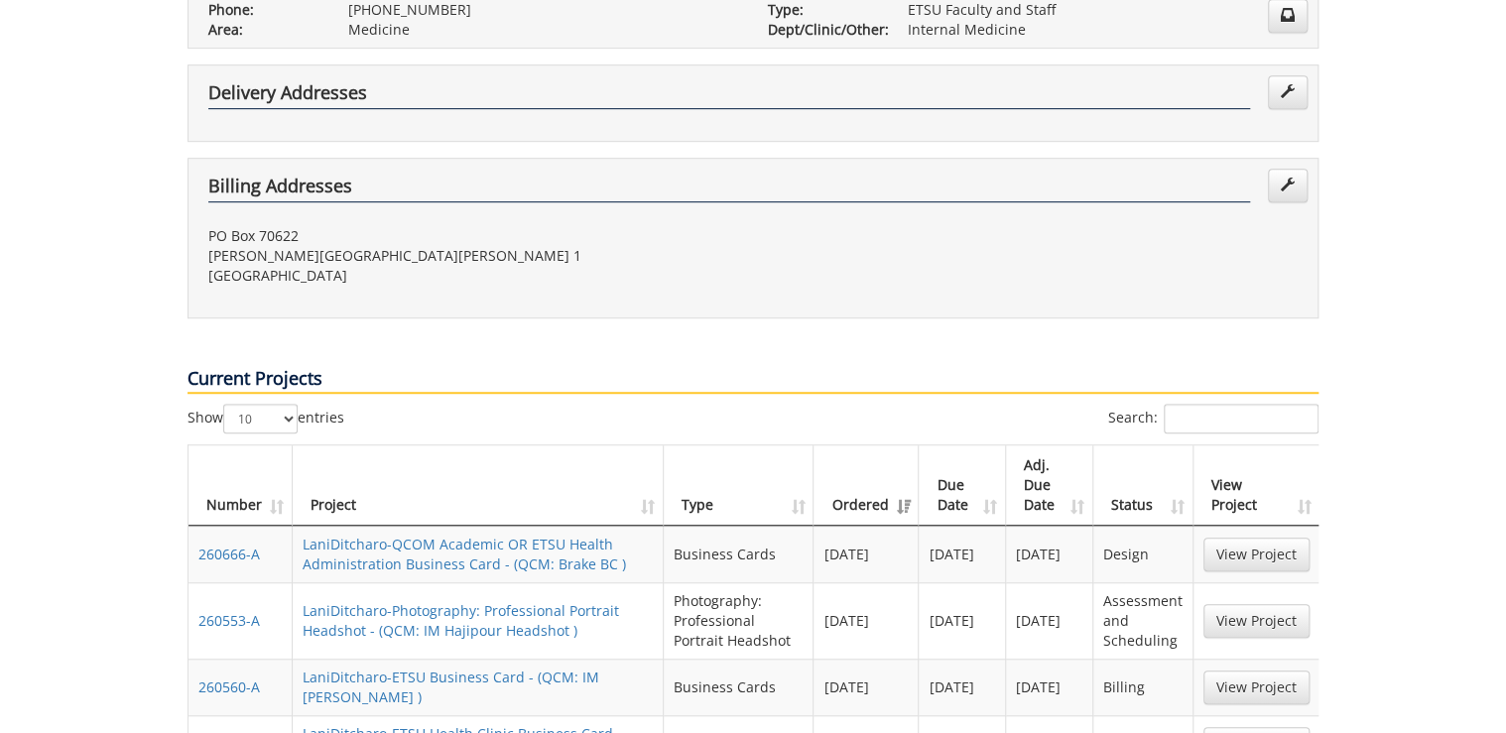
scroll to position [873, 0]
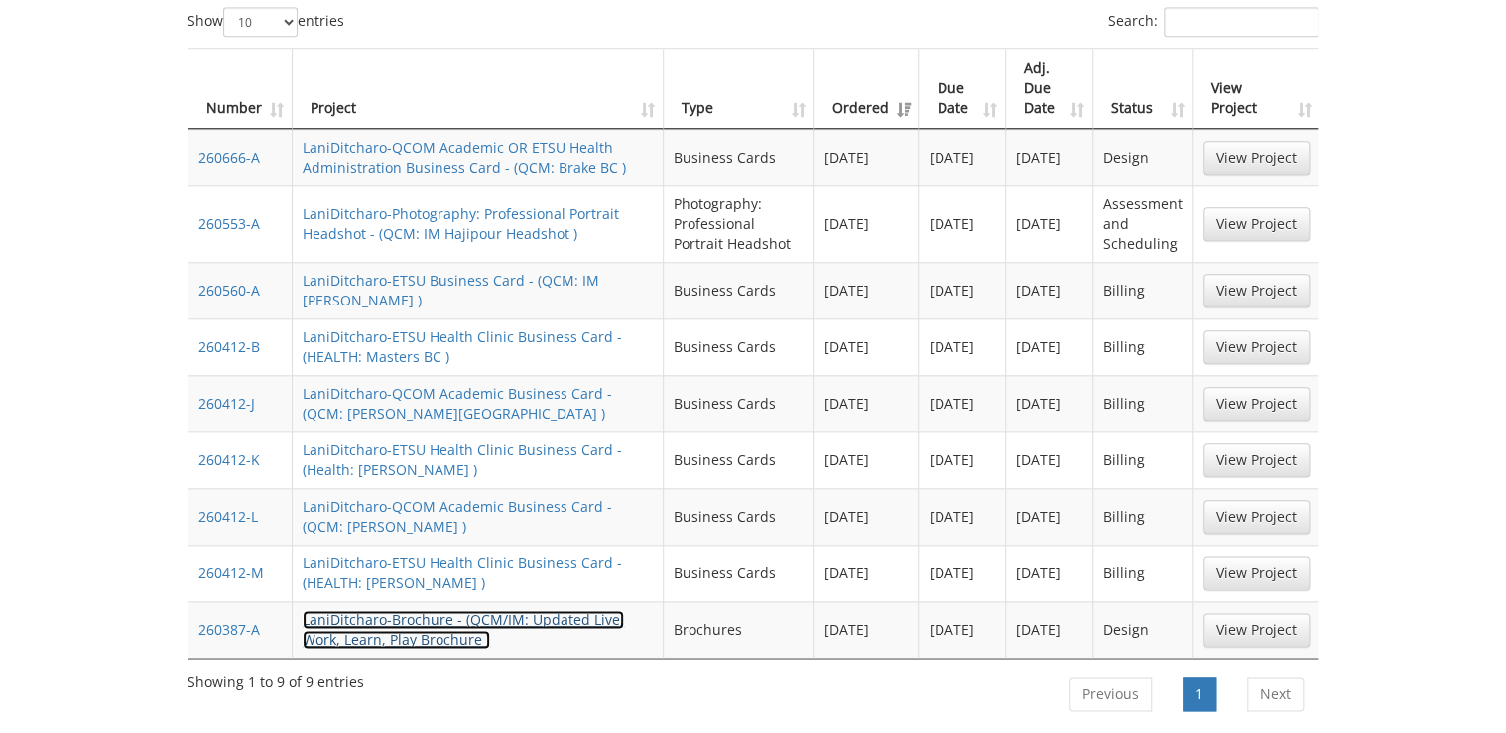
click at [346, 610] on link "LaniDitcharo-Brochure - (QCM/IM: Updated Live, Work, Learn, Play Brochure )" at bounding box center [463, 629] width 321 height 39
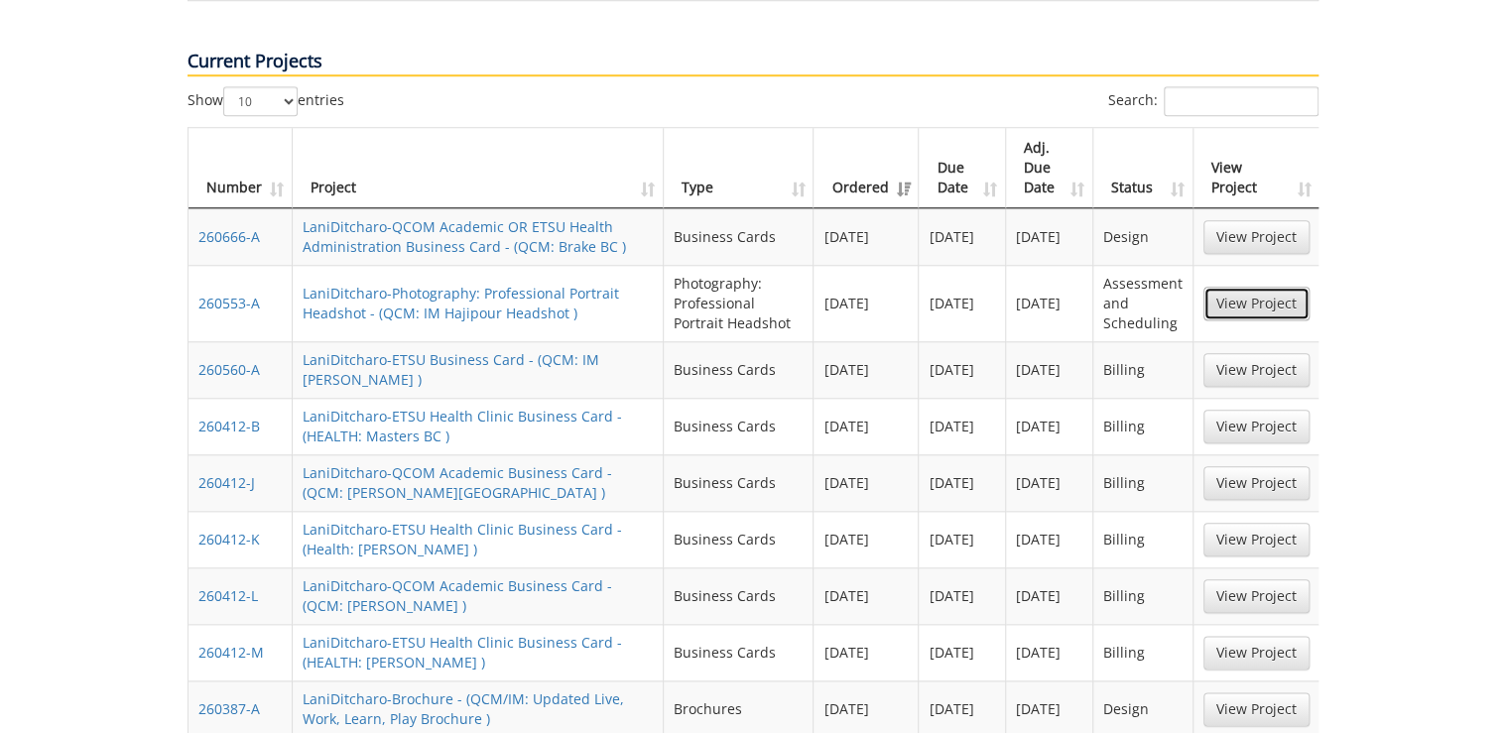
click at [1230, 287] on link "View Project" at bounding box center [1256, 304] width 106 height 34
click at [1266, 220] on link "View Project" at bounding box center [1256, 237] width 106 height 34
click at [1238, 220] on link "View Project" at bounding box center [1256, 237] width 106 height 34
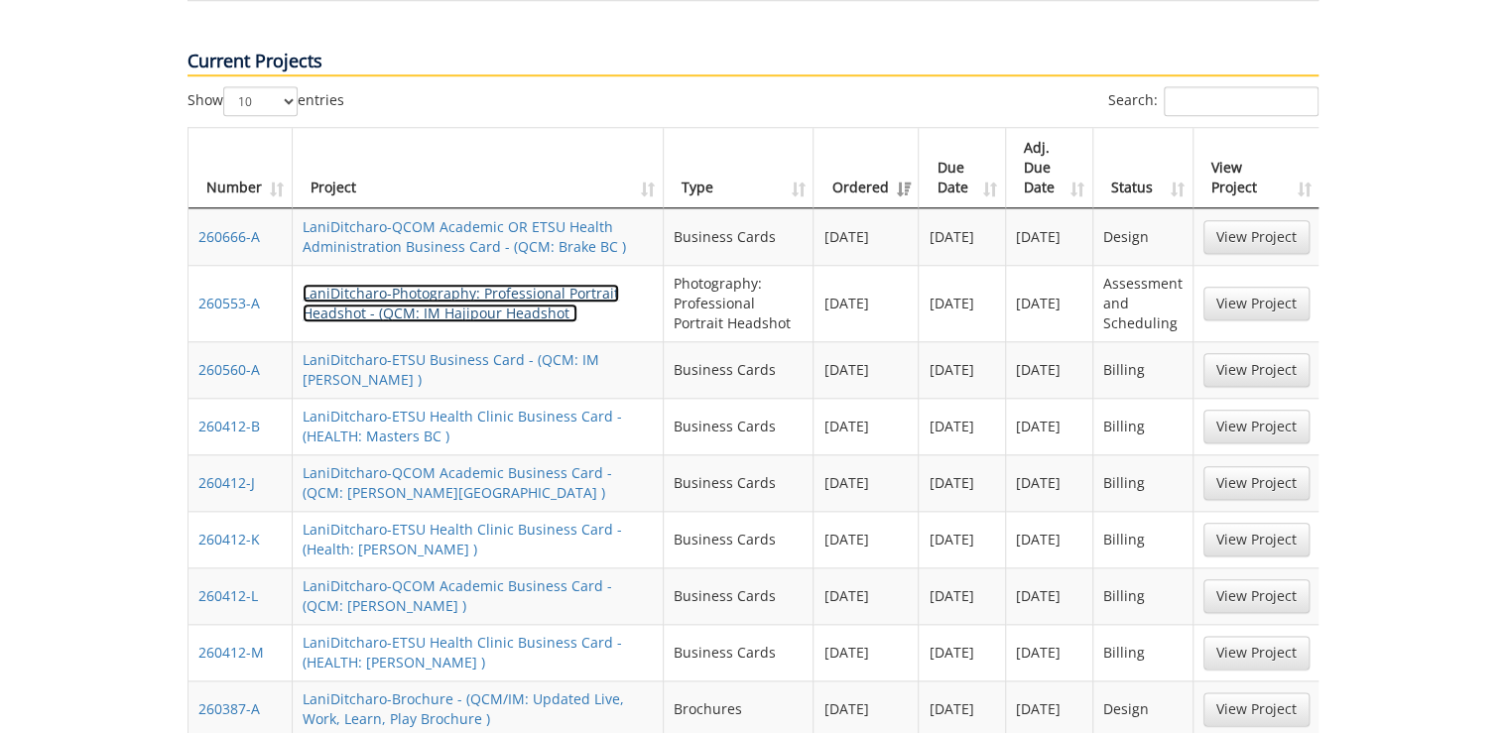
click at [555, 284] on link "LaniDitcharo-Photography: Professional Portrait Headshot - (QCM: IM Hajipour He…" at bounding box center [461, 303] width 316 height 39
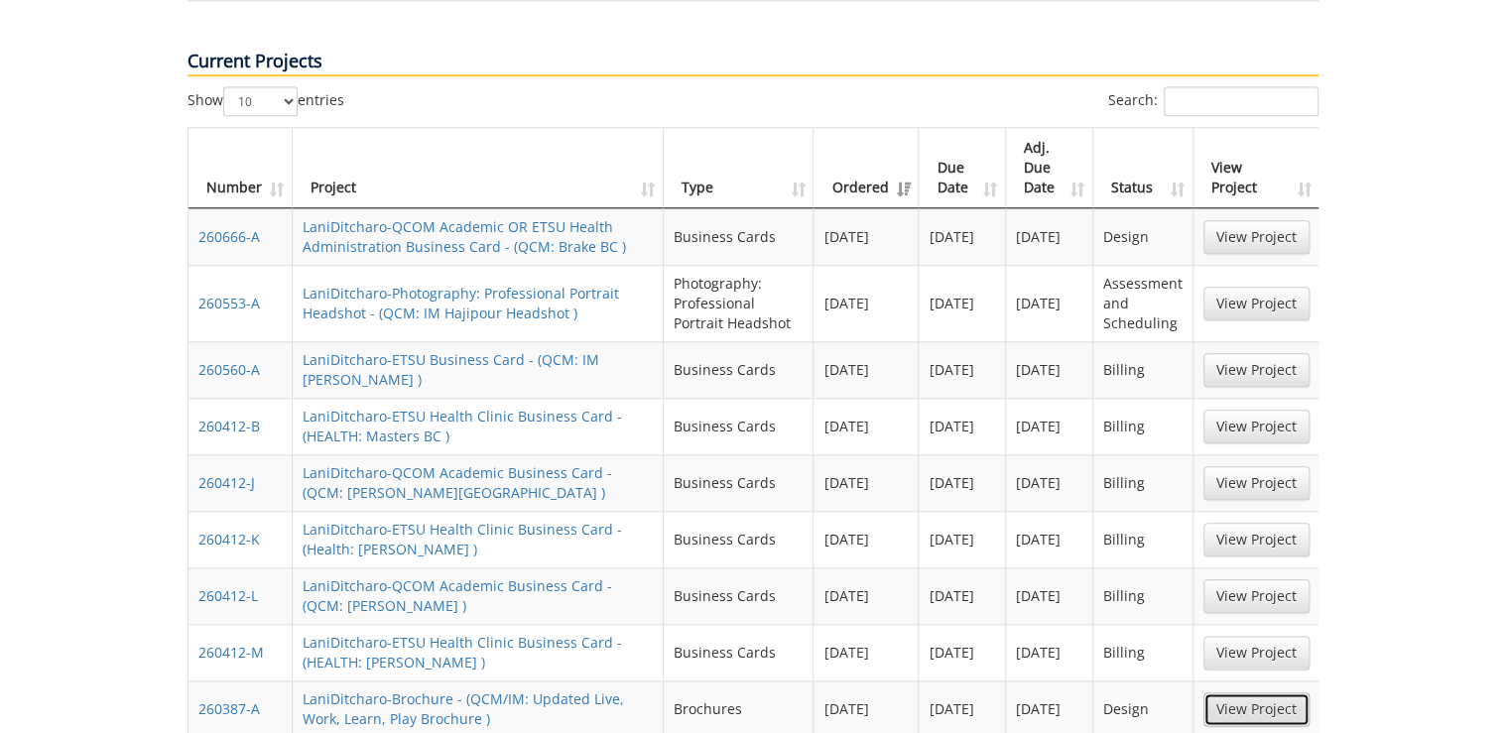
click at [1253, 692] on link "View Project" at bounding box center [1256, 709] width 106 height 34
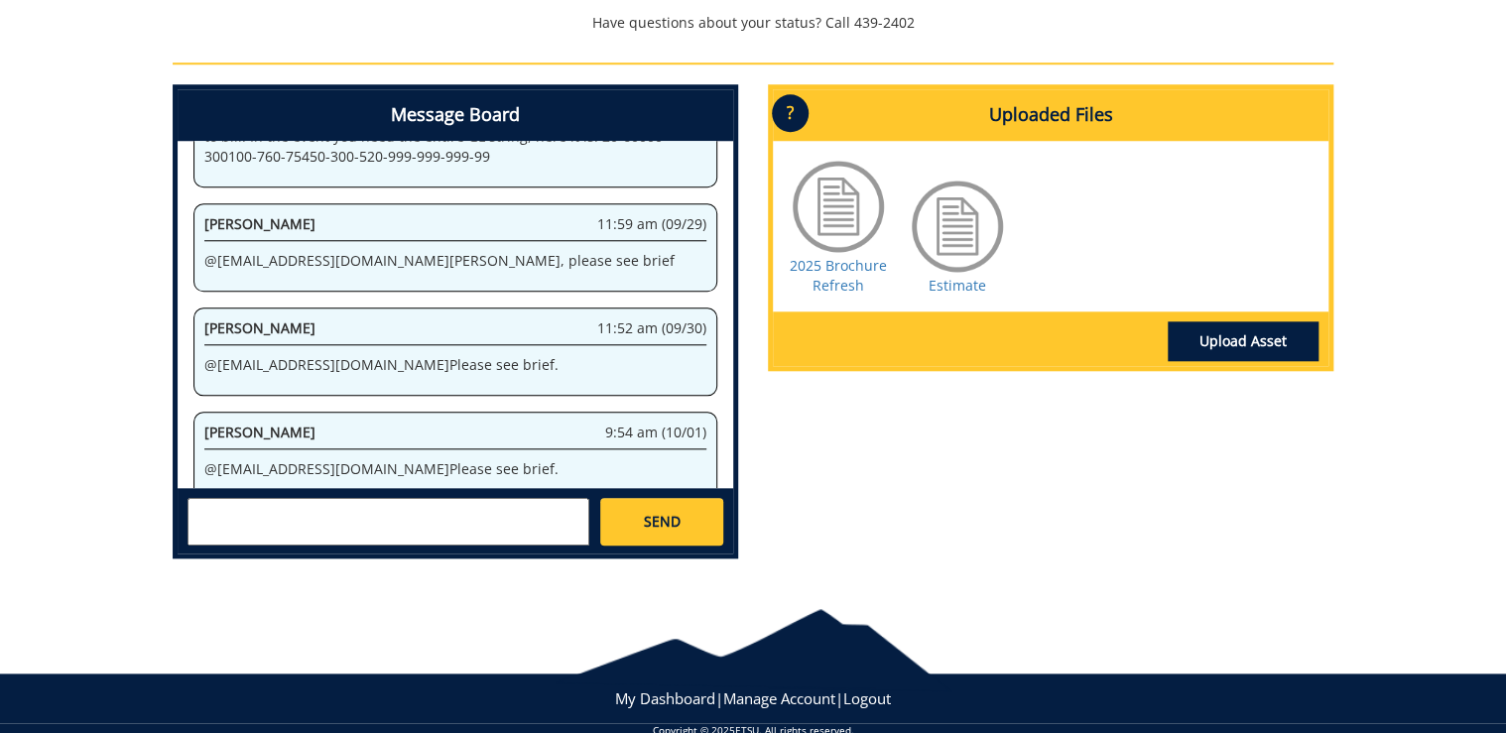
scroll to position [825, 0]
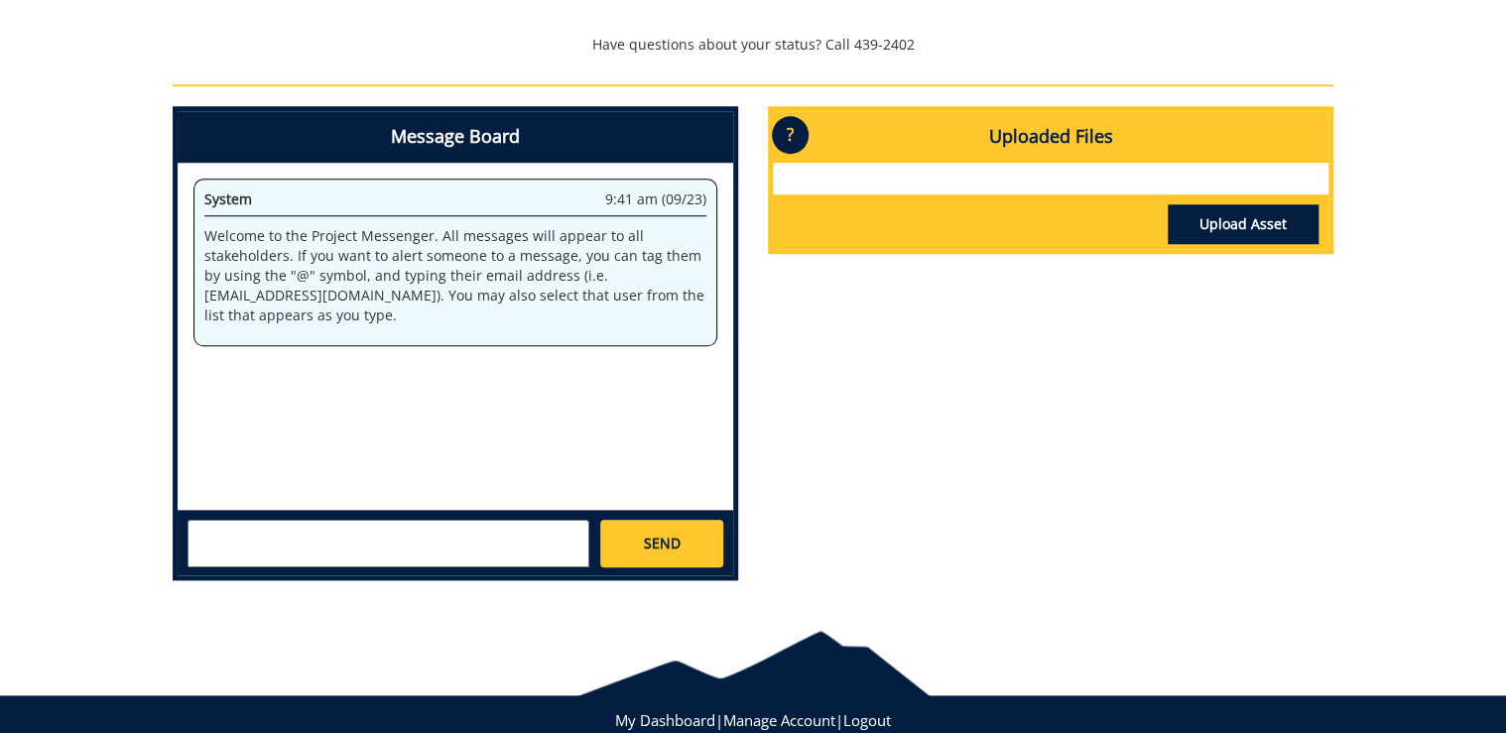
scroll to position [847, 0]
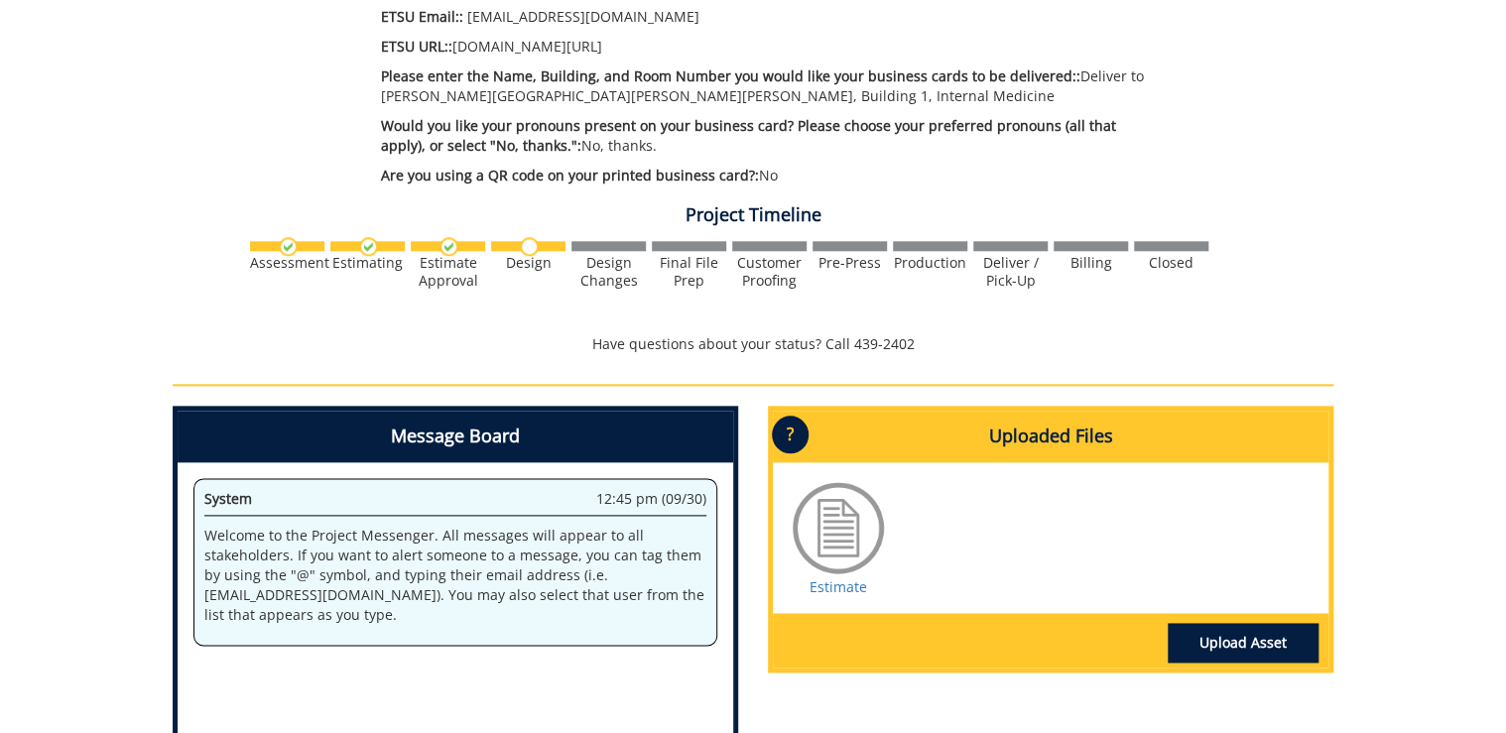
scroll to position [1031, 0]
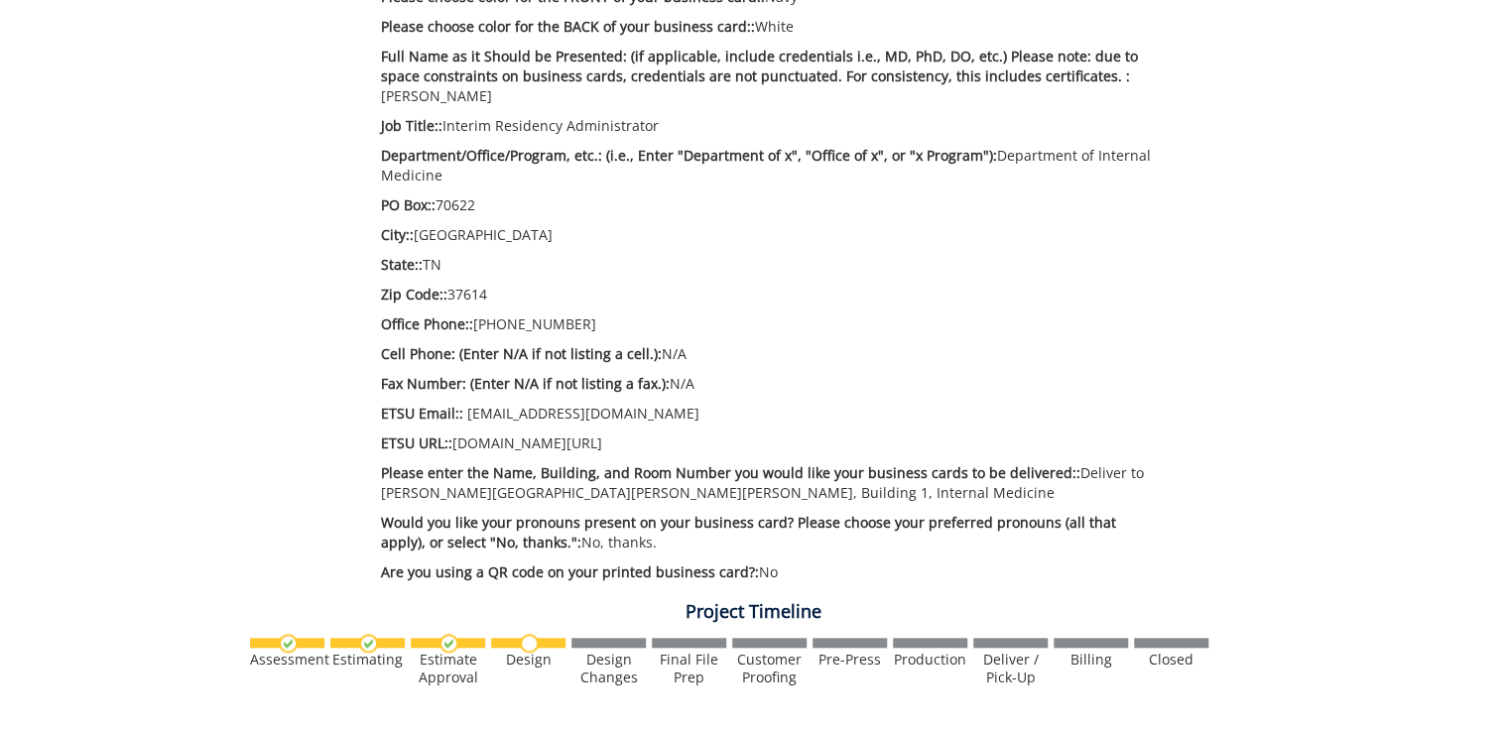
scroll to position [476, 0]
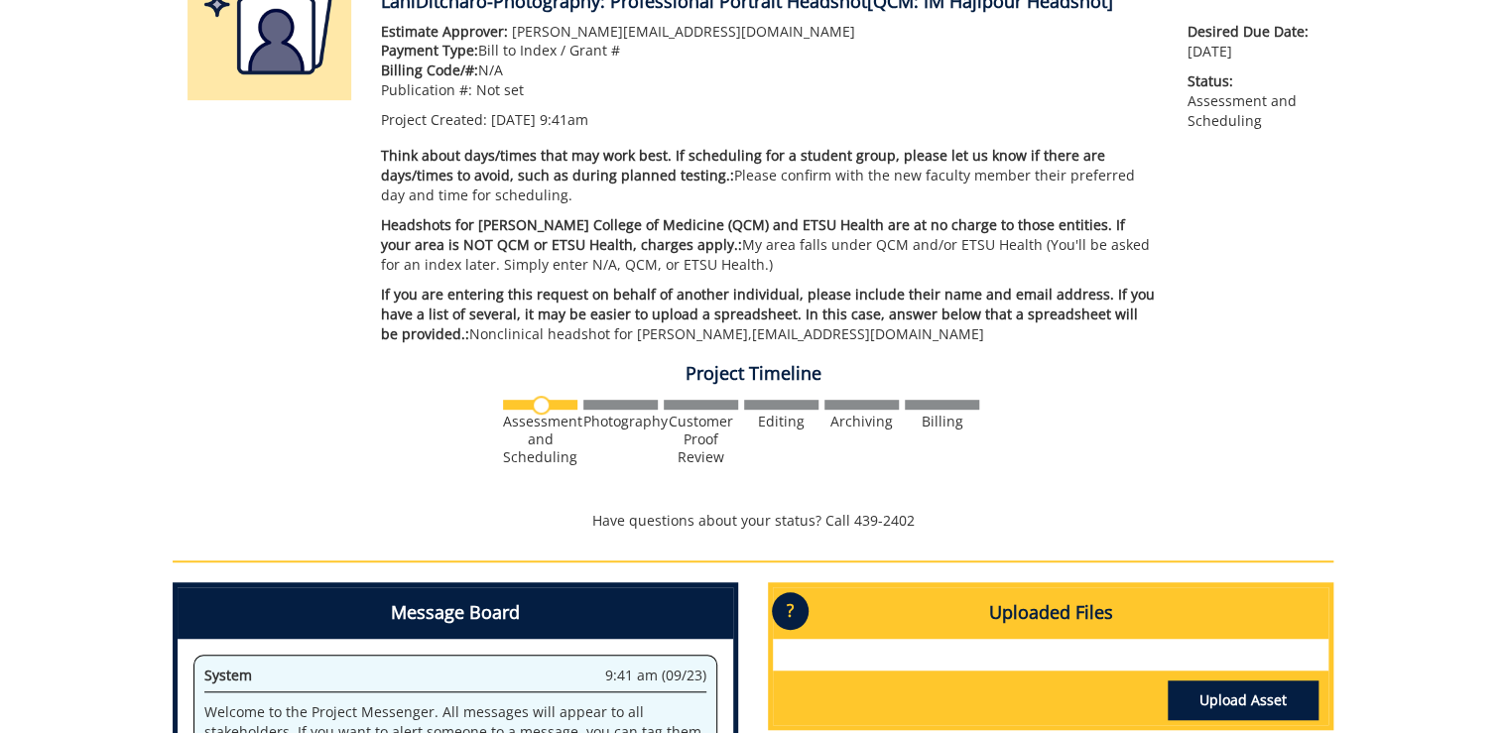
scroll to position [397, 0]
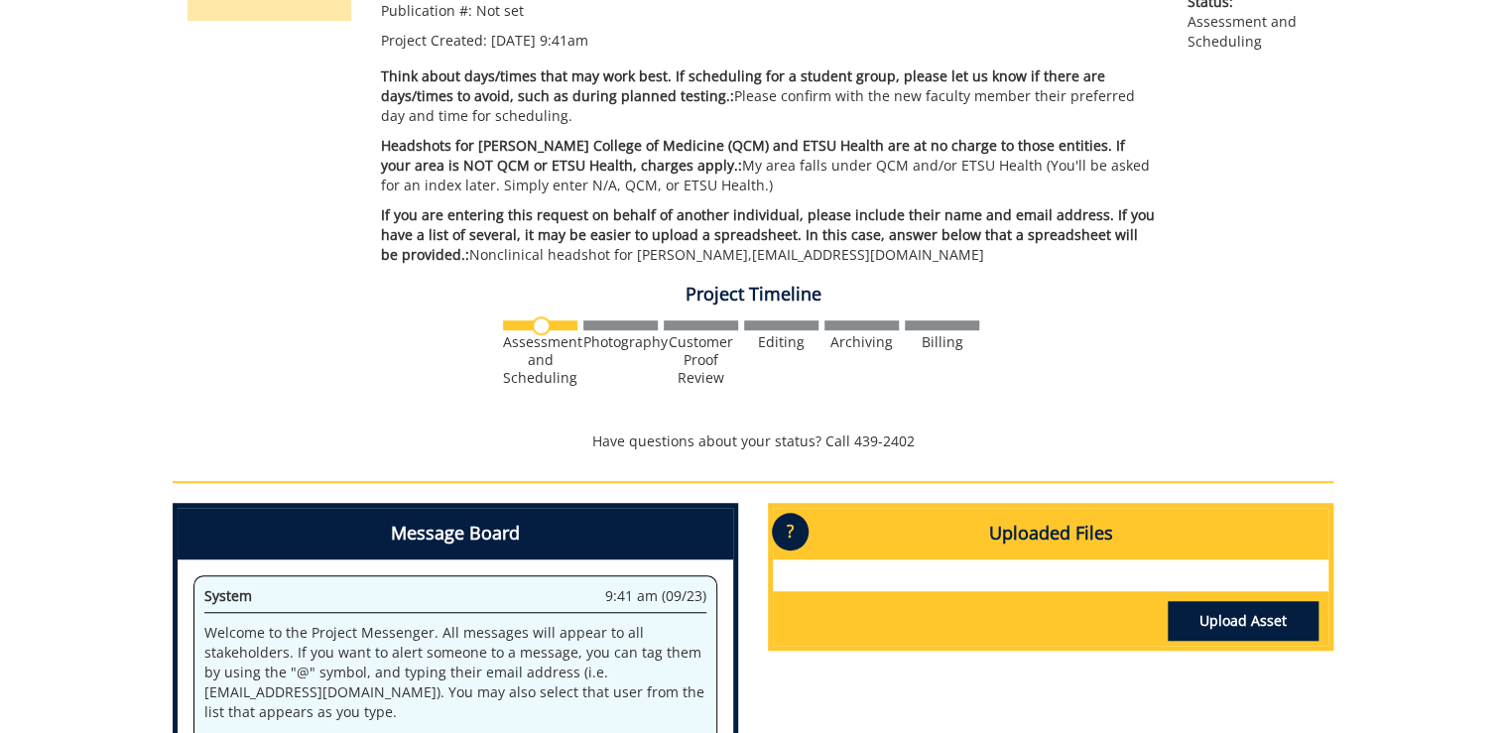
click at [163, 415] on div "Project Timeline Assessment and Scheduling Photography Customer Proof Review" at bounding box center [753, 368] width 1190 height 187
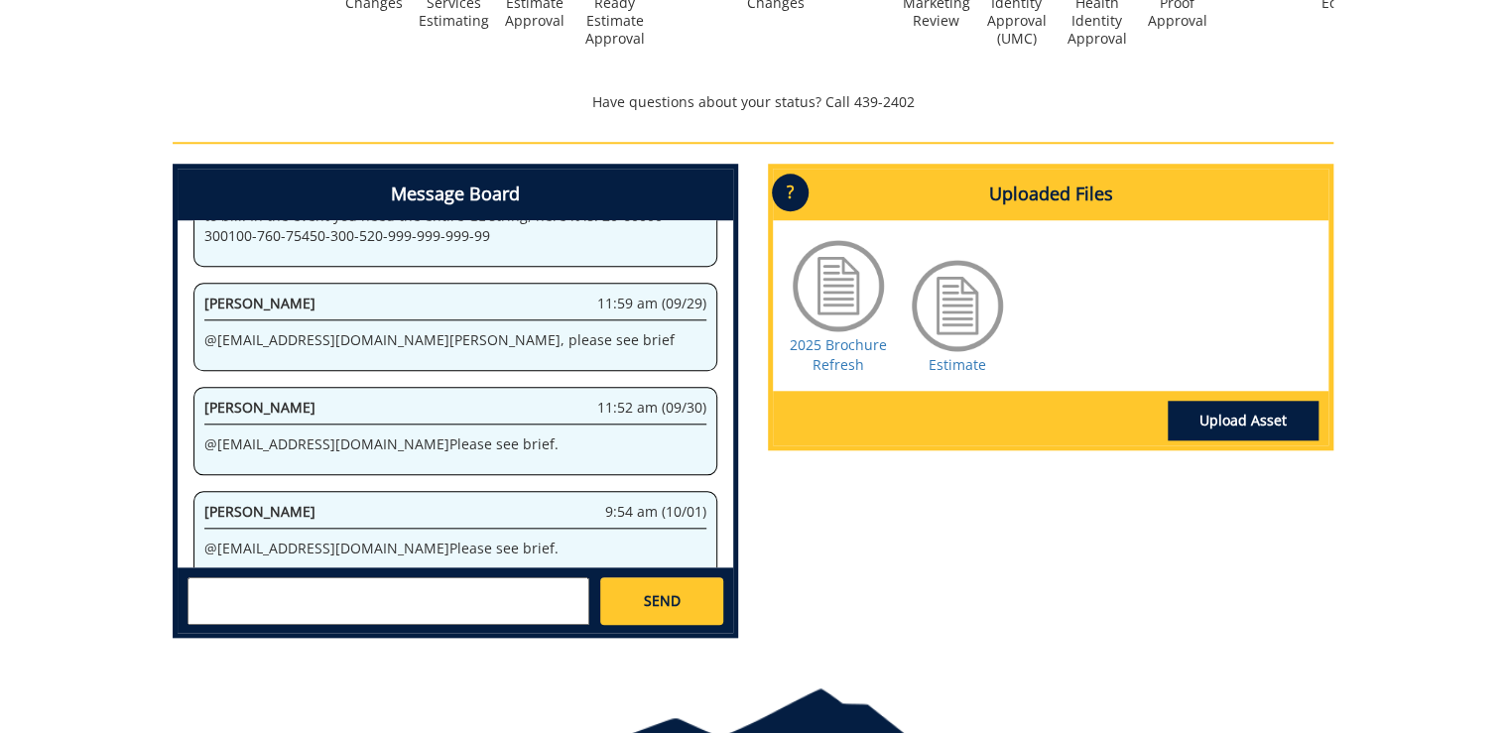
scroll to position [793, 0]
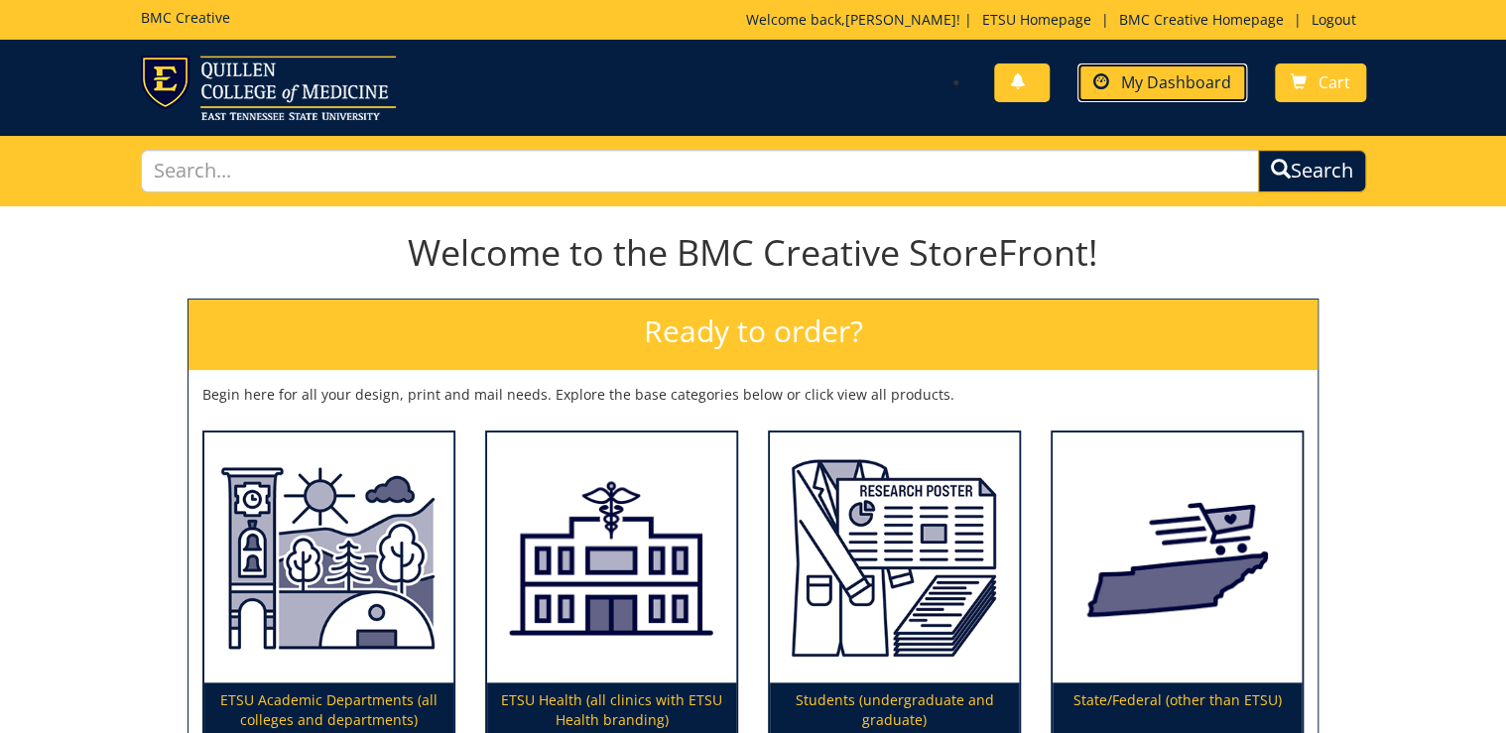
click at [1189, 90] on span "My Dashboard" at bounding box center [1176, 82] width 110 height 22
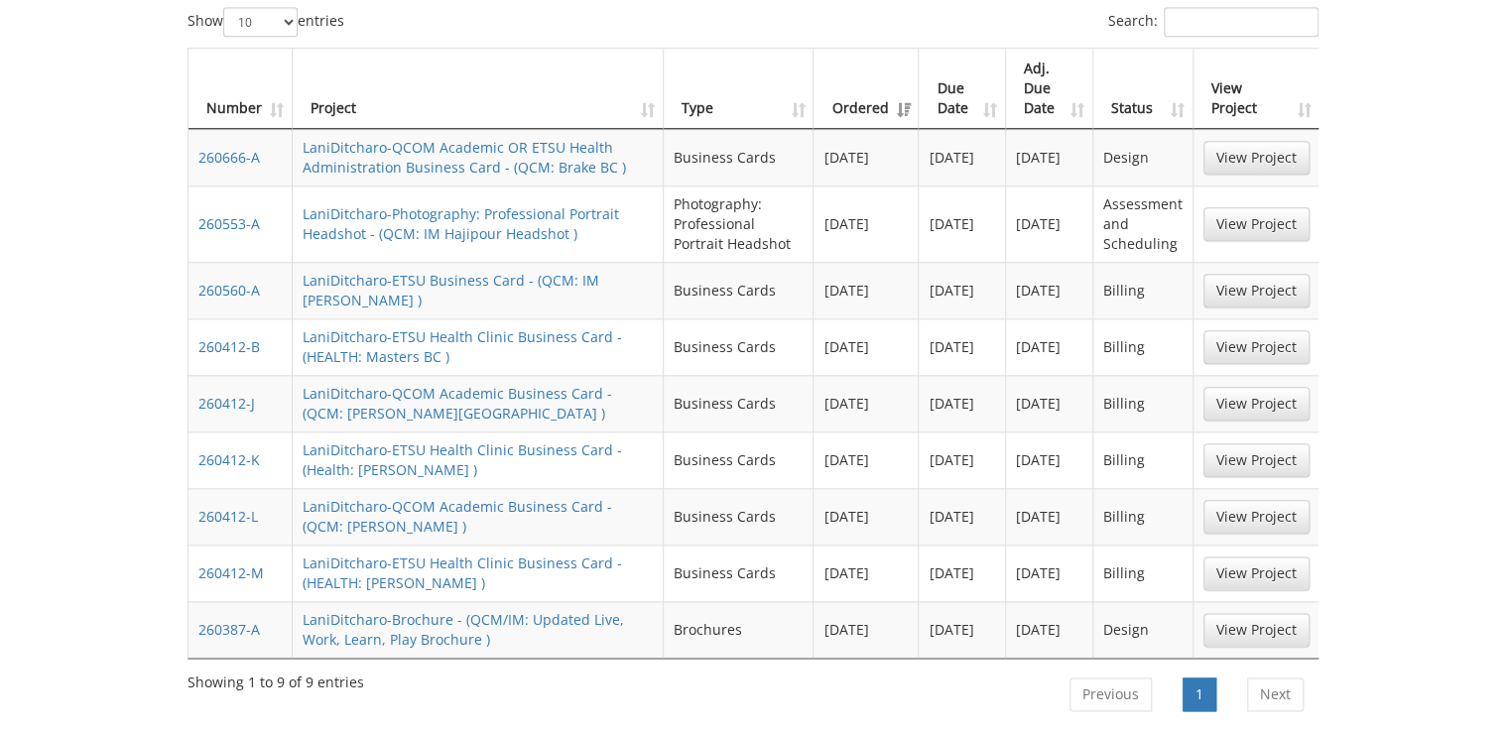
scroll to position [952, 0]
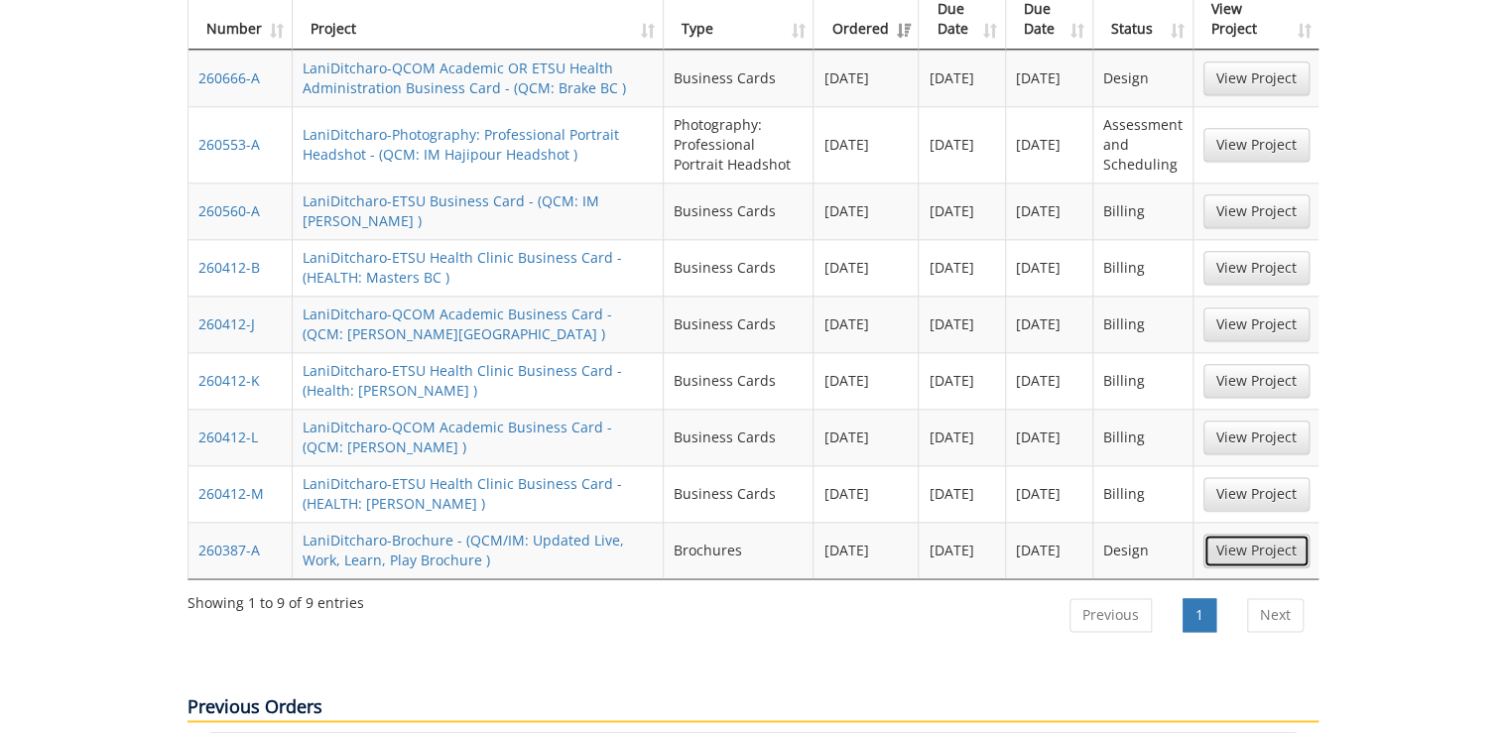
click at [1295, 534] on link "View Project" at bounding box center [1256, 551] width 106 height 34
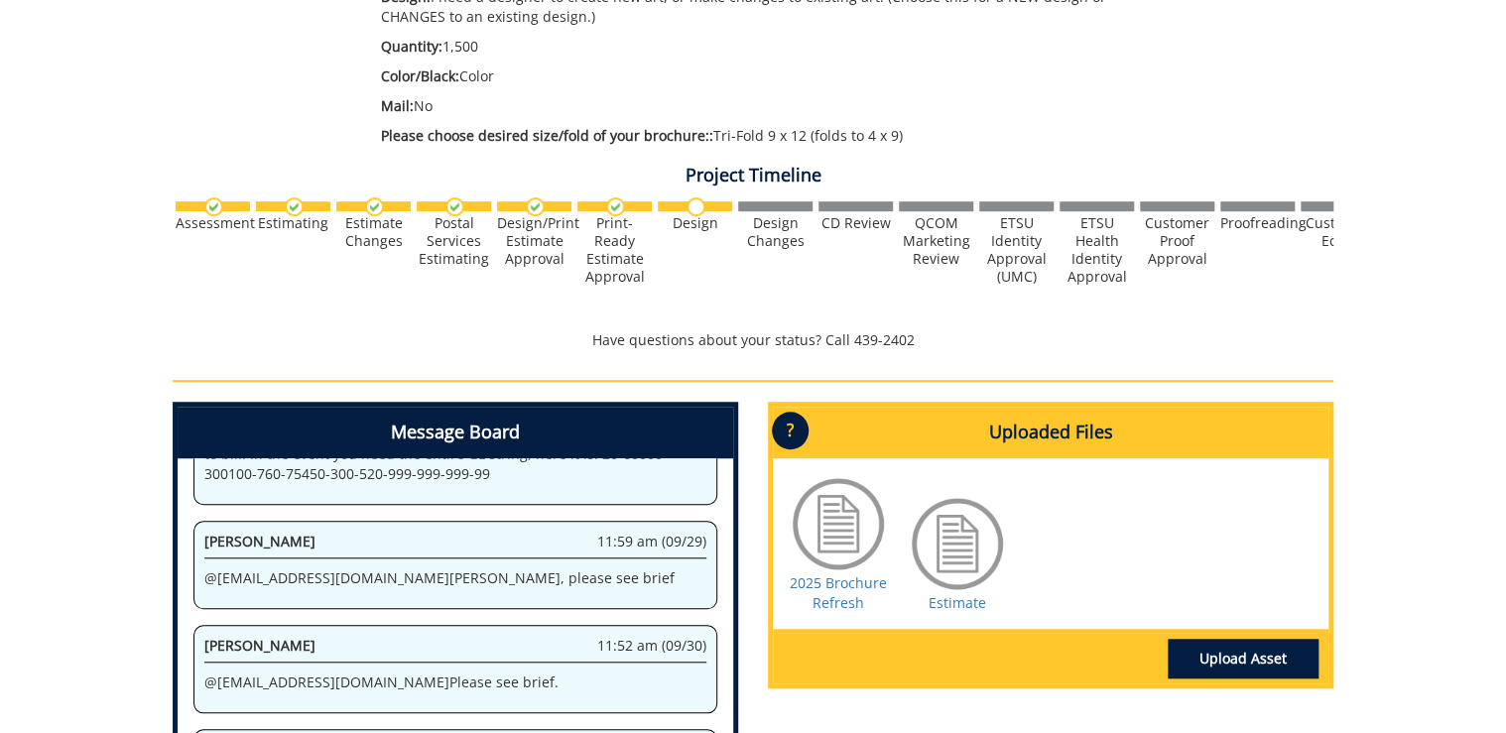
scroll to position [793, 0]
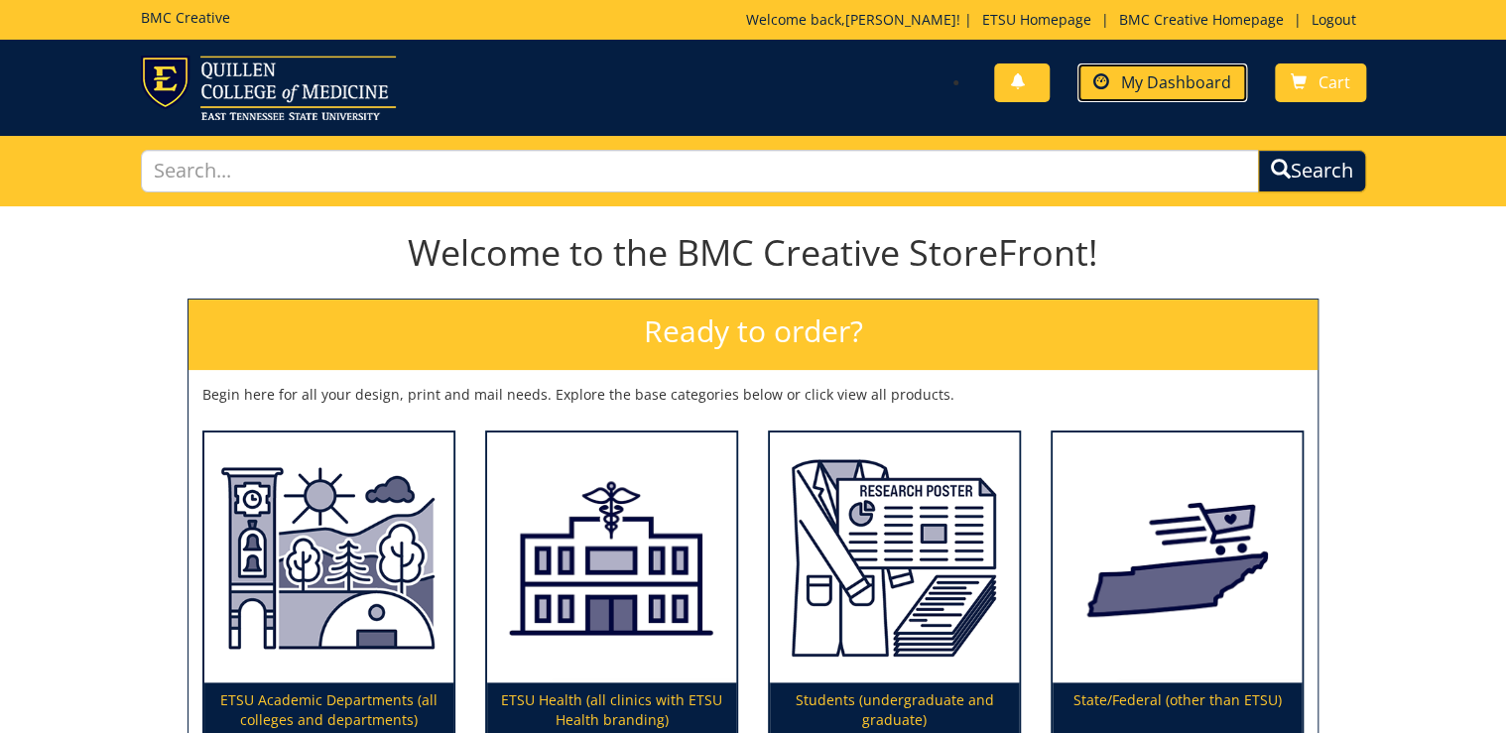
click at [1220, 79] on span "My Dashboard" at bounding box center [1176, 82] width 110 height 22
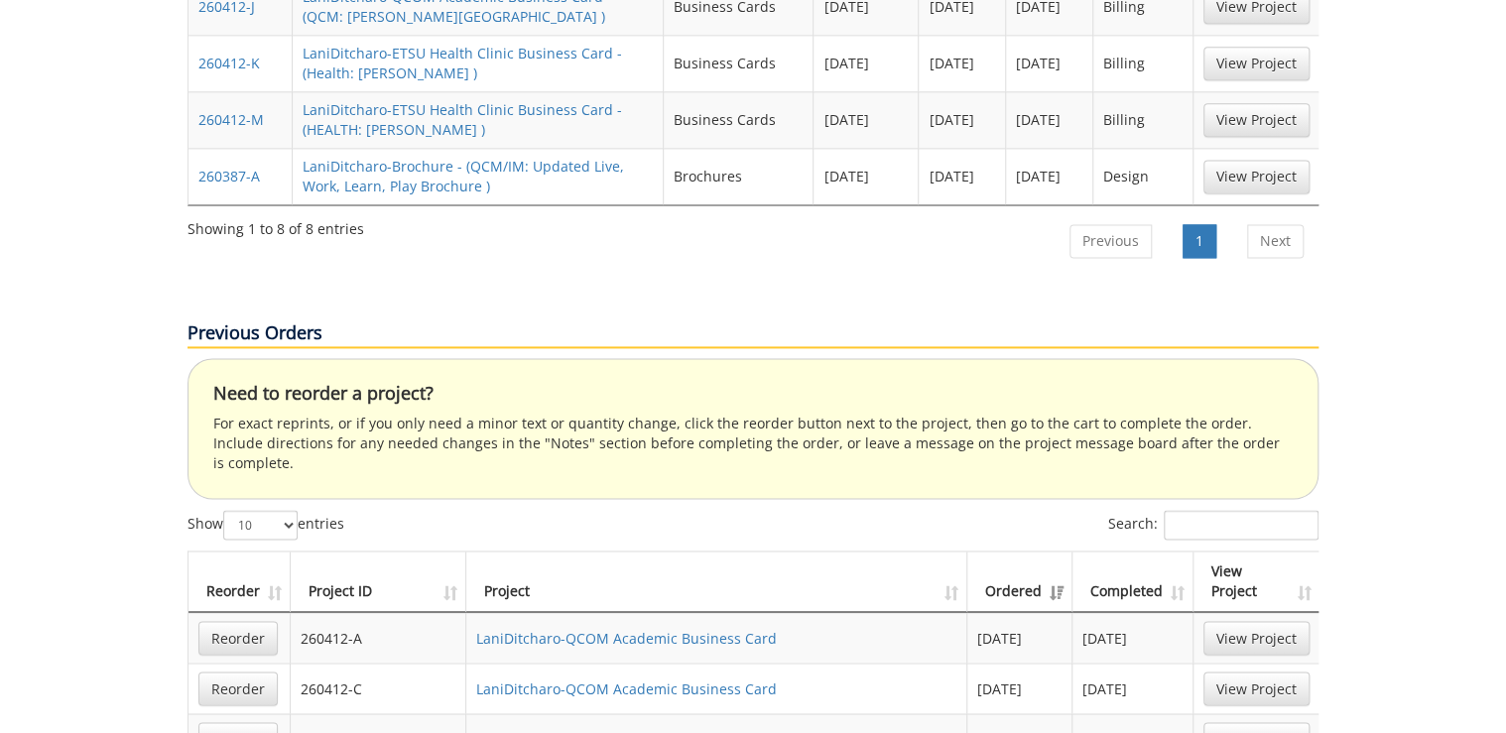
scroll to position [714, 0]
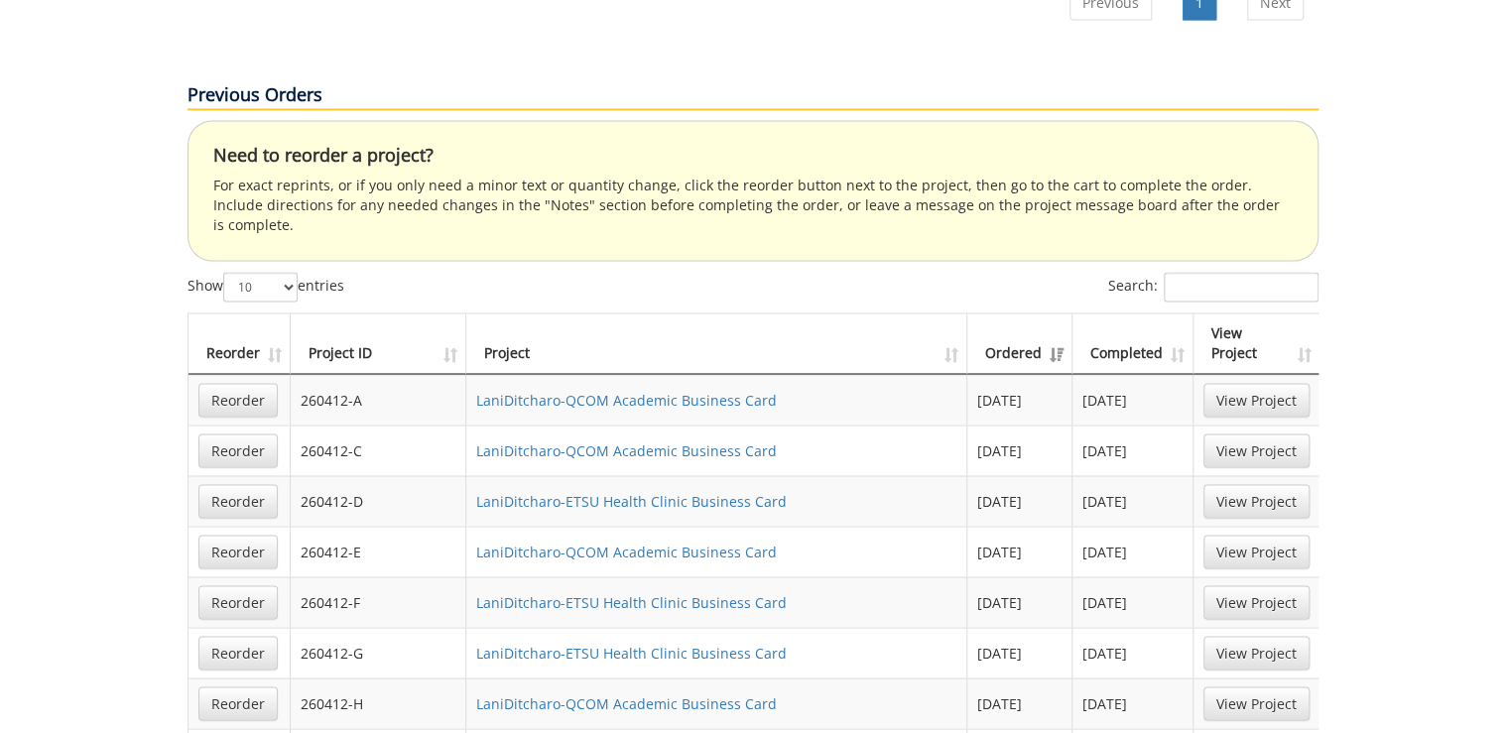
scroll to position [1587, 0]
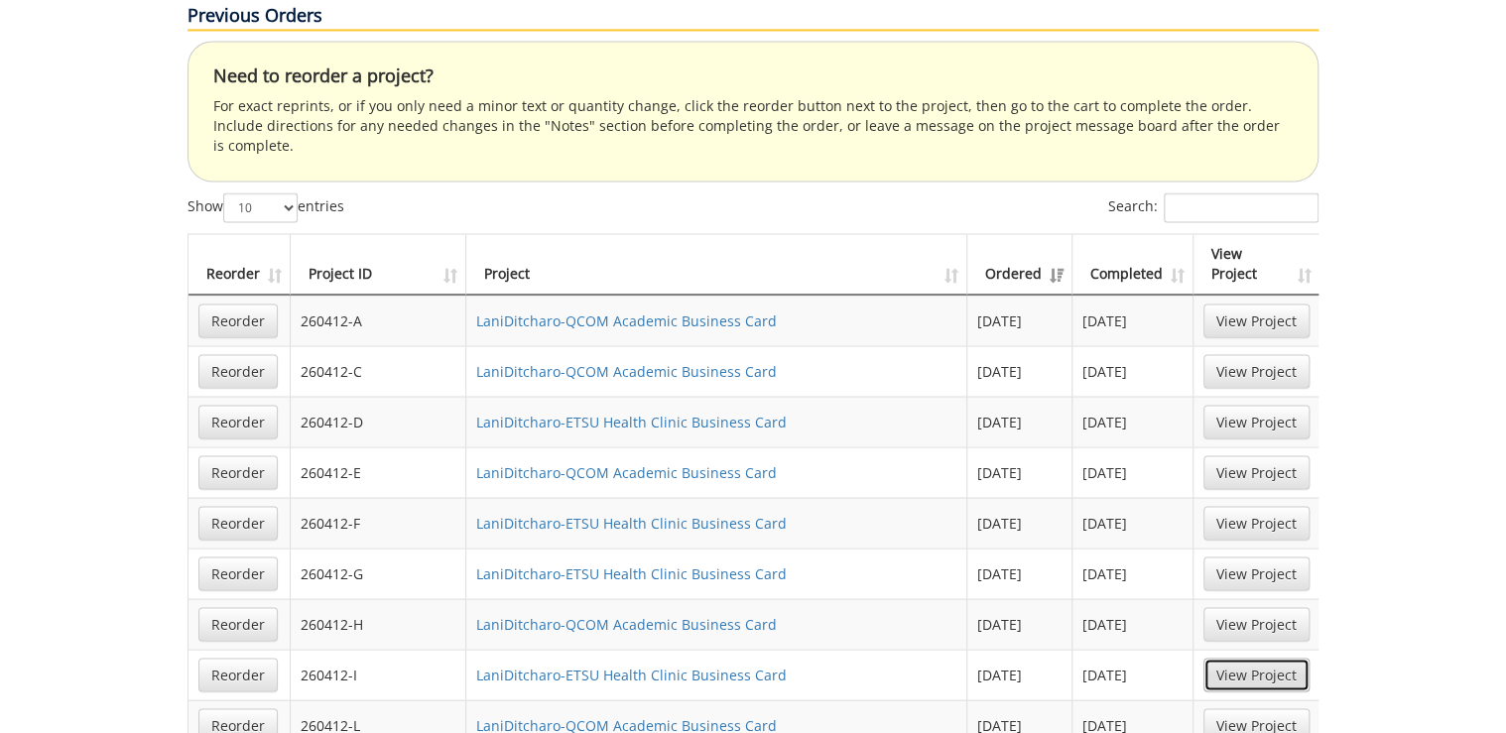
click at [1266, 658] on link "View Project" at bounding box center [1256, 675] width 106 height 34
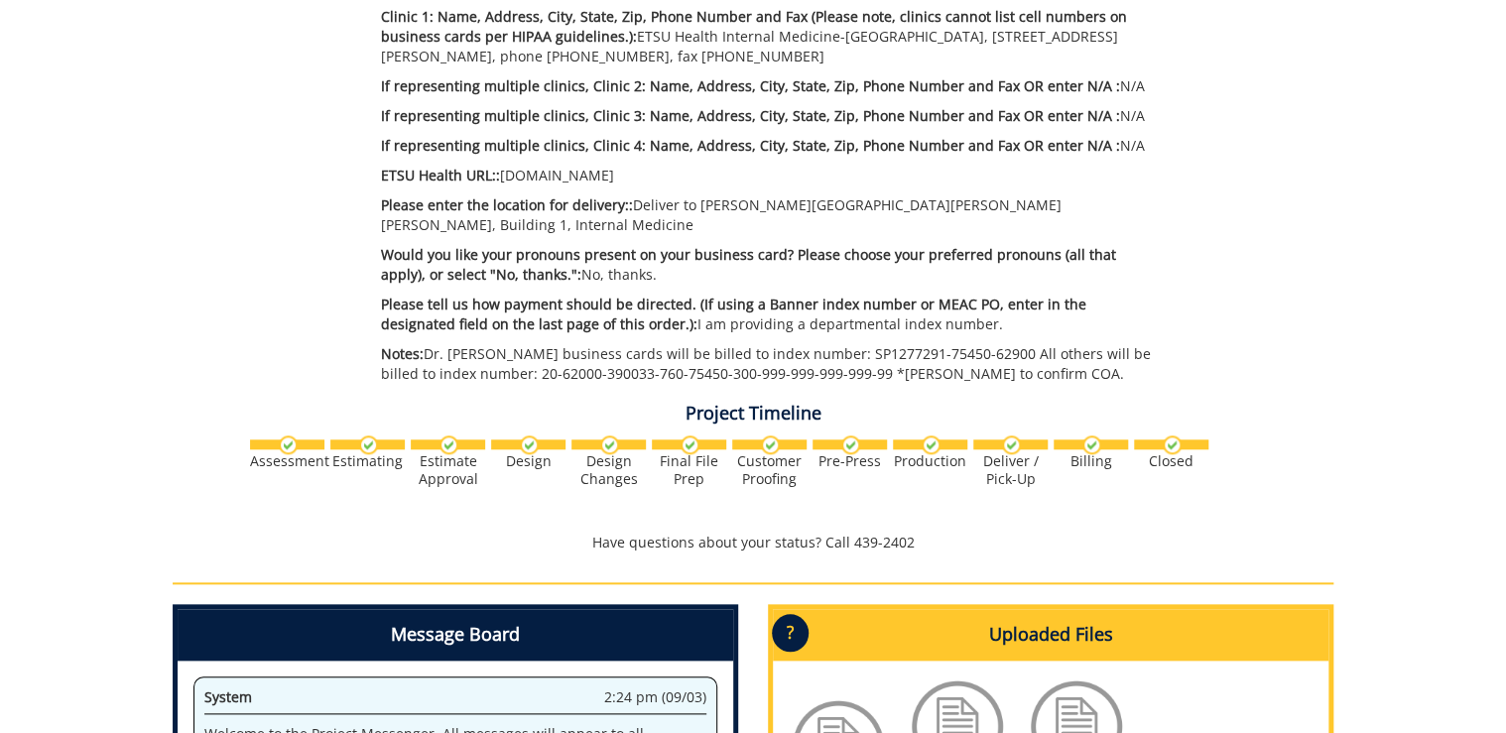
scroll to position [1111, 0]
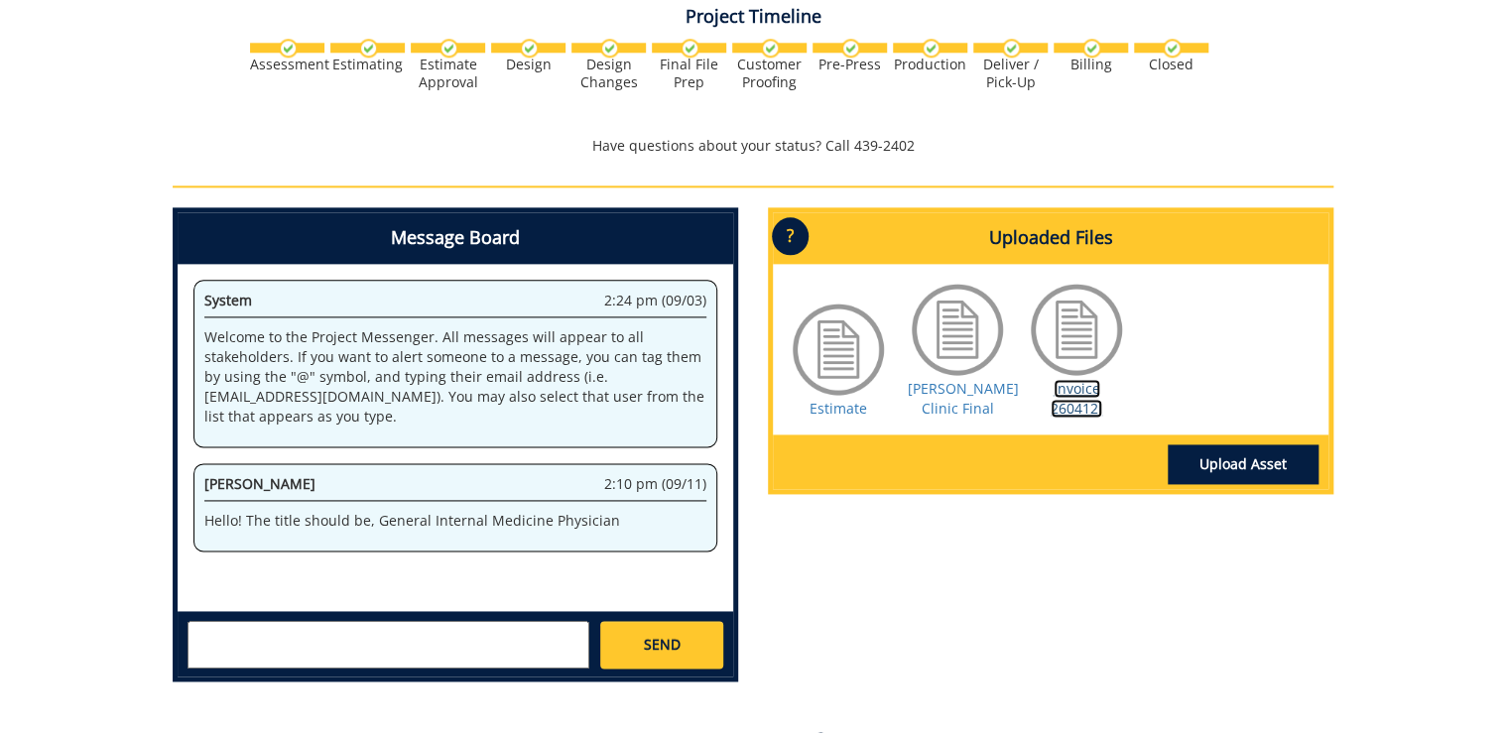
click at [1087, 396] on link "Invoice 260412I" at bounding box center [1076, 398] width 52 height 39
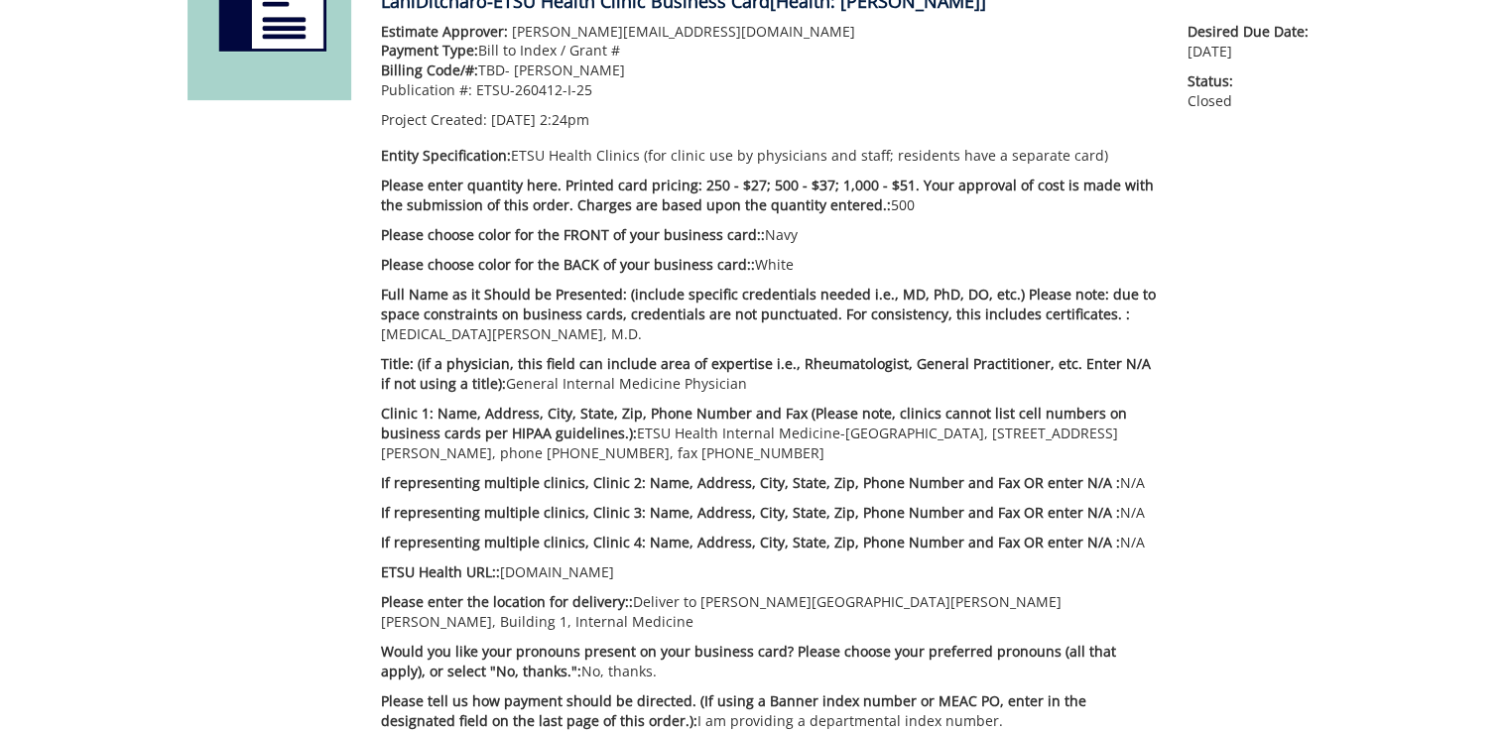
scroll to position [0, 0]
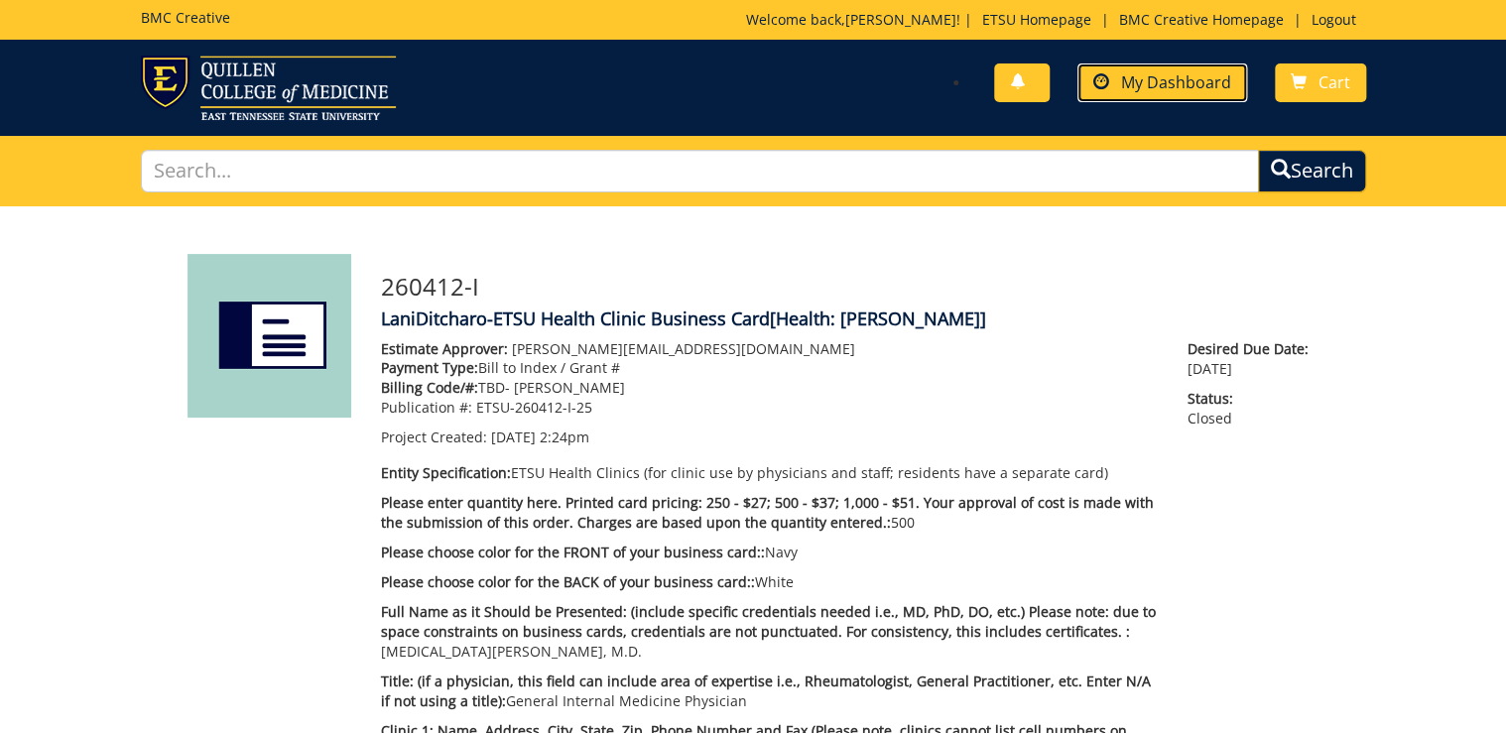
drag, startPoint x: 1162, startPoint y: 84, endPoint x: 1162, endPoint y: 95, distance: 10.9
click at [1162, 84] on span "My Dashboard" at bounding box center [1176, 82] width 110 height 22
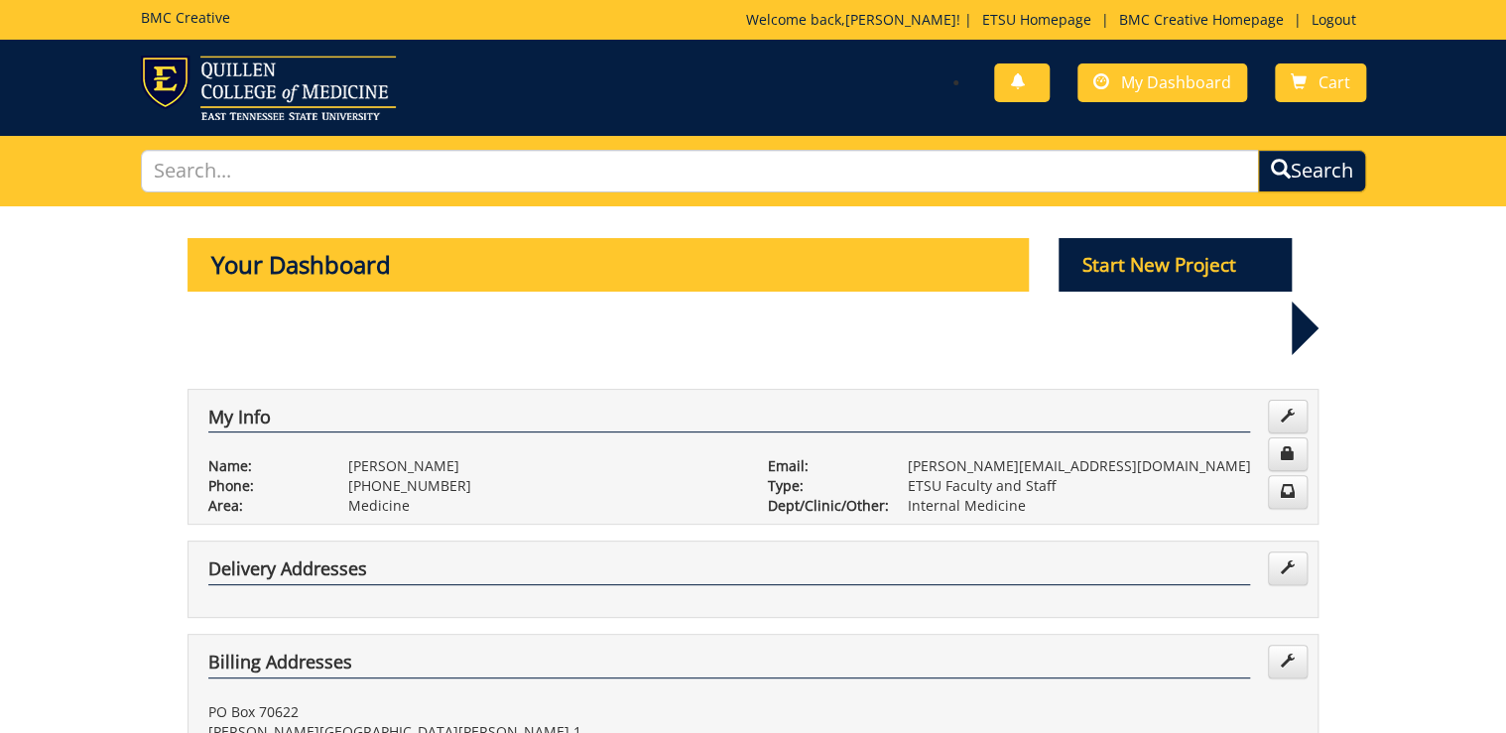
scroll to position [555, 0]
